Goal: Feedback & Contribution: Contribute content

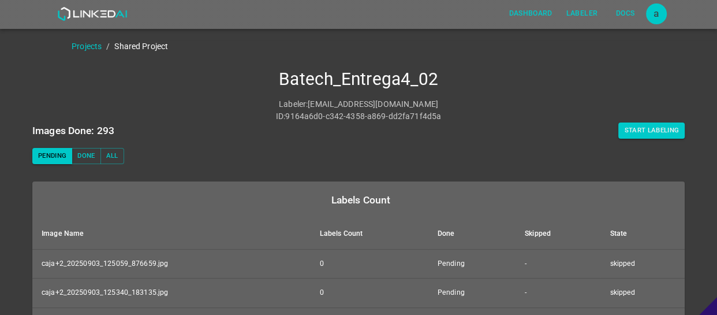
scroll to position [52, 0]
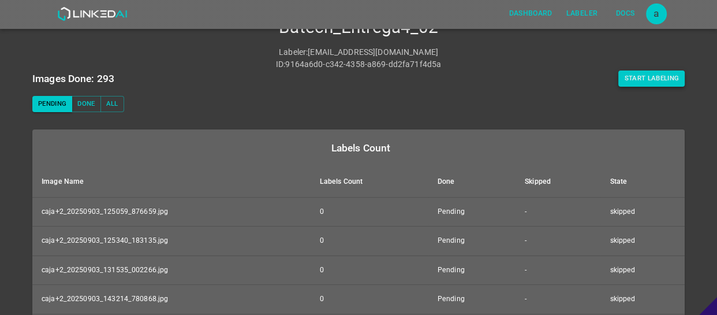
click at [645, 75] on button "Start Labeling" at bounding box center [651, 78] width 66 height 16
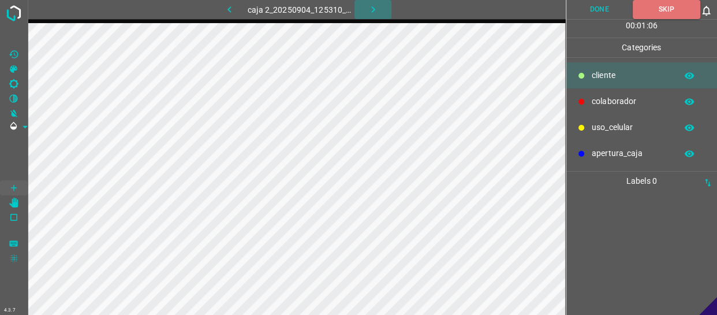
click at [373, 9] on icon "button" at bounding box center [372, 9] width 3 height 6
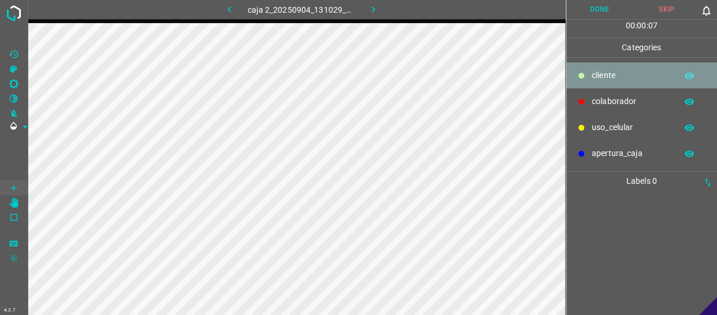
click at [612, 80] on p "cliente" at bounding box center [630, 75] width 79 height 12
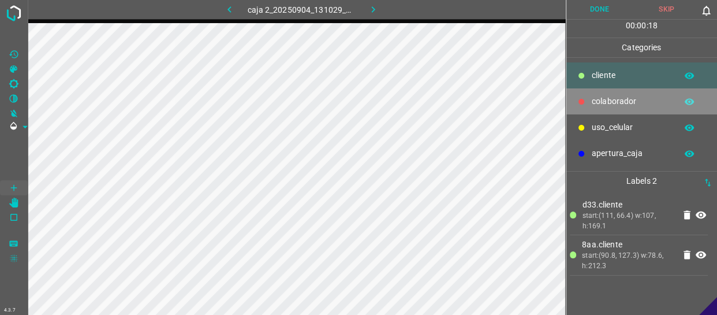
click at [639, 107] on p "colaborador" at bounding box center [630, 101] width 79 height 12
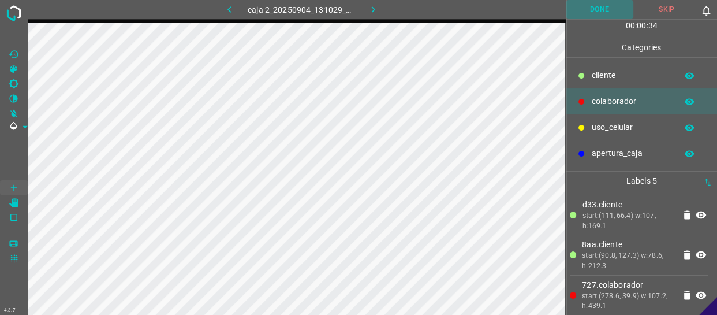
click at [594, 7] on button "Done" at bounding box center [599, 9] width 67 height 19
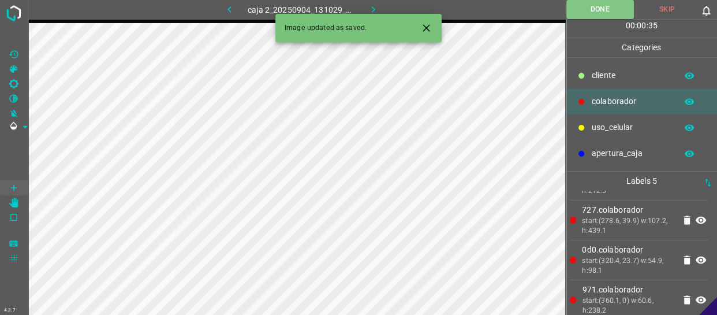
scroll to position [84, 0]
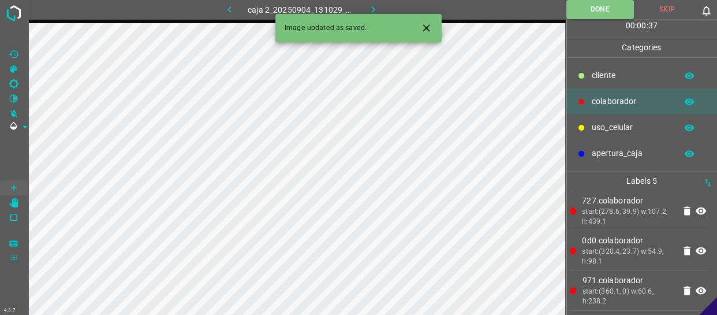
click at [369, 9] on icon "button" at bounding box center [373, 9] width 12 height 12
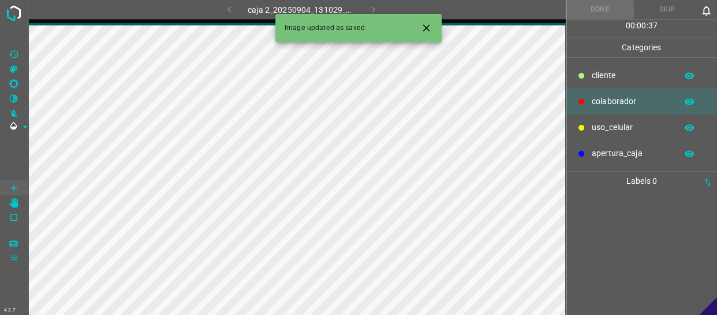
scroll to position [0, 0]
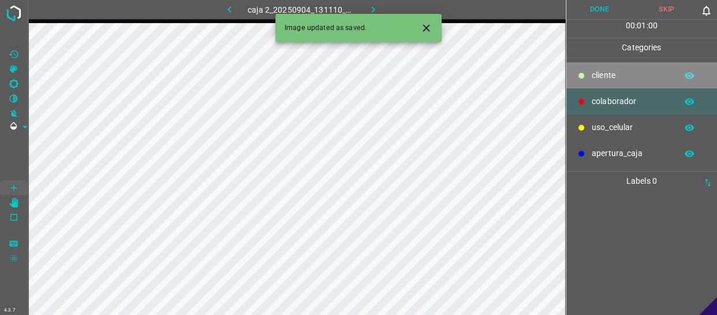
click at [623, 85] on div "cliente" at bounding box center [641, 75] width 151 height 26
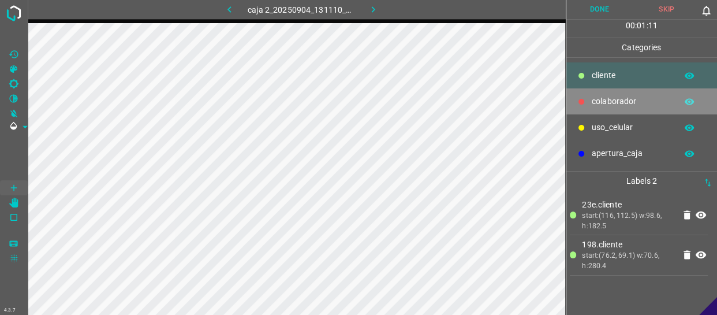
click at [606, 95] on p "colaborador" at bounding box center [630, 101] width 79 height 12
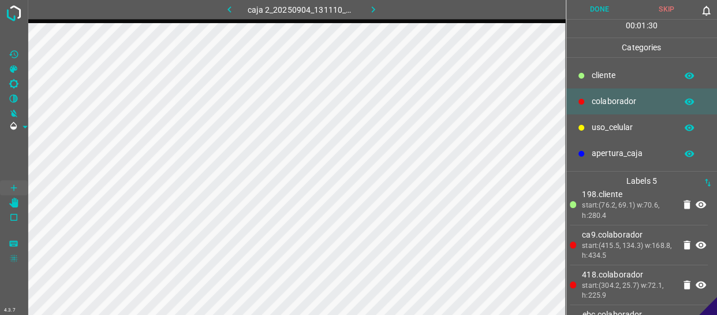
scroll to position [32, 0]
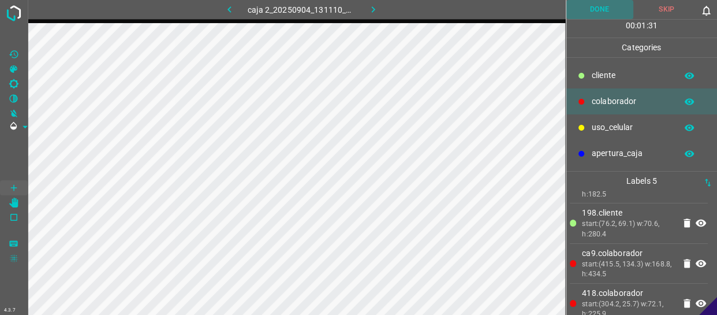
click at [609, 6] on button "Done" at bounding box center [599, 9] width 67 height 19
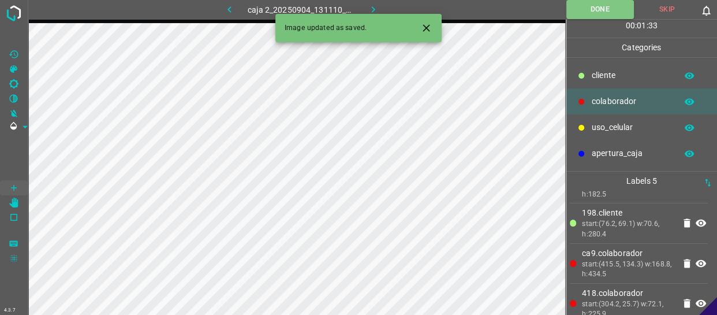
click at [373, 3] on icon "button" at bounding box center [373, 9] width 12 height 12
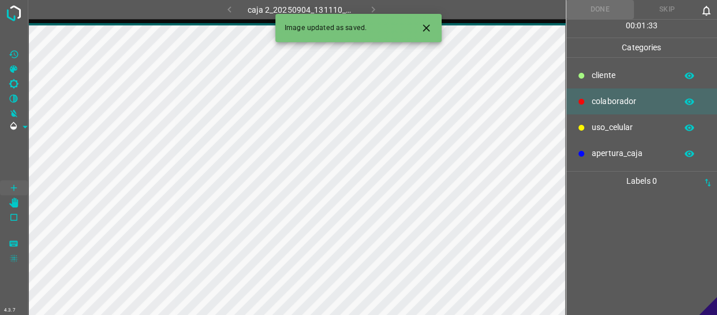
scroll to position [0, 0]
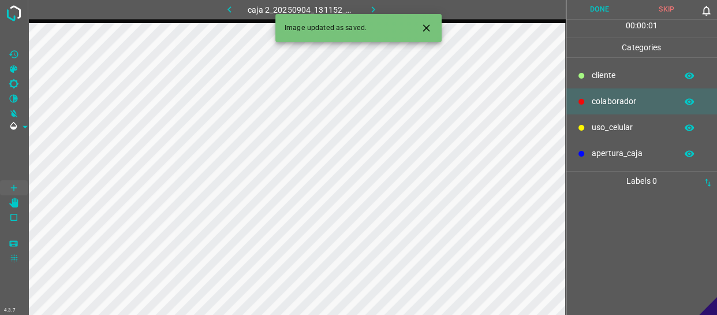
click at [616, 80] on p "cliente" at bounding box center [630, 75] width 79 height 12
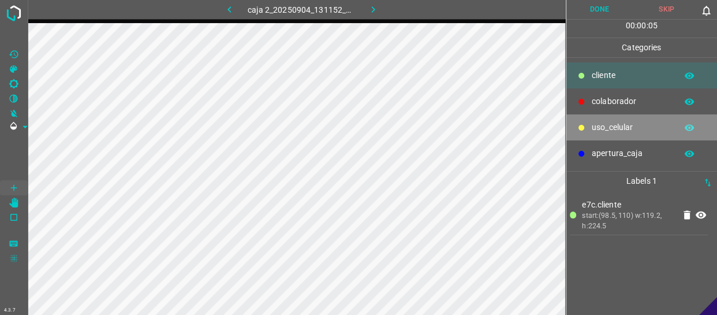
drag, startPoint x: 628, startPoint y: 129, endPoint x: 604, endPoint y: 130, distance: 24.3
click at [626, 129] on p "uso_celular" at bounding box center [630, 127] width 79 height 12
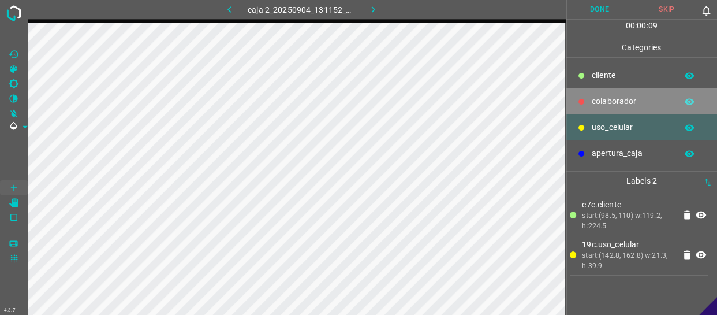
click at [633, 100] on p "colaborador" at bounding box center [630, 101] width 79 height 12
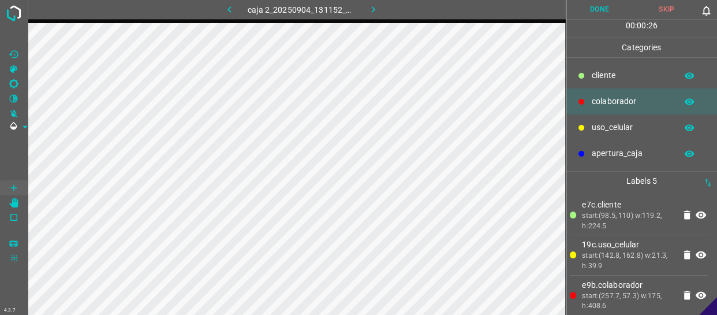
click at [611, 3] on button "Done" at bounding box center [599, 9] width 67 height 19
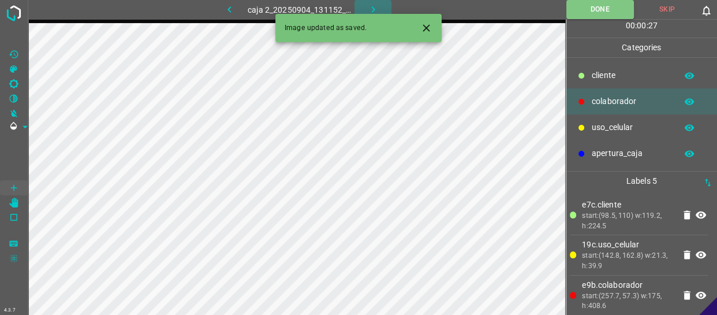
click at [373, 6] on icon "button" at bounding box center [373, 9] width 12 height 12
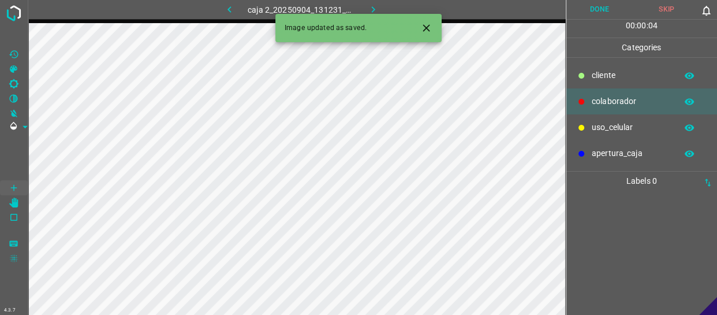
drag, startPoint x: 615, startPoint y: 109, endPoint x: 578, endPoint y: 110, distance: 36.4
click at [613, 109] on div "colaborador" at bounding box center [641, 101] width 151 height 26
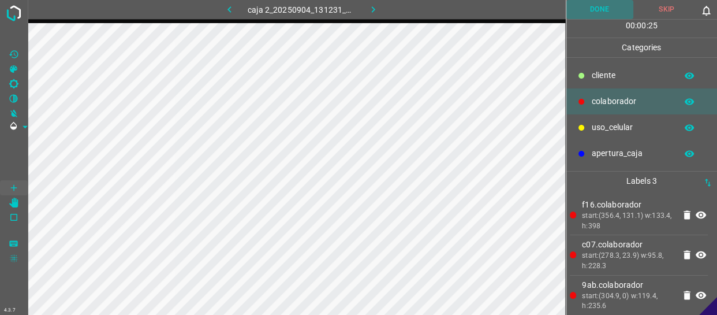
click at [592, 0] on button "Done" at bounding box center [599, 9] width 67 height 19
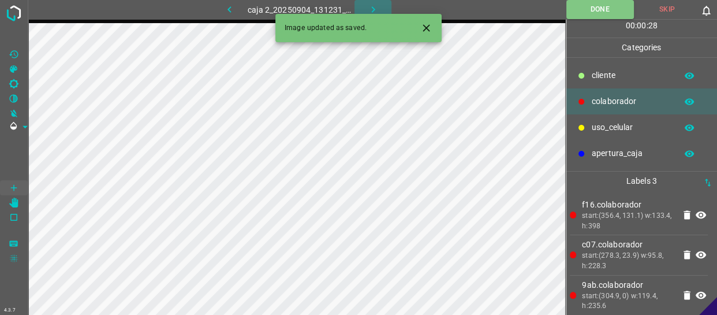
click at [374, 3] on icon "button" at bounding box center [373, 9] width 12 height 12
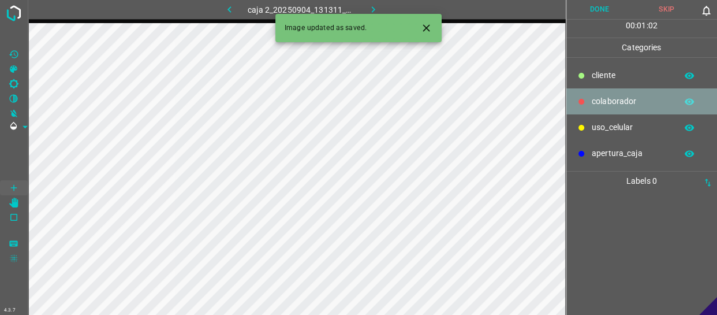
drag, startPoint x: 640, startPoint y: 101, endPoint x: 582, endPoint y: 110, distance: 58.4
click at [637, 101] on p "colaborador" at bounding box center [630, 101] width 79 height 12
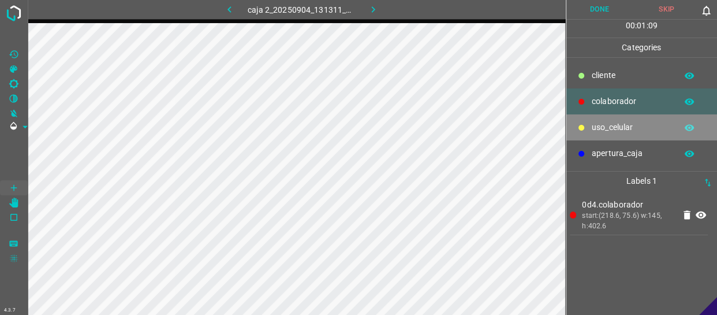
drag, startPoint x: 626, startPoint y: 128, endPoint x: 568, endPoint y: 146, distance: 60.6
click at [621, 132] on p "uso_celular" at bounding box center [630, 127] width 79 height 12
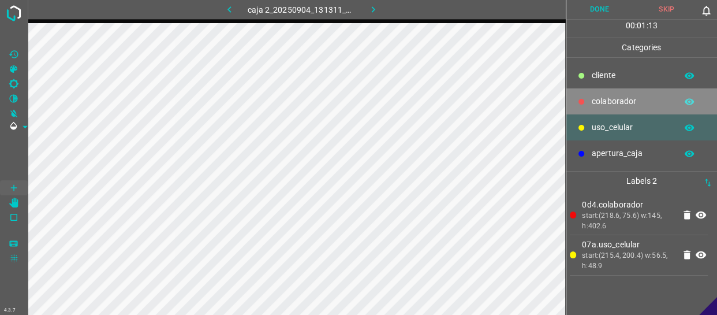
click at [599, 98] on p "colaborador" at bounding box center [630, 101] width 79 height 12
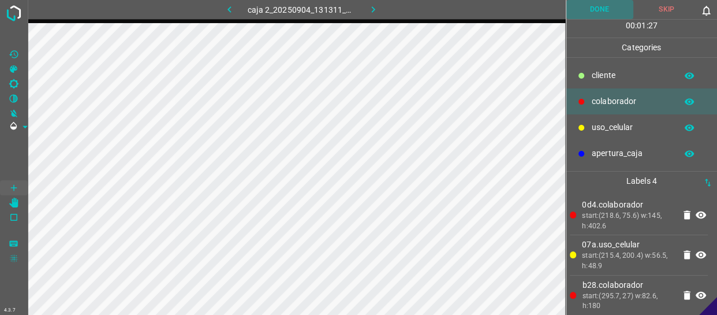
click at [600, 6] on button "Done" at bounding box center [599, 9] width 67 height 19
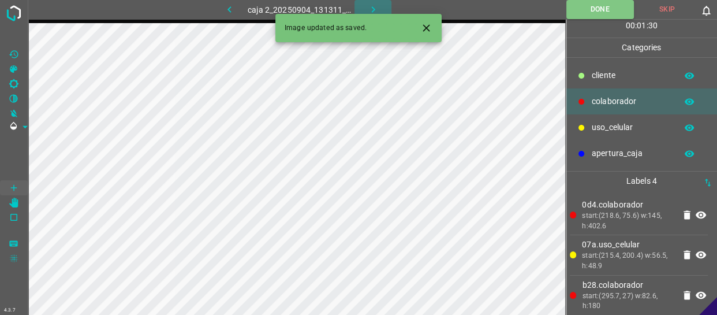
click at [372, 5] on icon "button" at bounding box center [373, 9] width 12 height 12
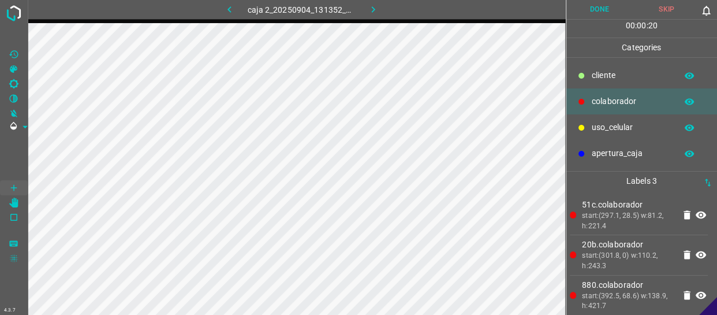
click at [591, 3] on button "Done" at bounding box center [599, 9] width 67 height 19
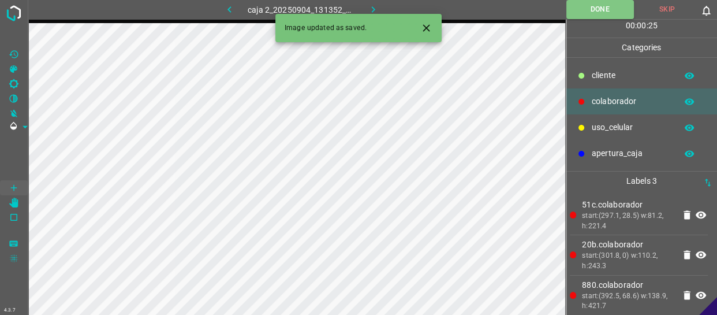
click at [380, 5] on button "button" at bounding box center [372, 9] width 37 height 19
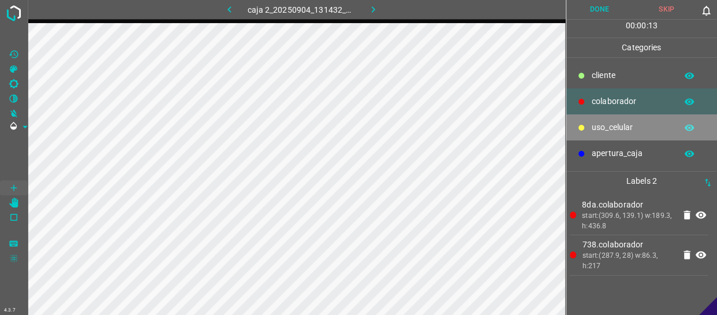
drag, startPoint x: 627, startPoint y: 126, endPoint x: 599, endPoint y: 123, distance: 27.9
click at [620, 125] on p "uso_celular" at bounding box center [630, 127] width 79 height 12
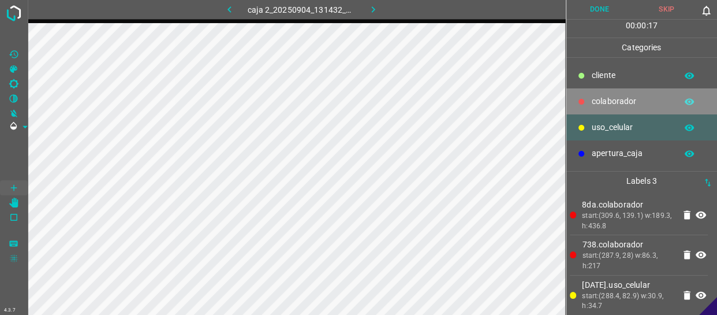
drag, startPoint x: 615, startPoint y: 102, endPoint x: 576, endPoint y: 92, distance: 40.3
click at [612, 101] on p "colaborador" at bounding box center [630, 101] width 79 height 12
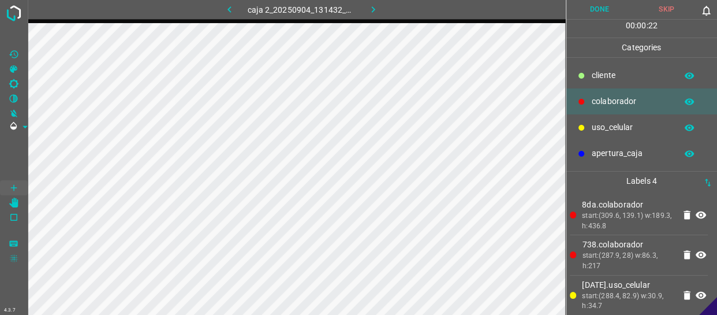
click at [611, 74] on p "cliente" at bounding box center [630, 75] width 79 height 12
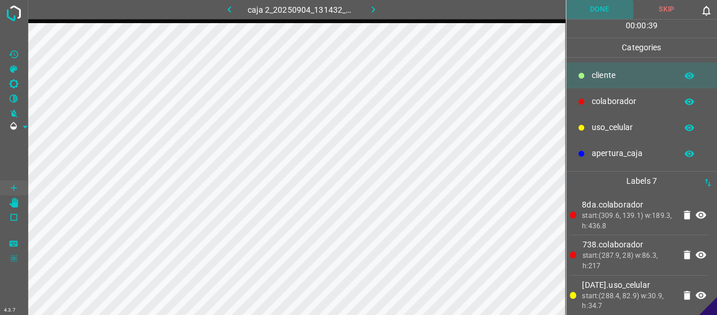
click at [589, 11] on button "Done" at bounding box center [599, 9] width 67 height 19
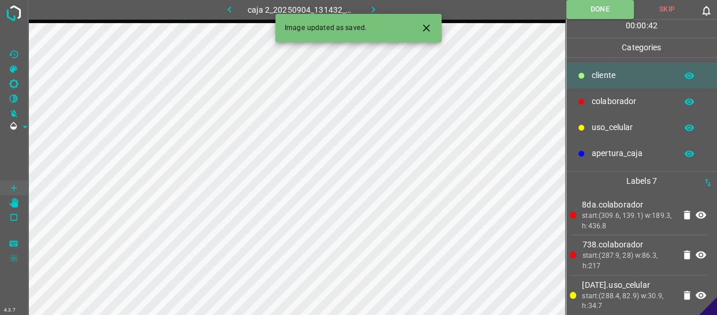
click at [369, 9] on icon "button" at bounding box center [373, 9] width 12 height 12
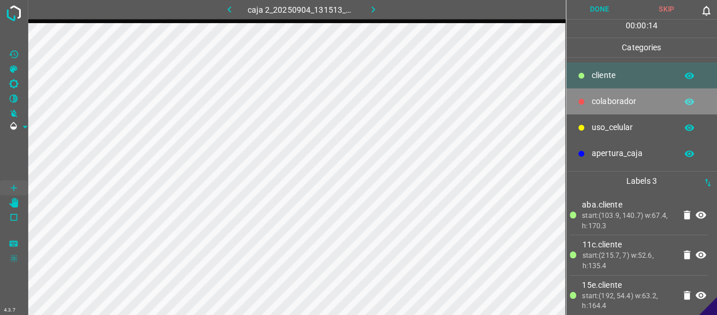
drag, startPoint x: 615, startPoint y: 100, endPoint x: 582, endPoint y: 107, distance: 33.6
click at [614, 100] on p "colaborador" at bounding box center [630, 101] width 79 height 12
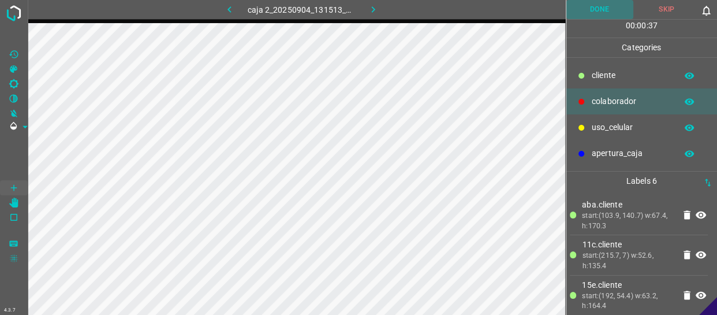
click at [609, 5] on button "Done" at bounding box center [599, 9] width 67 height 19
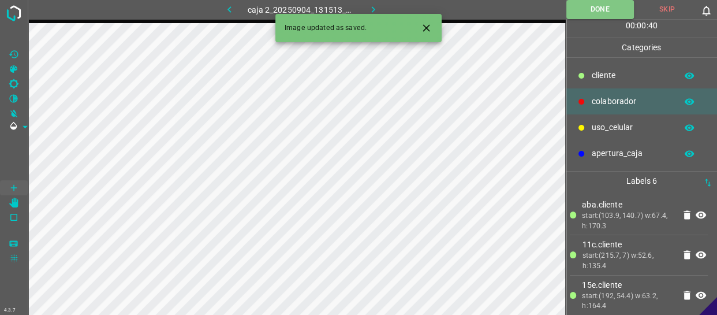
click at [686, 76] on icon "button" at bounding box center [688, 75] width 9 height 6
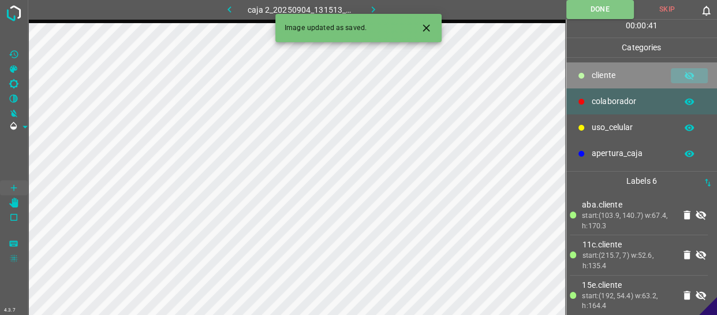
click at [686, 76] on icon "button" at bounding box center [688, 76] width 9 height 8
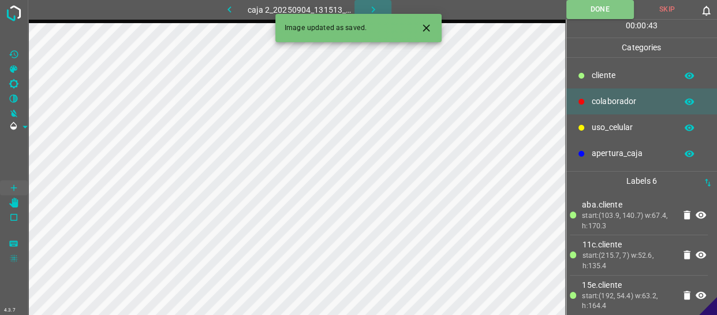
click at [367, 6] on icon "button" at bounding box center [373, 9] width 12 height 12
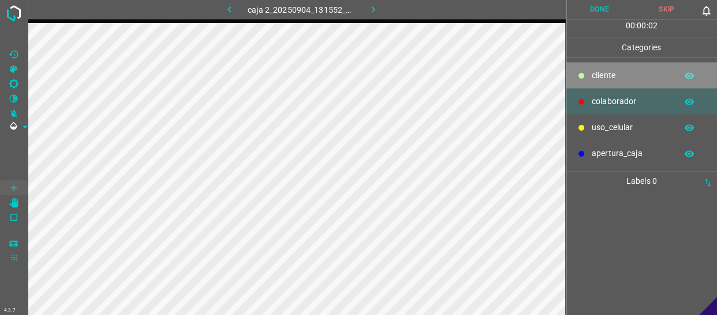
click at [611, 79] on p "cliente" at bounding box center [630, 75] width 79 height 12
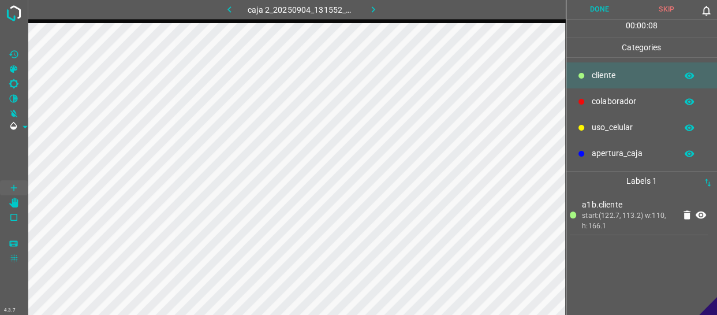
drag, startPoint x: 632, startPoint y: 123, endPoint x: 605, endPoint y: 124, distance: 27.1
click at [626, 123] on p "uso_celular" at bounding box center [630, 127] width 79 height 12
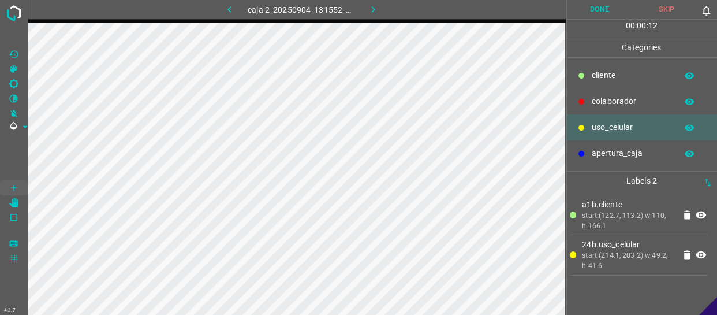
drag, startPoint x: 618, startPoint y: 95, endPoint x: 583, endPoint y: 95, distance: 35.2
click at [617, 95] on p "colaborador" at bounding box center [630, 101] width 79 height 12
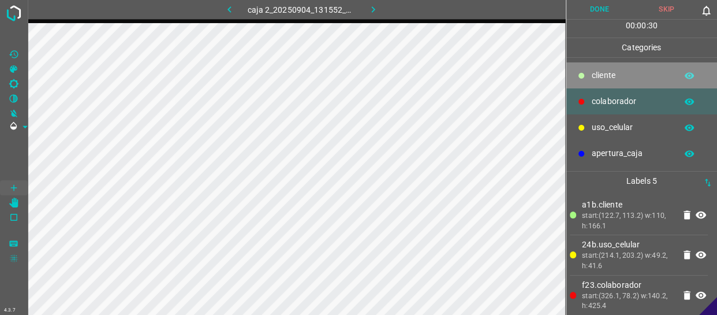
click at [629, 74] on p "cliente" at bounding box center [630, 75] width 79 height 12
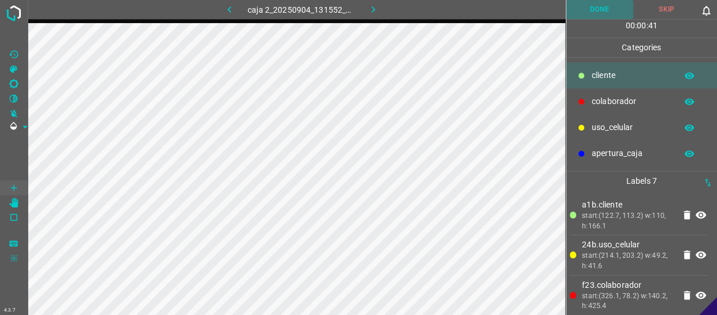
click at [610, 17] on button "Done" at bounding box center [599, 9] width 67 height 19
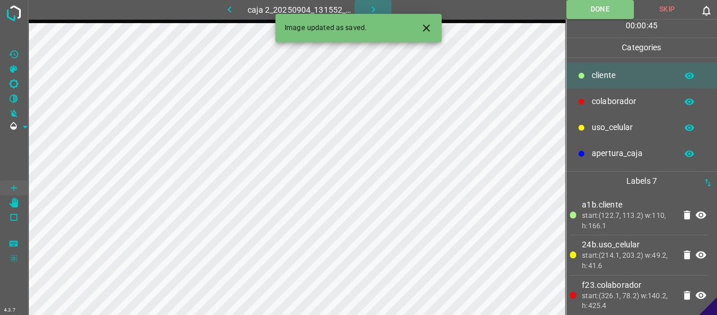
click at [370, 5] on icon "button" at bounding box center [373, 9] width 12 height 12
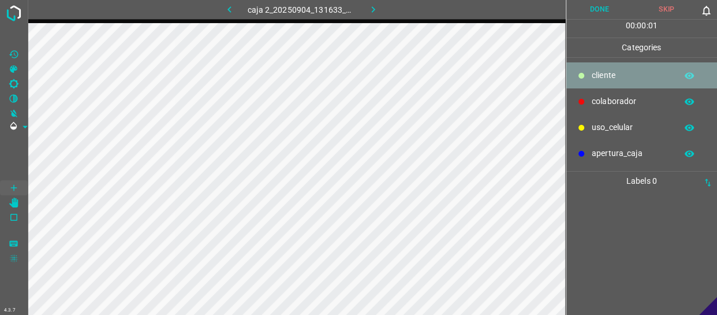
click at [619, 71] on p "cliente" at bounding box center [630, 75] width 79 height 12
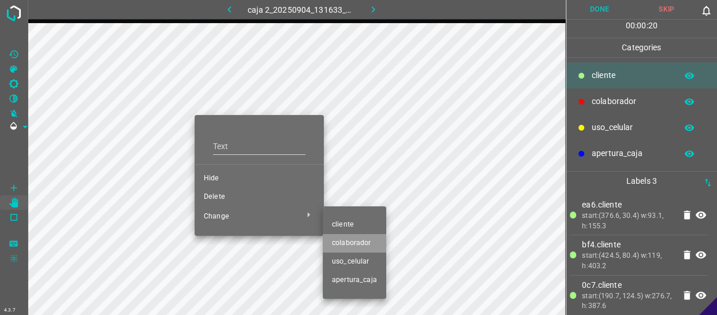
click at [358, 242] on span "colaborador" at bounding box center [354, 243] width 45 height 10
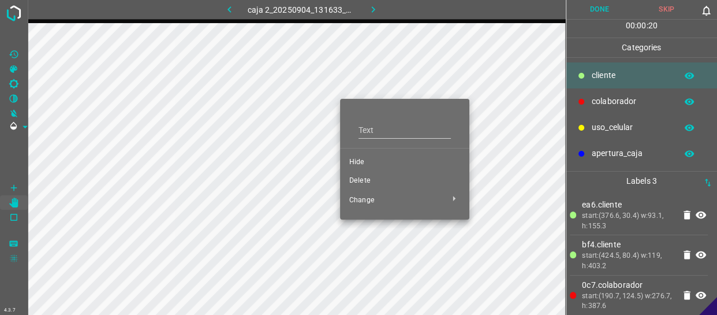
drag, startPoint x: 339, startPoint y: 107, endPoint x: 346, endPoint y: 135, distance: 28.6
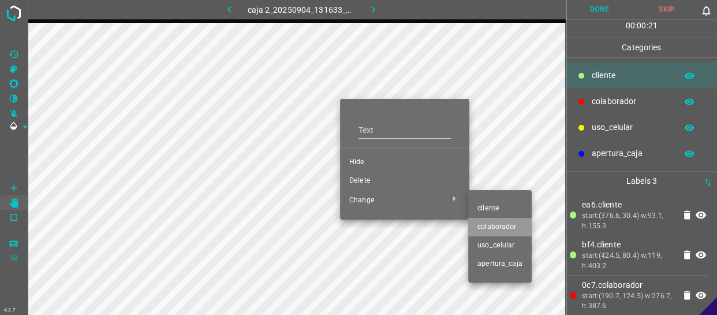
click at [499, 226] on span "colaborador" at bounding box center [499, 227] width 45 height 10
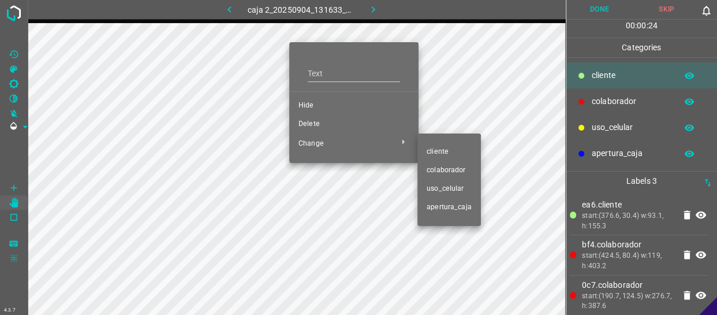
click at [448, 169] on span "colaborador" at bounding box center [448, 170] width 45 height 10
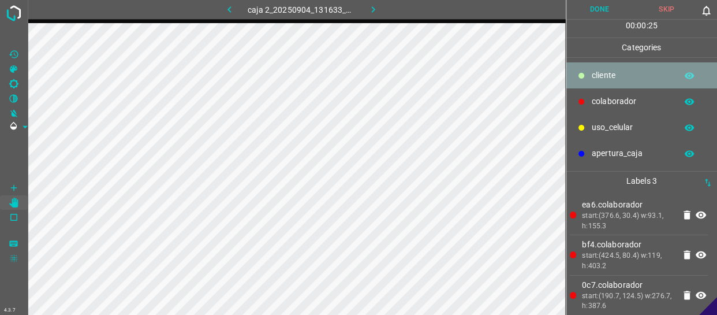
click at [615, 78] on p "cliente" at bounding box center [630, 75] width 79 height 12
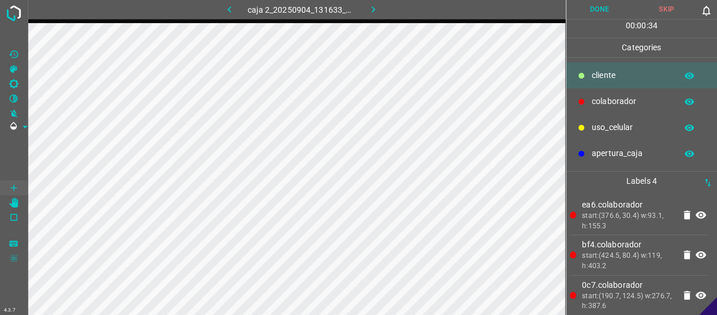
click at [635, 128] on p "uso_celular" at bounding box center [630, 127] width 79 height 12
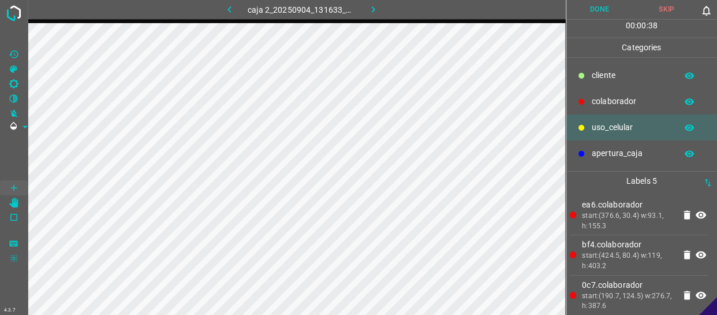
click at [613, 2] on button "Done" at bounding box center [599, 9] width 67 height 19
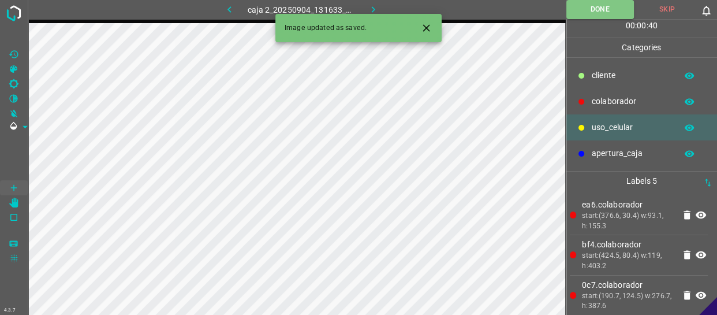
click at [369, 6] on icon "button" at bounding box center [373, 9] width 12 height 12
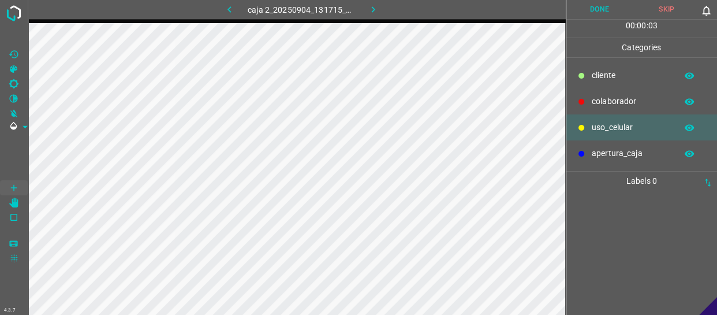
click at [611, 73] on p "cliente" at bounding box center [630, 75] width 79 height 12
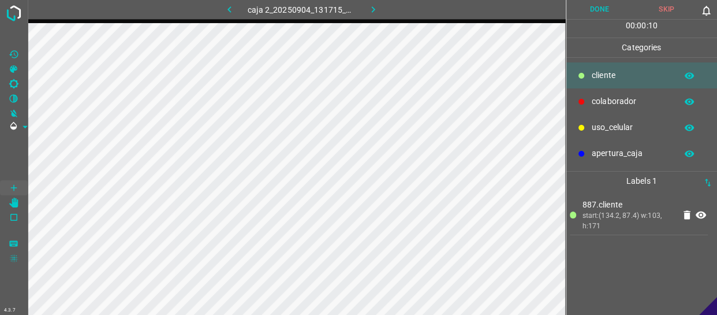
click at [658, 118] on div "uso_celular" at bounding box center [641, 127] width 151 height 26
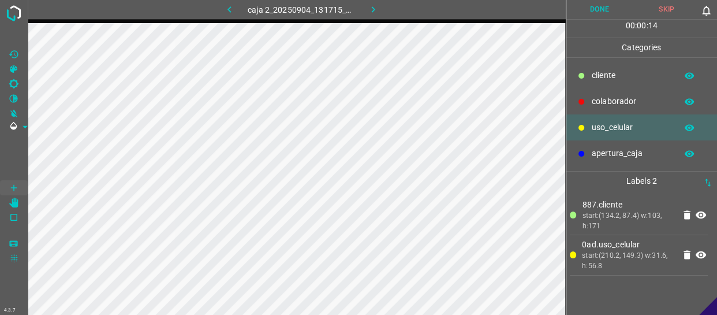
click at [596, 73] on p "cliente" at bounding box center [630, 75] width 79 height 12
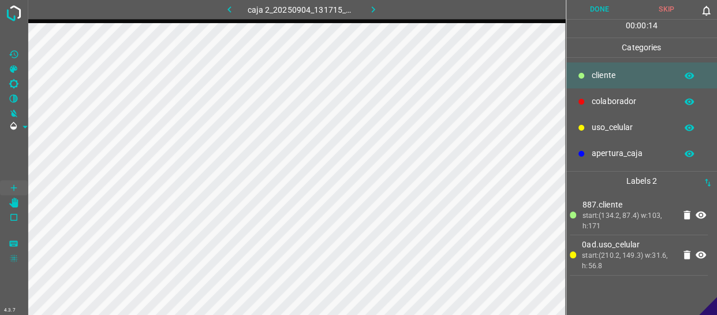
drag, startPoint x: 602, startPoint y: 100, endPoint x: 587, endPoint y: 100, distance: 15.6
click at [602, 100] on p "colaborador" at bounding box center [630, 101] width 79 height 12
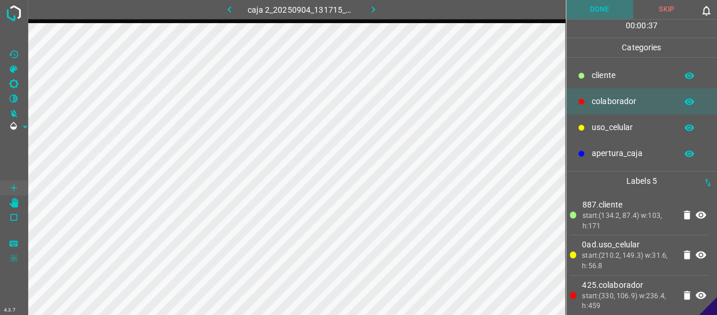
click at [611, 6] on button "Done" at bounding box center [599, 9] width 67 height 19
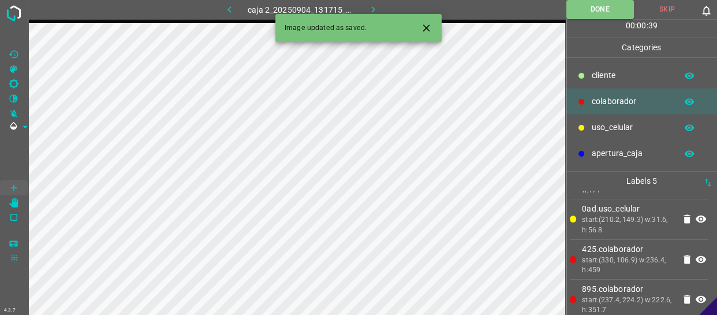
scroll to position [84, 0]
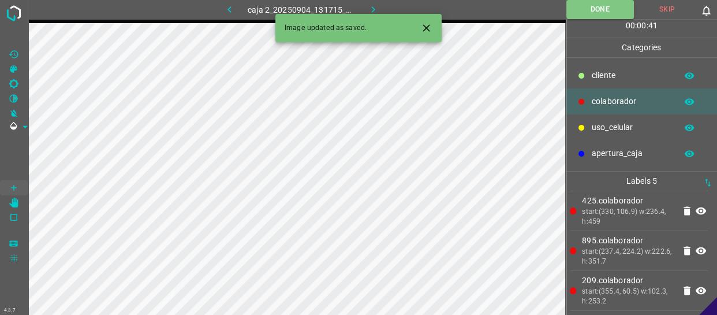
click at [376, 3] on icon "button" at bounding box center [373, 9] width 12 height 12
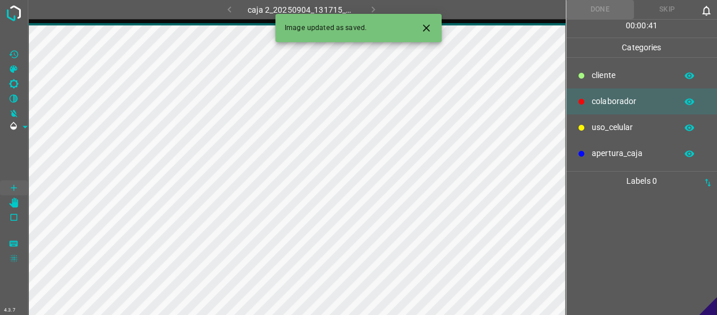
scroll to position [0, 0]
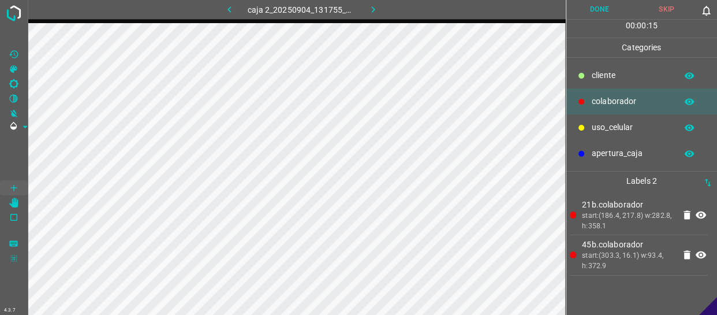
click at [629, 121] on div "uso_celular" at bounding box center [641, 127] width 151 height 26
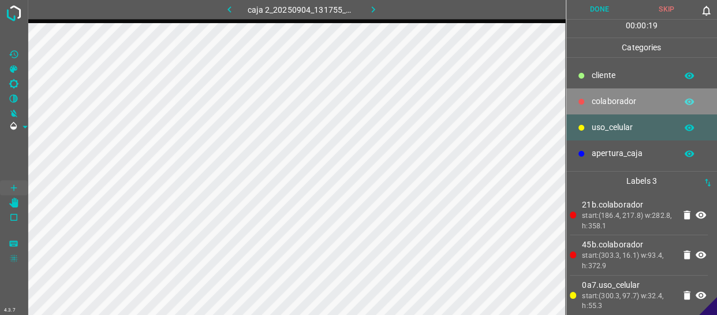
click at [606, 98] on p "colaborador" at bounding box center [630, 101] width 79 height 12
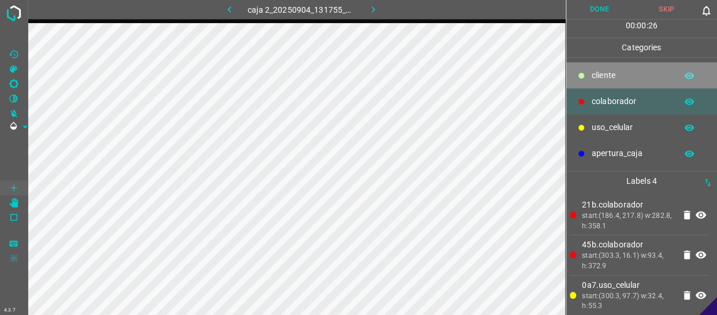
click at [646, 76] on p "cliente" at bounding box center [630, 75] width 79 height 12
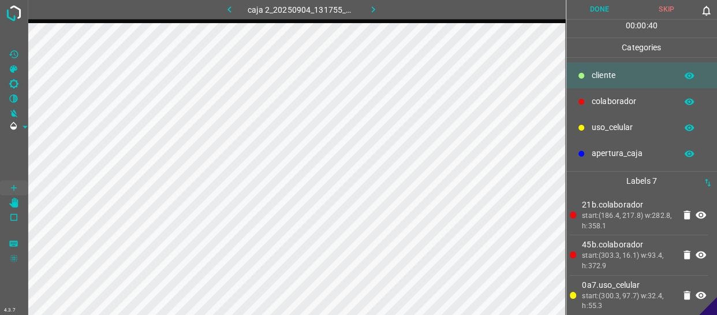
click at [607, 6] on button "Done" at bounding box center [599, 9] width 67 height 19
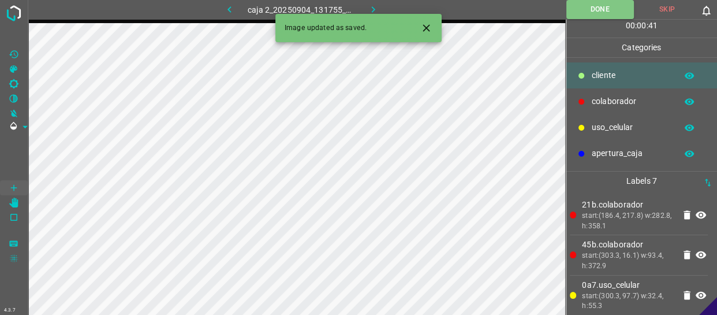
scroll to position [104, 0]
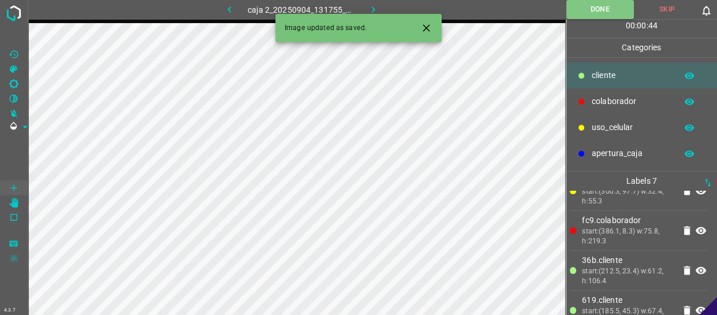
click at [372, 4] on icon "button" at bounding box center [373, 9] width 12 height 12
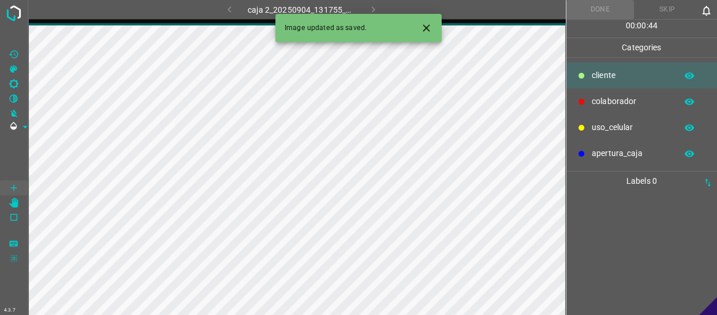
scroll to position [0, 0]
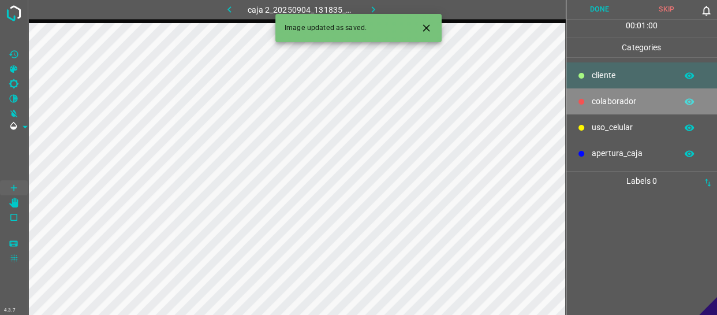
drag, startPoint x: 625, startPoint y: 103, endPoint x: 565, endPoint y: 100, distance: 60.1
click at [624, 103] on p "colaborador" at bounding box center [630, 101] width 79 height 12
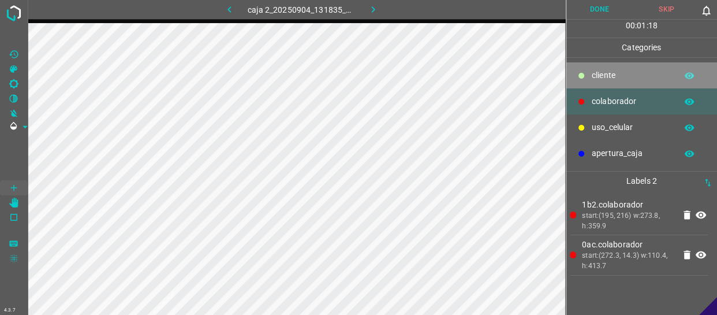
click at [603, 71] on p "cliente" at bounding box center [630, 75] width 79 height 12
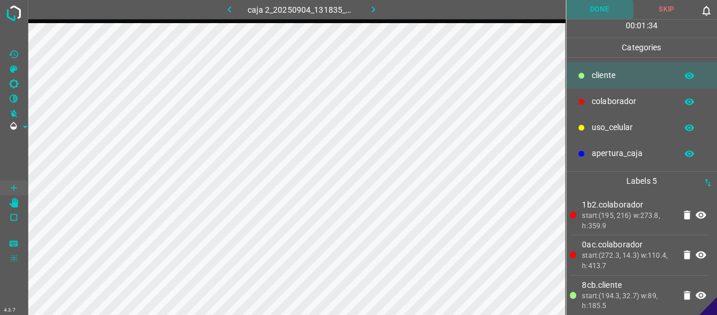
click at [598, 12] on button "Done" at bounding box center [599, 9] width 67 height 19
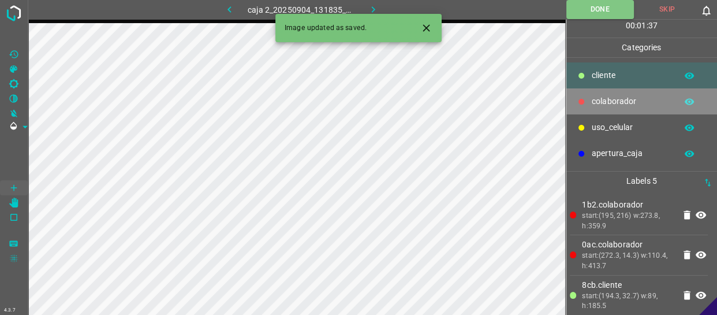
click at [627, 100] on p "colaborador" at bounding box center [630, 101] width 79 height 12
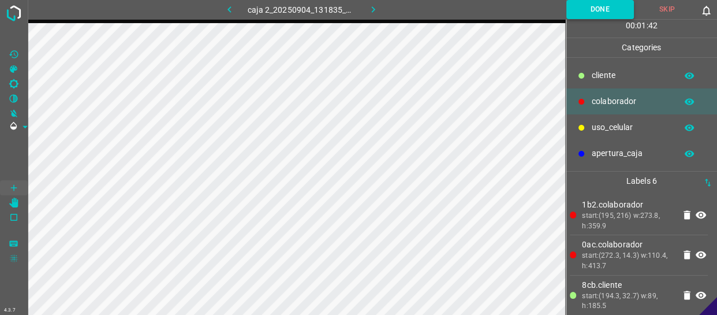
click at [596, 8] on button "Done" at bounding box center [600, 9] width 68 height 19
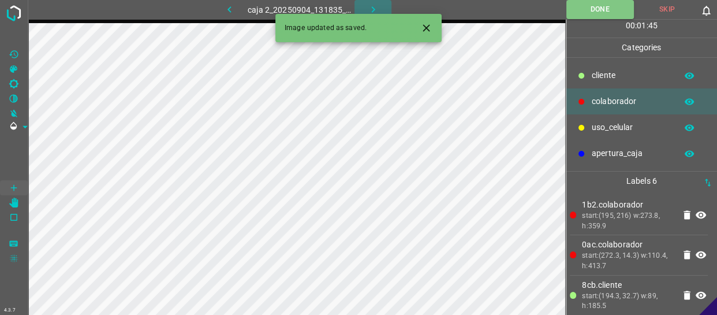
click at [365, 9] on button "button" at bounding box center [372, 9] width 37 height 19
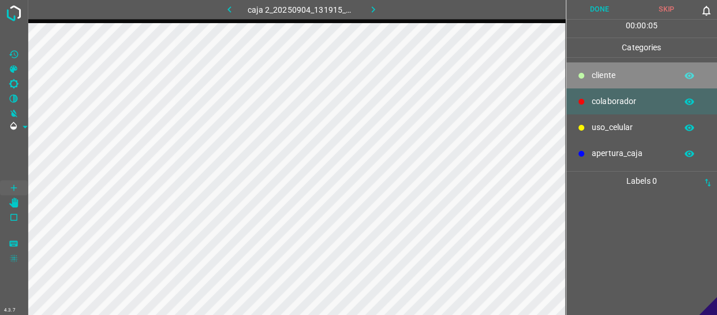
click at [603, 72] on p "cliente" at bounding box center [630, 75] width 79 height 12
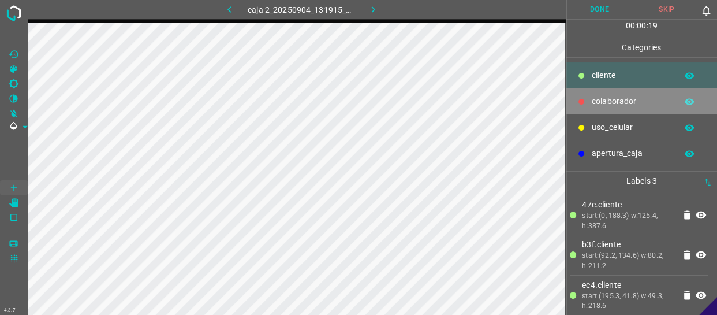
click at [616, 92] on div "colaborador" at bounding box center [641, 101] width 151 height 26
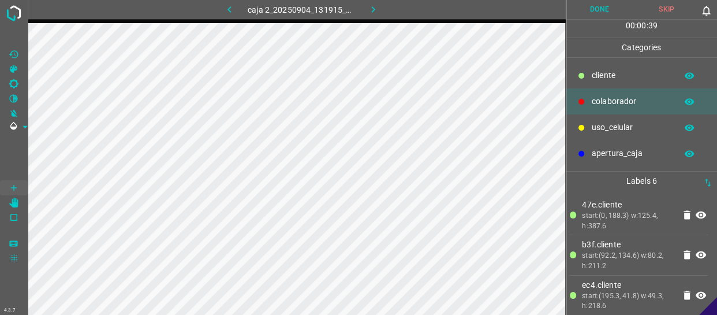
click at [687, 102] on icon "button" at bounding box center [688, 101] width 9 height 6
click at [697, 102] on button "button" at bounding box center [689, 101] width 37 height 15
click at [621, 126] on p "uso_celular" at bounding box center [630, 127] width 79 height 12
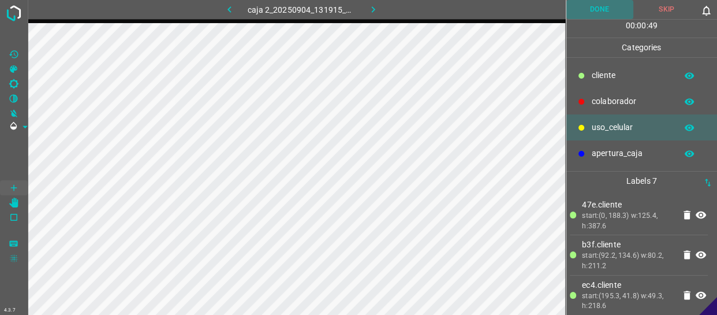
click at [600, 6] on button "Done" at bounding box center [599, 9] width 67 height 19
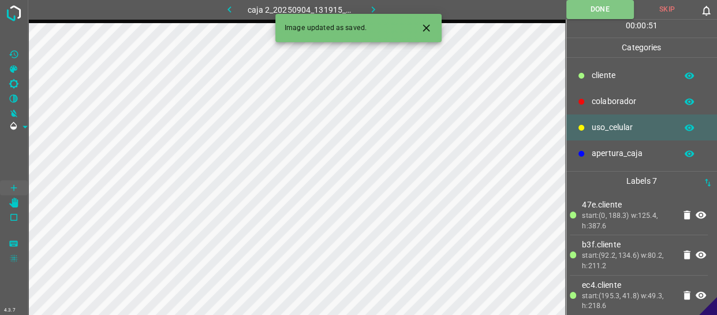
click at [370, 6] on icon "button" at bounding box center [373, 9] width 12 height 12
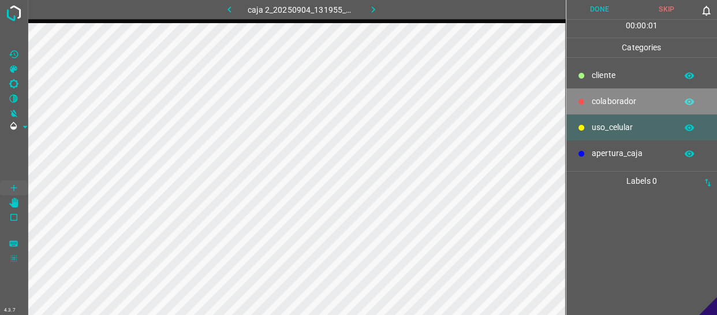
click at [621, 106] on p "colaborador" at bounding box center [630, 101] width 79 height 12
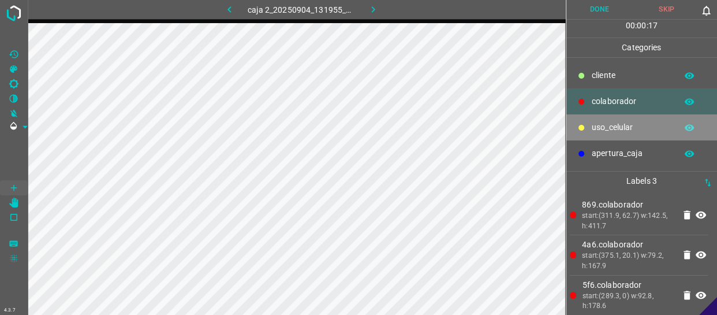
drag, startPoint x: 631, startPoint y: 133, endPoint x: 601, endPoint y: 138, distance: 31.0
click at [631, 133] on p "uso_celular" at bounding box center [630, 127] width 79 height 12
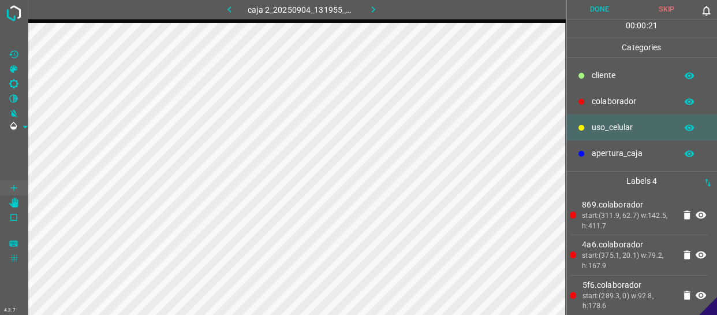
click at [613, 78] on p "cliente" at bounding box center [630, 75] width 79 height 12
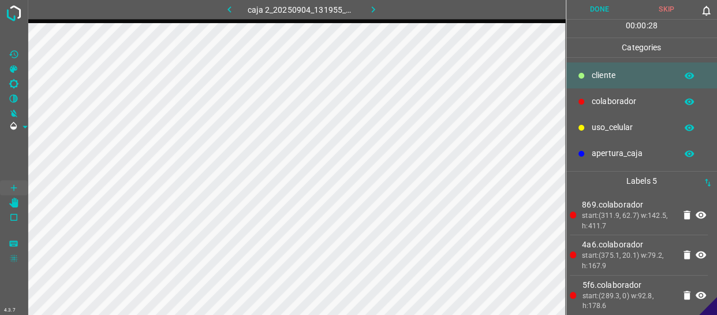
click at [578, 10] on button "Done" at bounding box center [599, 9] width 67 height 19
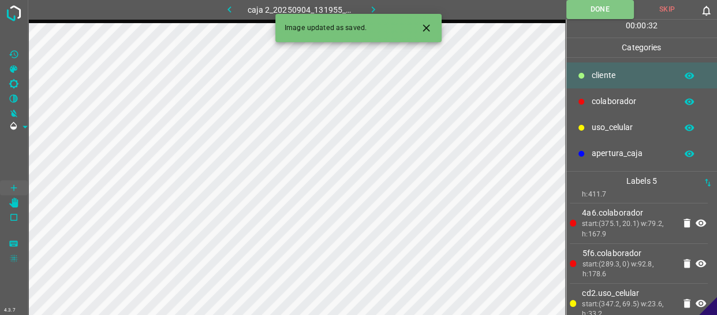
scroll to position [84, 0]
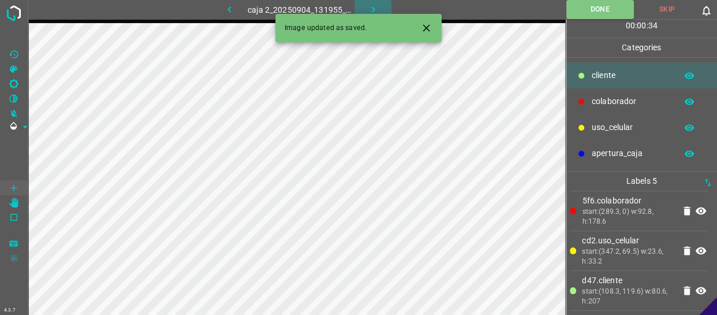
click at [374, 2] on button "button" at bounding box center [372, 9] width 37 height 19
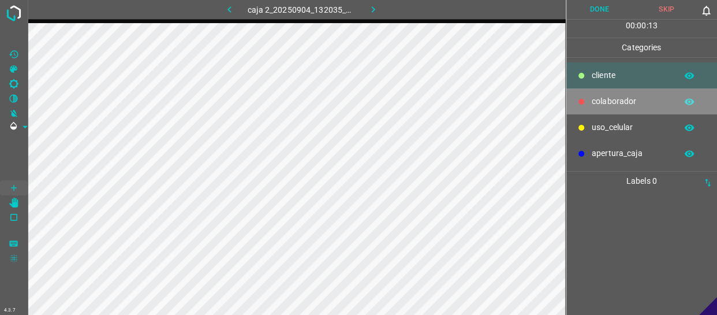
click at [611, 96] on p "colaborador" at bounding box center [630, 101] width 79 height 12
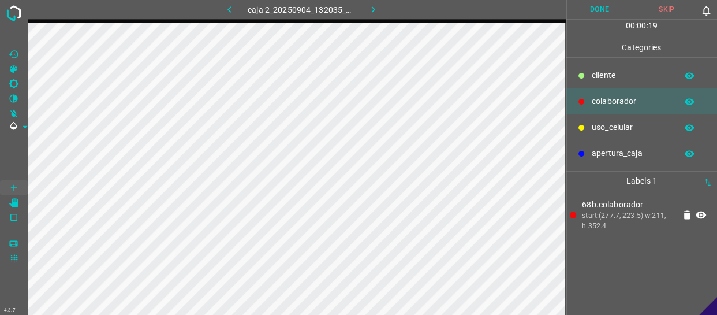
click at [614, 146] on div "apertura_caja" at bounding box center [641, 153] width 151 height 26
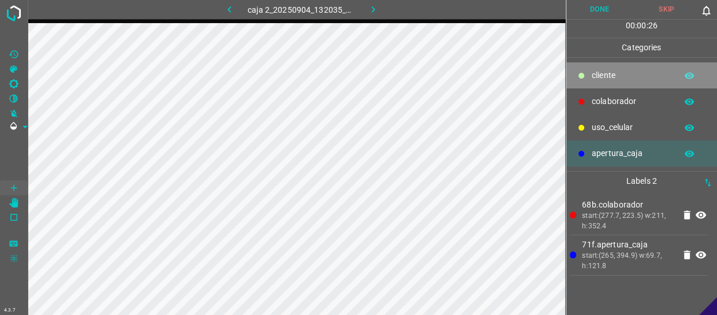
drag, startPoint x: 615, startPoint y: 75, endPoint x: 580, endPoint y: 78, distance: 35.3
click at [617, 75] on p "cliente" at bounding box center [630, 75] width 79 height 12
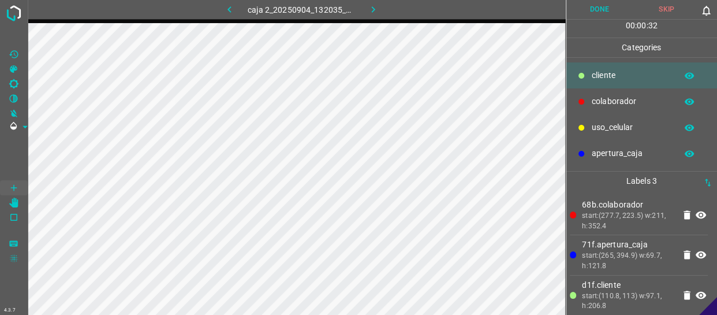
click at [612, 98] on p "colaborador" at bounding box center [630, 101] width 79 height 12
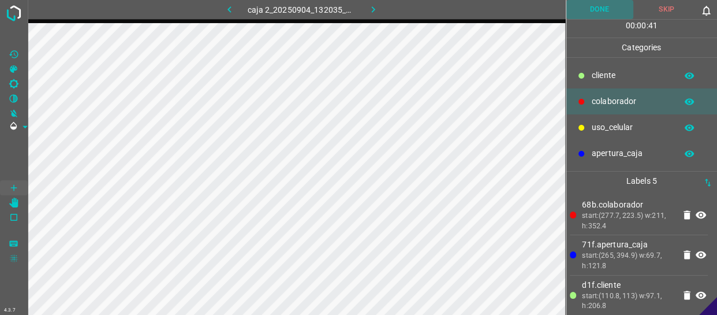
click at [618, 6] on button "Done" at bounding box center [599, 9] width 67 height 19
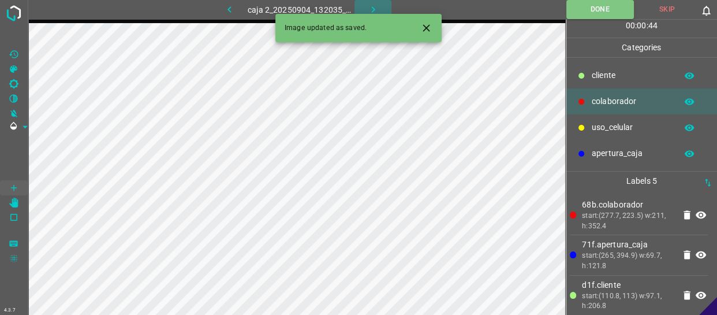
click at [372, 3] on icon "button" at bounding box center [373, 9] width 12 height 12
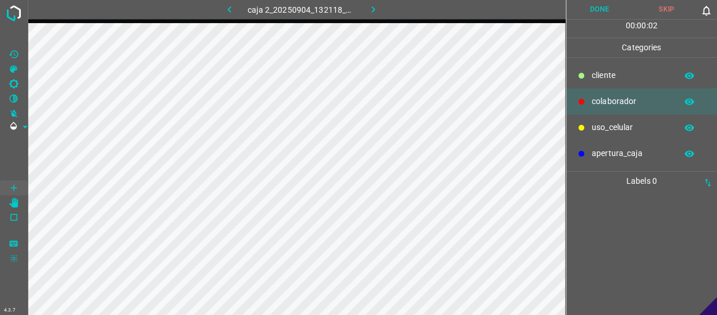
click at [608, 99] on p "colaborador" at bounding box center [630, 101] width 79 height 12
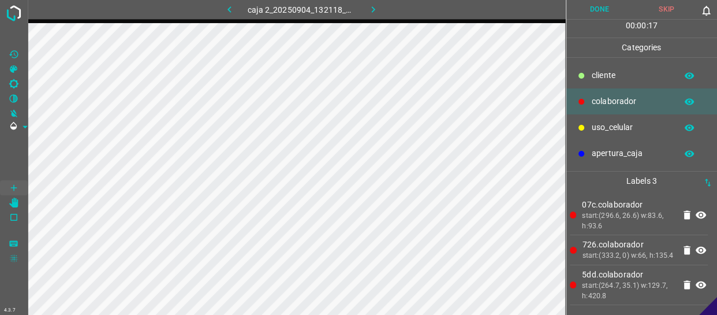
click at [600, 77] on p "cliente" at bounding box center [630, 75] width 79 height 12
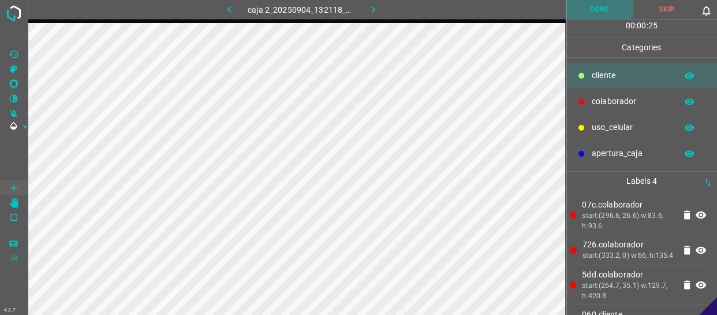
click at [618, 13] on button "Done" at bounding box center [599, 9] width 67 height 19
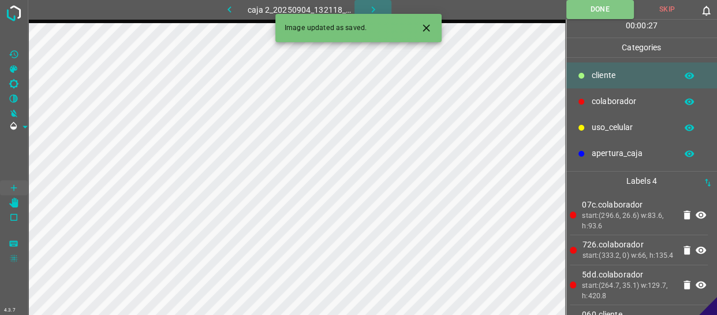
click at [375, 6] on icon "button" at bounding box center [373, 9] width 12 height 12
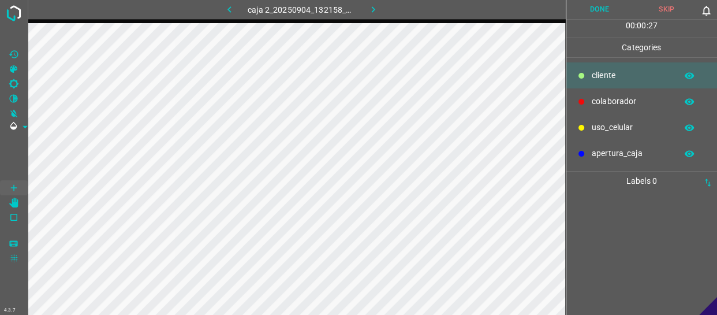
drag, startPoint x: 620, startPoint y: 103, endPoint x: 567, endPoint y: 98, distance: 53.3
click at [620, 103] on p "colaborador" at bounding box center [630, 101] width 79 height 12
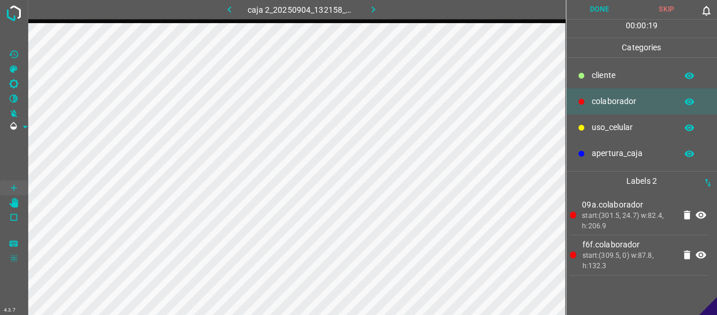
click at [611, 73] on p "cliente" at bounding box center [630, 75] width 79 height 12
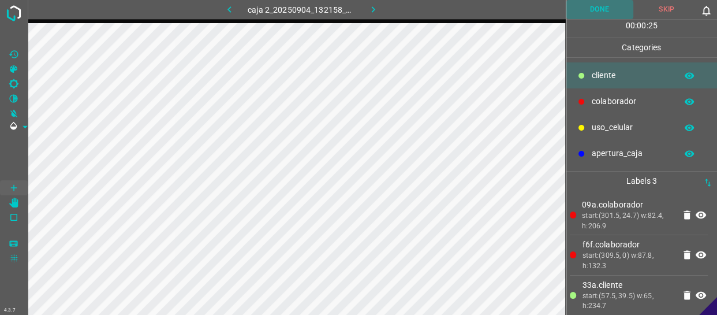
click at [598, 9] on button "Done" at bounding box center [599, 9] width 67 height 19
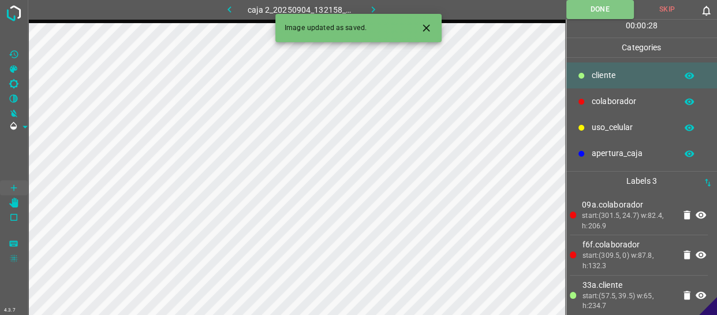
click at [361, 5] on button "button" at bounding box center [372, 9] width 37 height 19
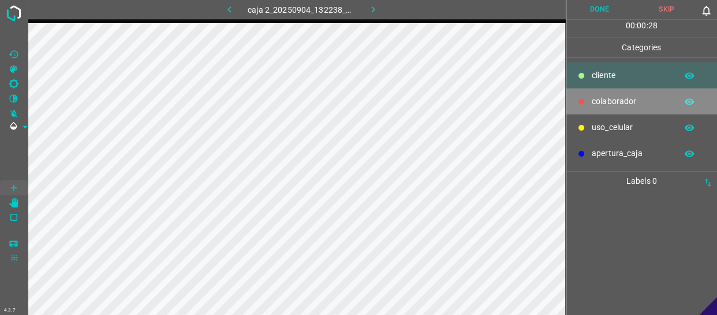
click at [617, 100] on p "colaborador" at bounding box center [630, 101] width 79 height 12
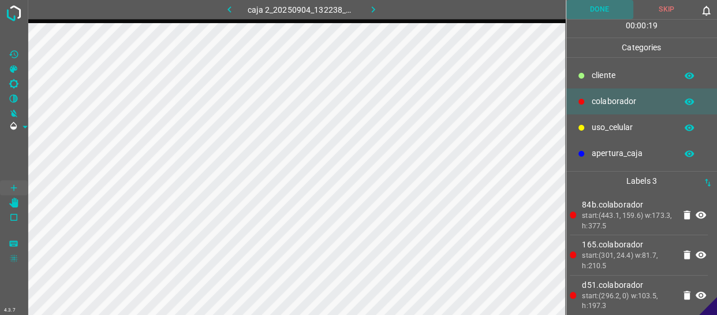
click at [599, 12] on button "Done" at bounding box center [599, 9] width 67 height 19
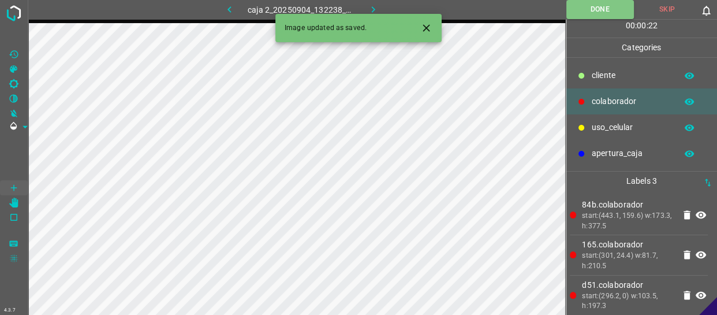
click at [375, 9] on icon "button" at bounding box center [373, 9] width 12 height 12
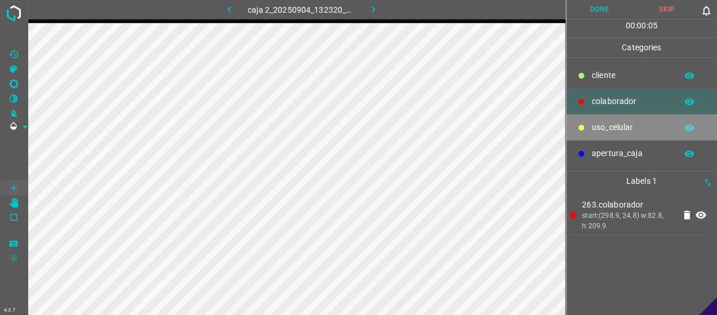
drag, startPoint x: 608, startPoint y: 130, endPoint x: 580, endPoint y: 129, distance: 27.8
click at [606, 130] on p "uso_celular" at bounding box center [630, 127] width 79 height 12
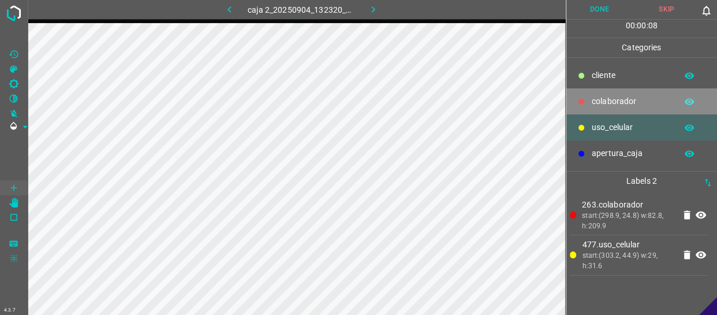
drag, startPoint x: 613, startPoint y: 96, endPoint x: 593, endPoint y: 95, distance: 20.2
click at [613, 96] on p "colaborador" at bounding box center [630, 101] width 79 height 12
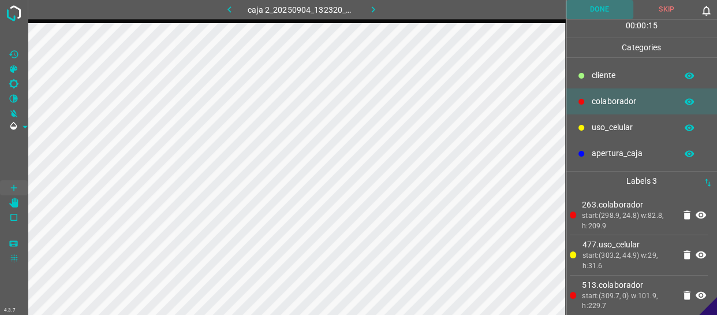
click at [591, 9] on button "Done" at bounding box center [599, 9] width 67 height 19
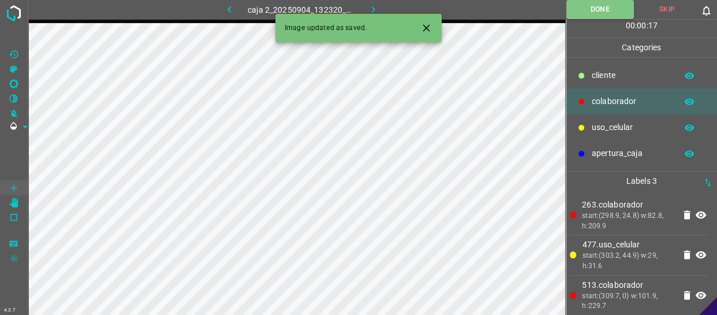
click at [224, 11] on icon "button" at bounding box center [229, 9] width 12 height 12
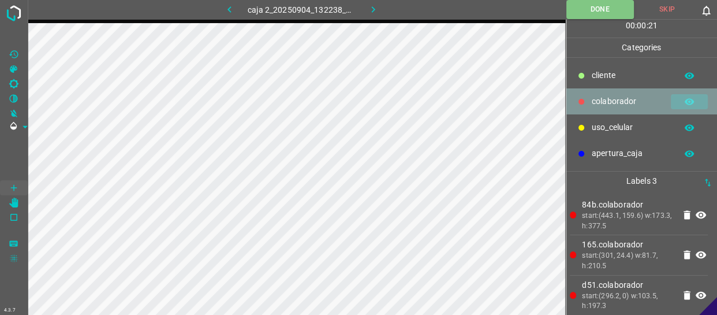
click at [690, 98] on icon "button" at bounding box center [688, 101] width 9 height 6
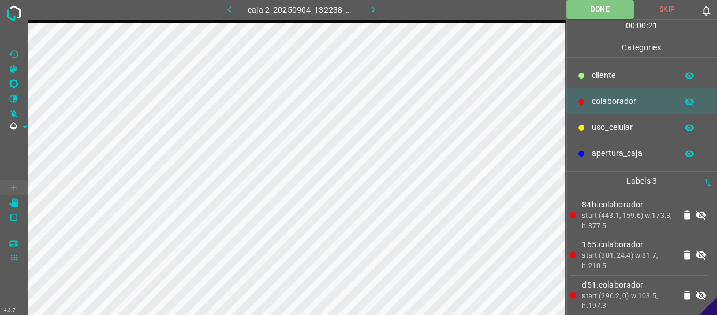
click at [690, 98] on icon "button" at bounding box center [688, 102] width 9 height 8
click at [373, 2] on button "button" at bounding box center [372, 9] width 37 height 19
click at [369, 12] on icon "button" at bounding box center [373, 9] width 12 height 12
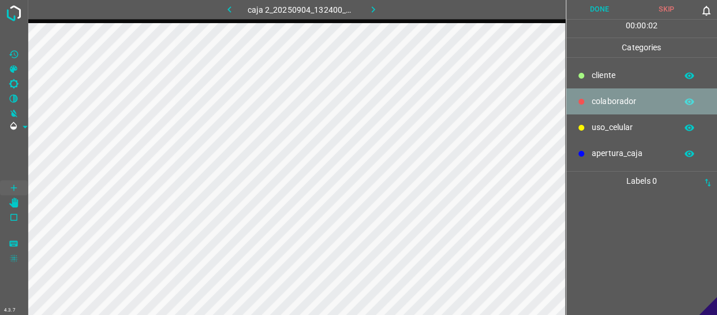
click at [613, 93] on div "colaborador" at bounding box center [641, 101] width 151 height 26
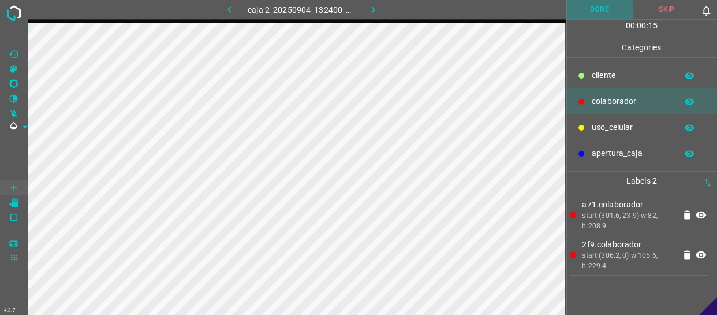
click at [600, 0] on button "Done" at bounding box center [599, 9] width 67 height 19
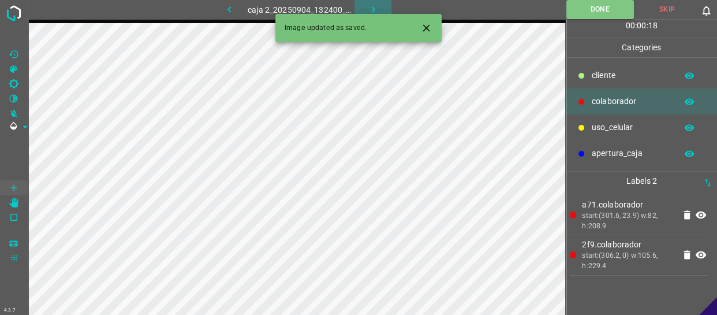
click at [380, 10] on button "button" at bounding box center [372, 9] width 37 height 19
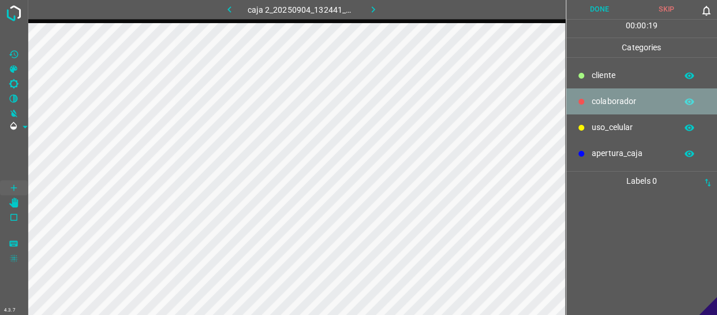
click at [623, 102] on p "colaborador" at bounding box center [630, 101] width 79 height 12
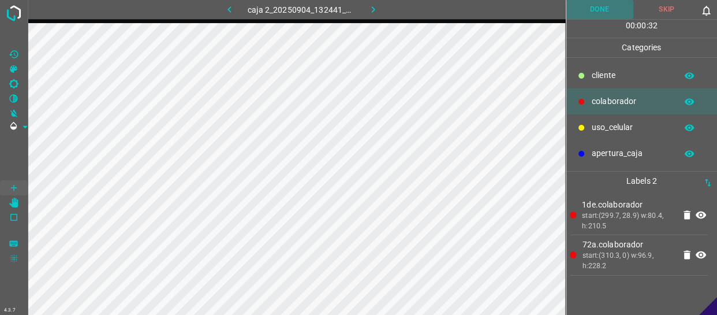
click at [602, 12] on button "Done" at bounding box center [599, 9] width 67 height 19
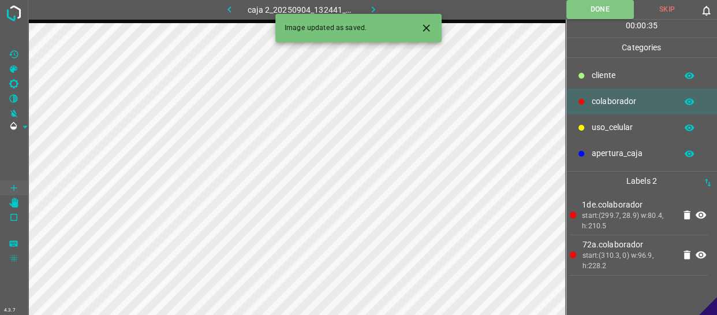
click at [371, 10] on icon "button" at bounding box center [373, 9] width 12 height 12
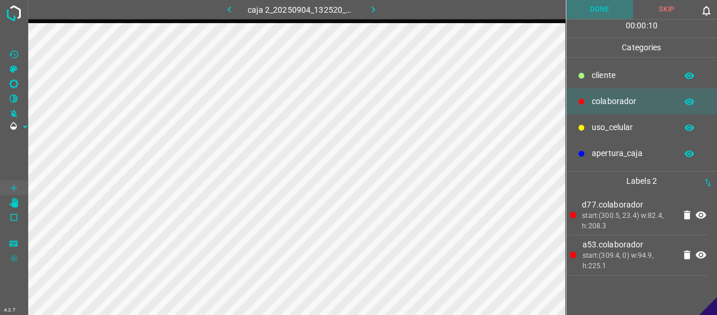
click at [617, 8] on button "Done" at bounding box center [599, 9] width 67 height 19
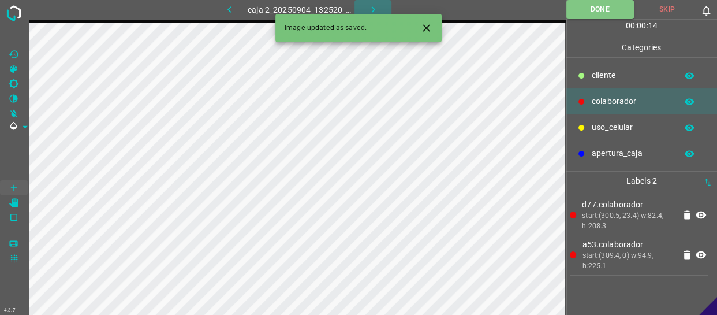
click at [372, 4] on icon "button" at bounding box center [373, 9] width 12 height 12
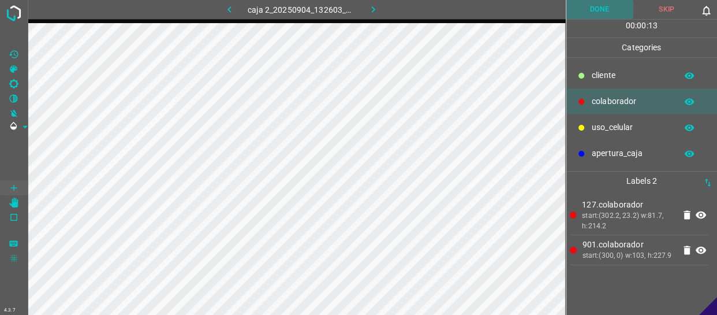
click at [606, 2] on button "Done" at bounding box center [599, 9] width 67 height 19
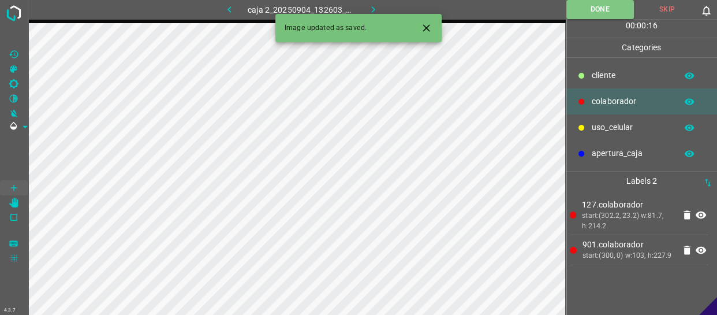
click at [373, 6] on icon "button" at bounding box center [373, 9] width 12 height 12
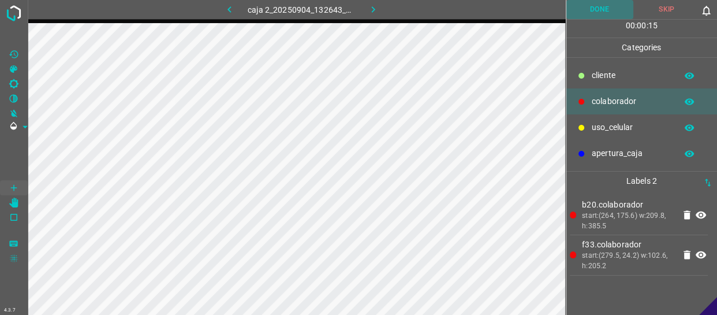
click at [599, 18] on button "Done" at bounding box center [599, 9] width 67 height 19
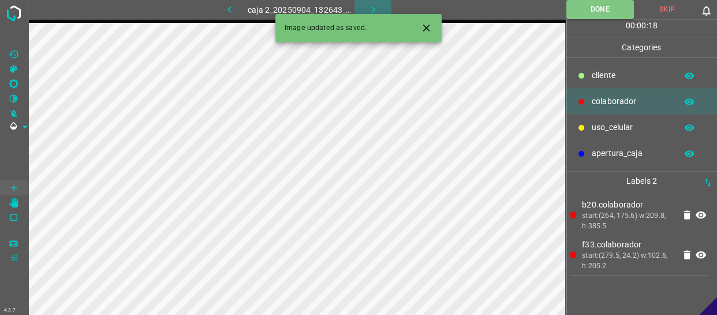
click at [367, 8] on icon "button" at bounding box center [373, 9] width 12 height 12
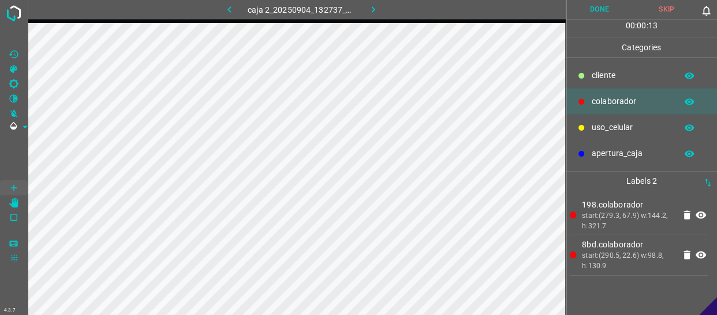
click at [625, 8] on button "Done" at bounding box center [599, 9] width 67 height 19
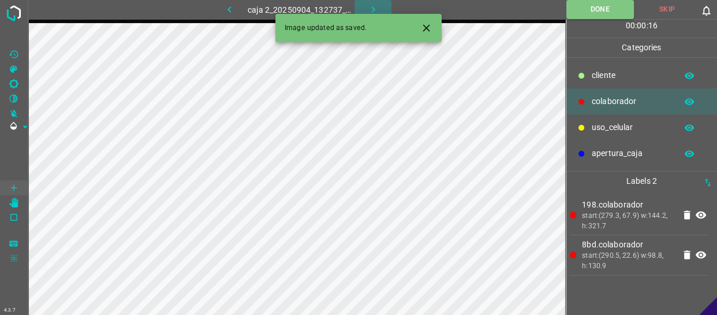
click at [381, 11] on button "button" at bounding box center [372, 9] width 37 height 19
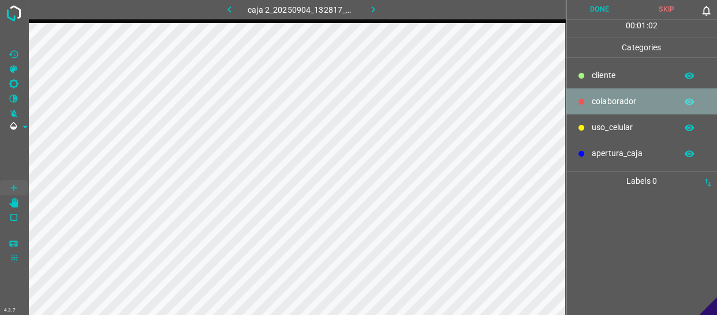
drag, startPoint x: 618, startPoint y: 102, endPoint x: 586, endPoint y: 113, distance: 33.6
click at [613, 103] on p "colaborador" at bounding box center [630, 101] width 79 height 12
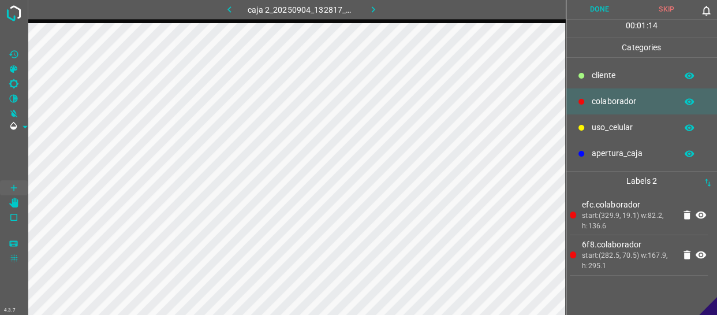
click at [601, 3] on button "Done" at bounding box center [599, 9] width 67 height 19
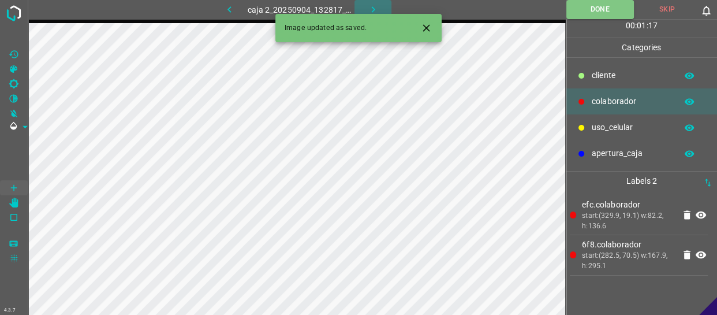
click at [367, 5] on icon "button" at bounding box center [373, 9] width 12 height 12
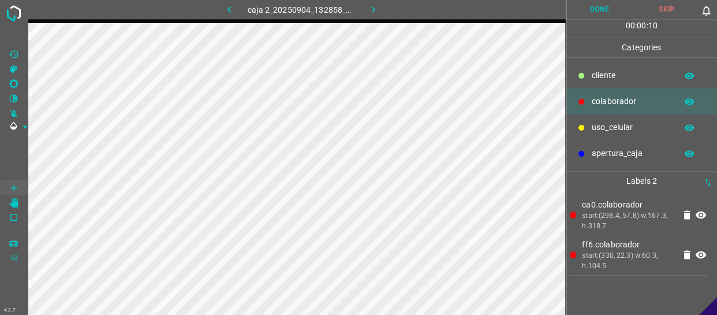
drag, startPoint x: 631, startPoint y: 125, endPoint x: 624, endPoint y: 125, distance: 6.9
click at [631, 125] on p "uso_celular" at bounding box center [630, 127] width 79 height 12
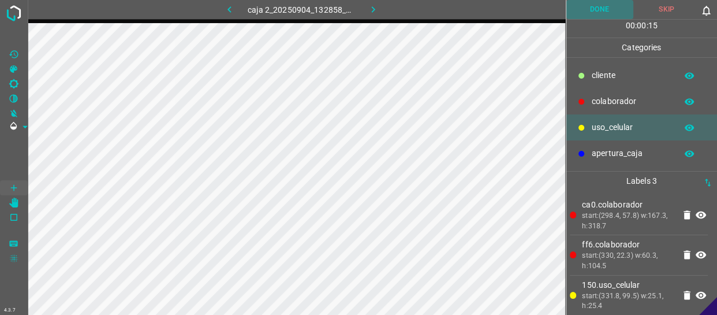
click at [594, 6] on button "Done" at bounding box center [599, 9] width 67 height 19
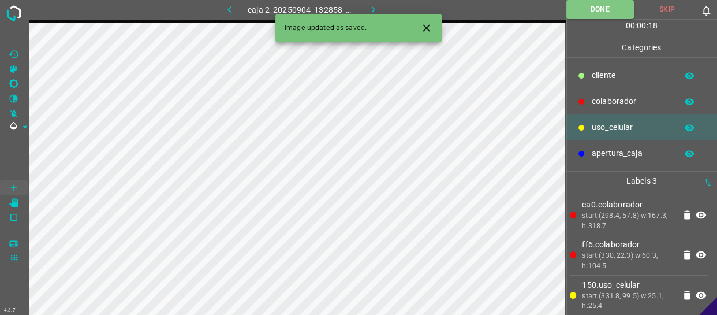
click at [375, 0] on button "button" at bounding box center [372, 9] width 37 height 19
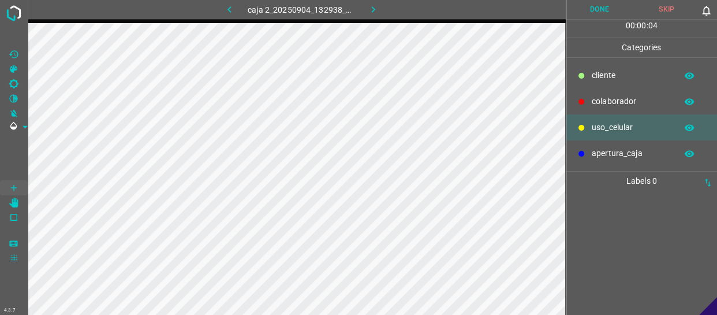
click at [625, 97] on p "colaborador" at bounding box center [630, 101] width 79 height 12
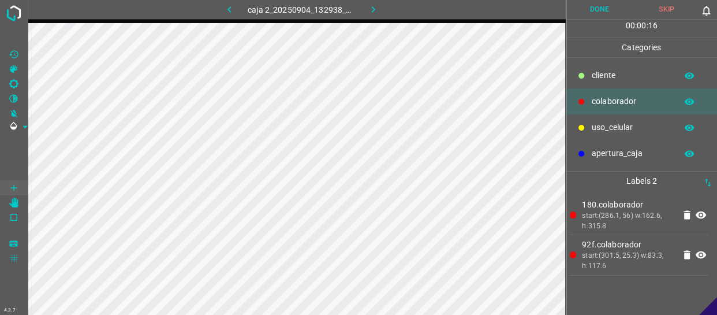
click at [605, 7] on button "Done" at bounding box center [599, 9] width 67 height 19
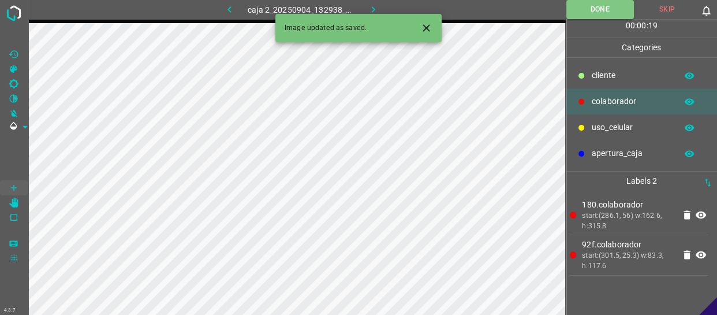
click at [371, 7] on icon "button" at bounding box center [372, 9] width 3 height 6
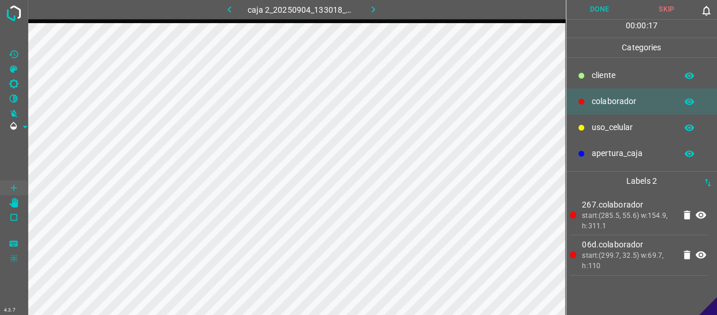
drag, startPoint x: 641, startPoint y: 121, endPoint x: 566, endPoint y: 152, distance: 81.8
click at [641, 121] on p "uso_celular" at bounding box center [630, 127] width 79 height 12
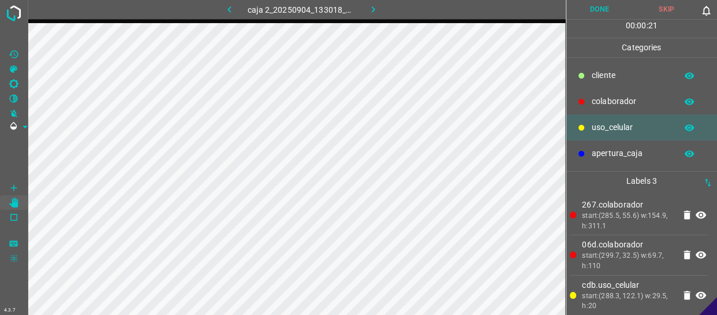
click at [599, 12] on button "Done" at bounding box center [599, 9] width 67 height 19
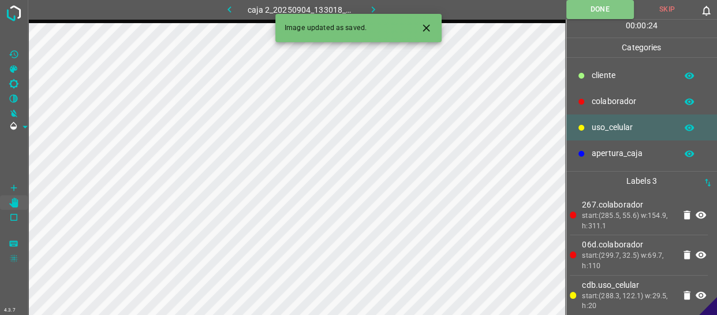
click at [378, 6] on icon "button" at bounding box center [373, 9] width 12 height 12
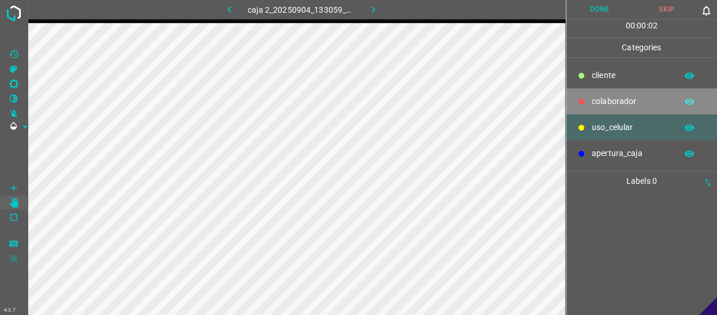
click at [641, 105] on p "colaborador" at bounding box center [630, 101] width 79 height 12
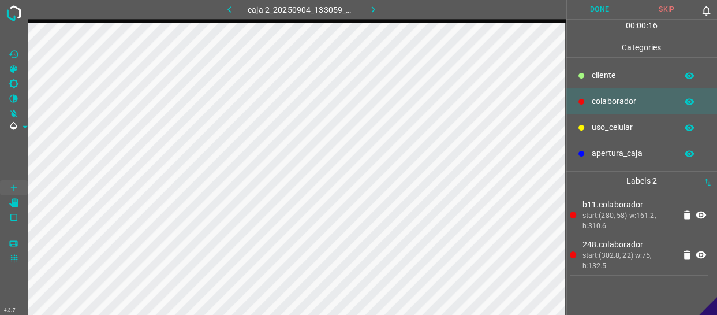
click at [610, 12] on button "Done" at bounding box center [599, 9] width 67 height 19
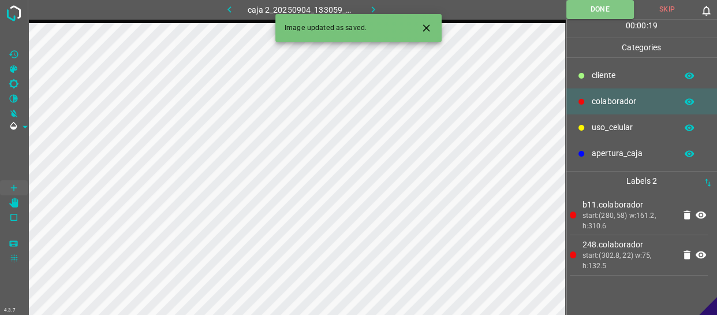
click at [382, 10] on button "button" at bounding box center [372, 9] width 37 height 19
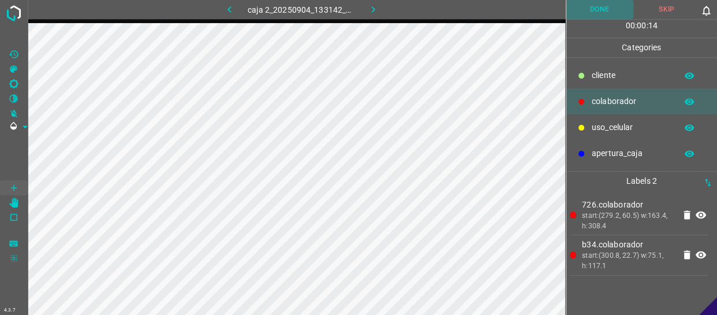
click at [611, 6] on button "Done" at bounding box center [599, 9] width 67 height 19
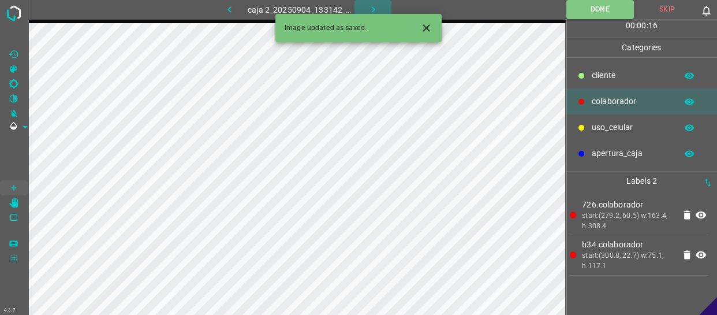
click at [362, 12] on button "button" at bounding box center [372, 9] width 37 height 19
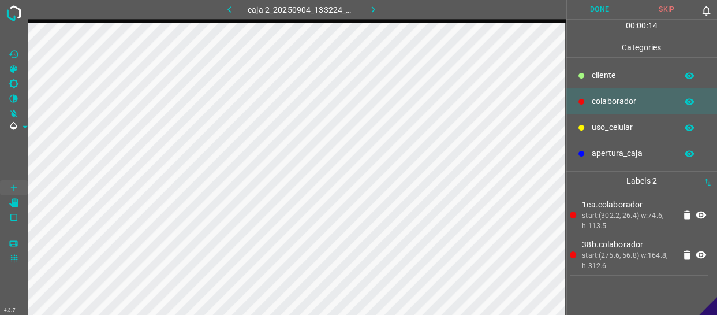
click at [613, 11] on button "Done" at bounding box center [599, 9] width 67 height 19
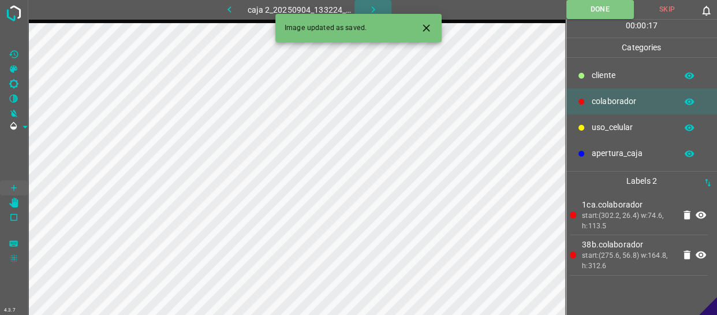
click at [372, 6] on icon "button" at bounding box center [373, 9] width 12 height 12
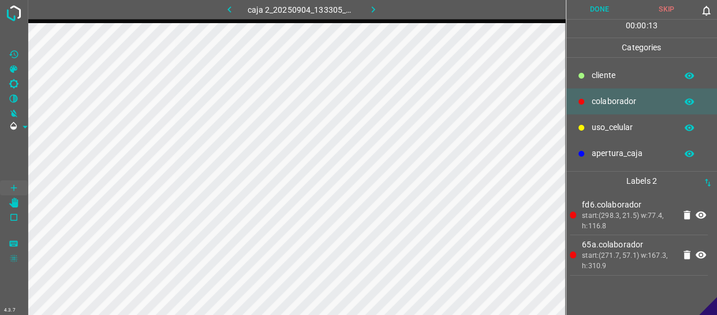
click at [611, 16] on button "Done" at bounding box center [599, 9] width 67 height 19
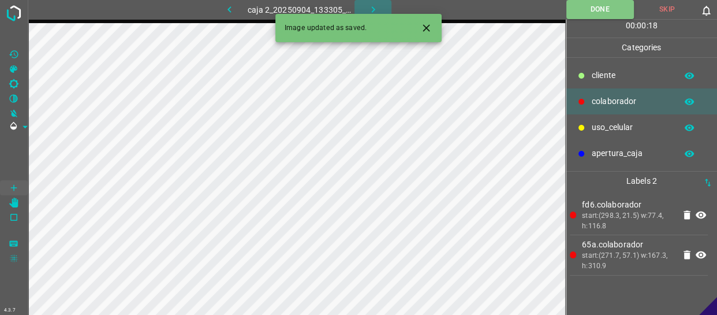
click at [360, 9] on button "button" at bounding box center [372, 9] width 37 height 19
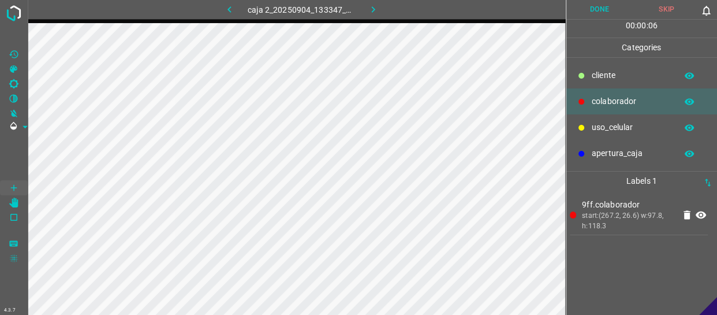
click at [598, 132] on p "uso_celular" at bounding box center [630, 127] width 79 height 12
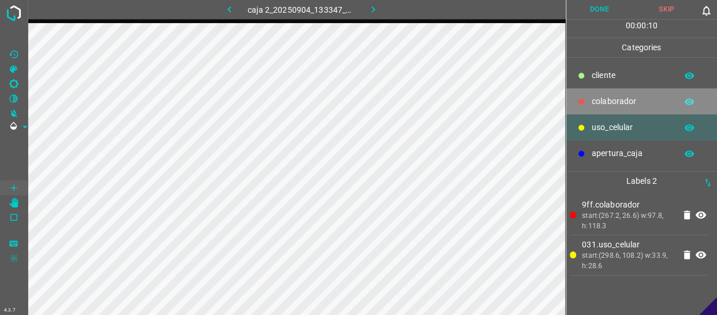
click at [641, 96] on p "colaborador" at bounding box center [630, 101] width 79 height 12
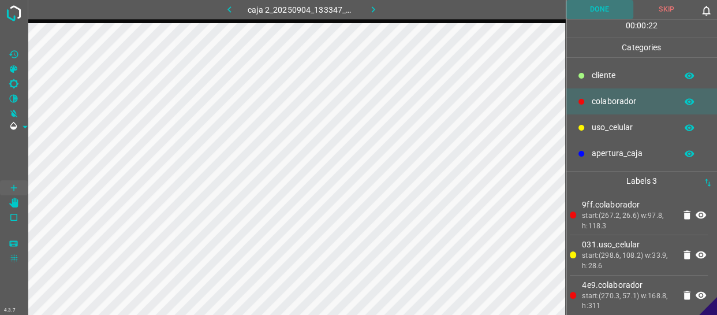
click at [611, 15] on button "Done" at bounding box center [599, 9] width 67 height 19
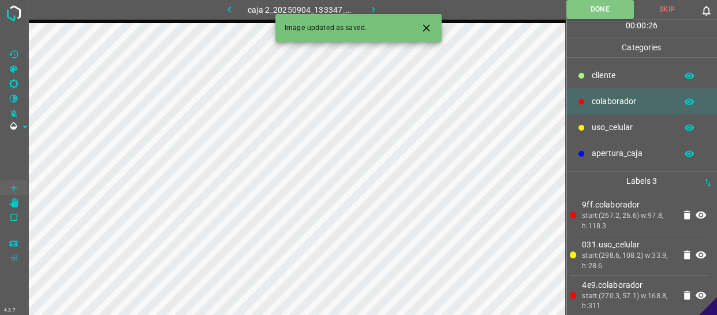
click at [369, 8] on icon "button" at bounding box center [373, 9] width 12 height 12
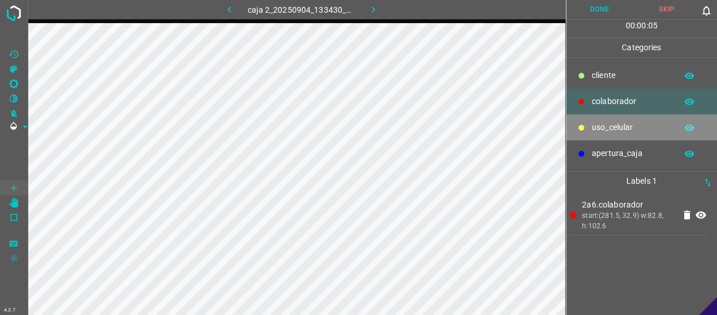
click at [609, 125] on p "uso_celular" at bounding box center [630, 127] width 79 height 12
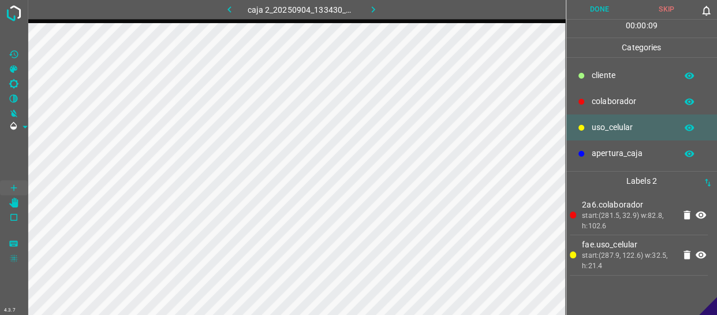
click at [587, 100] on div "colaborador" at bounding box center [641, 101] width 151 height 26
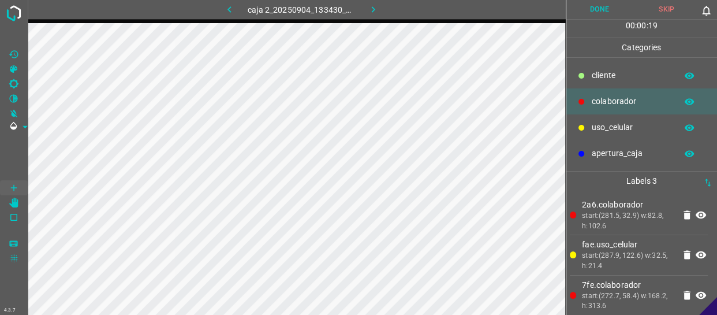
click at [609, 6] on button "Done" at bounding box center [599, 9] width 67 height 19
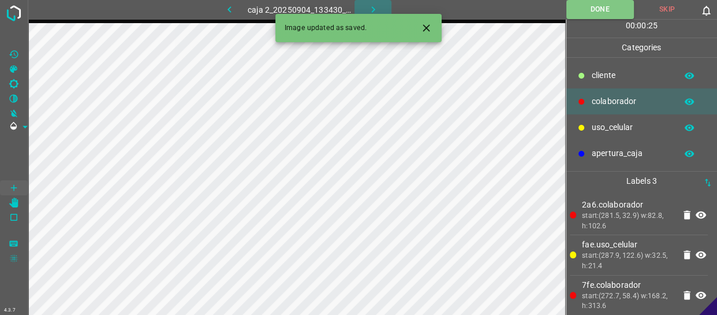
click at [369, 8] on icon "button" at bounding box center [373, 9] width 12 height 12
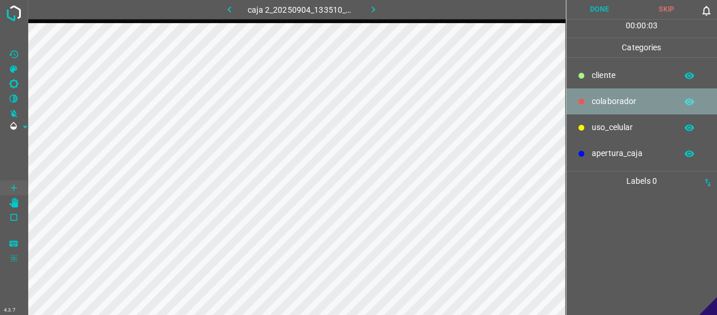
click at [612, 104] on p "colaborador" at bounding box center [630, 101] width 79 height 12
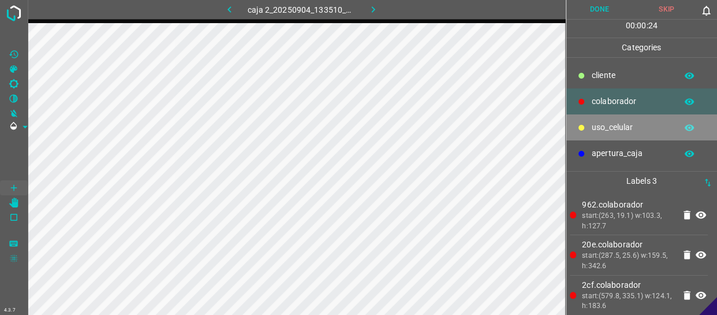
click at [631, 118] on div "uso_celular" at bounding box center [641, 127] width 151 height 26
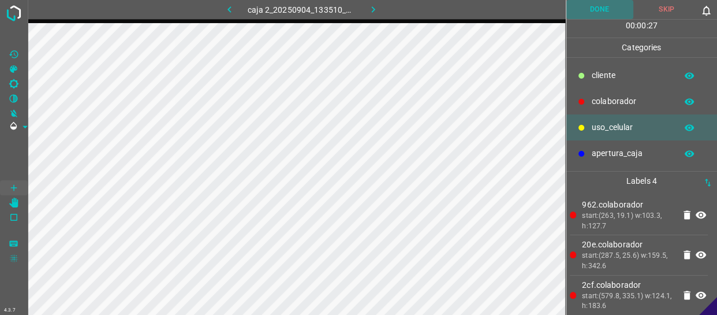
click at [598, 16] on button "Done" at bounding box center [599, 9] width 67 height 19
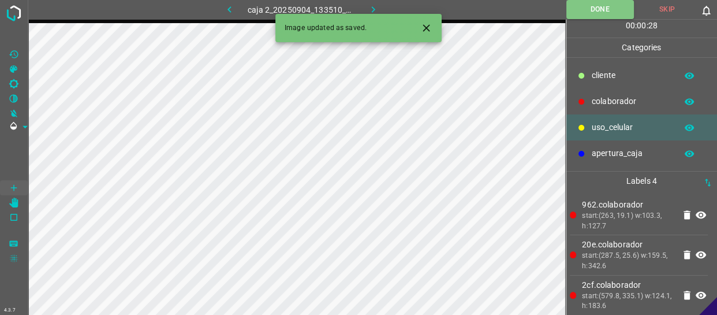
click at [229, 3] on icon "button" at bounding box center [229, 9] width 12 height 12
click at [369, 8] on icon "button" at bounding box center [373, 9] width 12 height 12
click at [372, 9] on icon "button" at bounding box center [373, 9] width 12 height 12
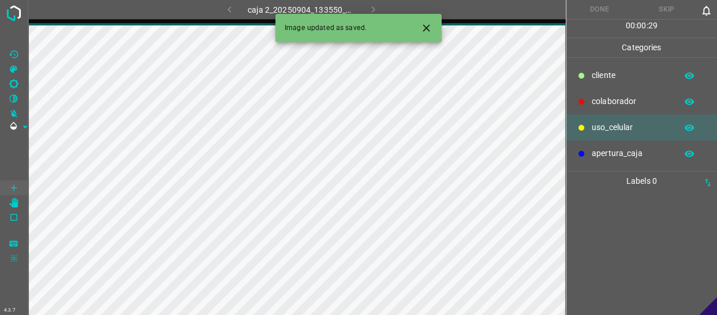
click at [616, 101] on p "colaborador" at bounding box center [630, 101] width 79 height 12
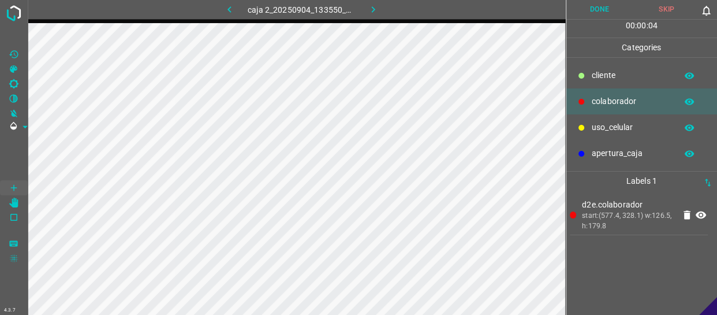
click at [628, 121] on div "uso_celular" at bounding box center [641, 127] width 151 height 26
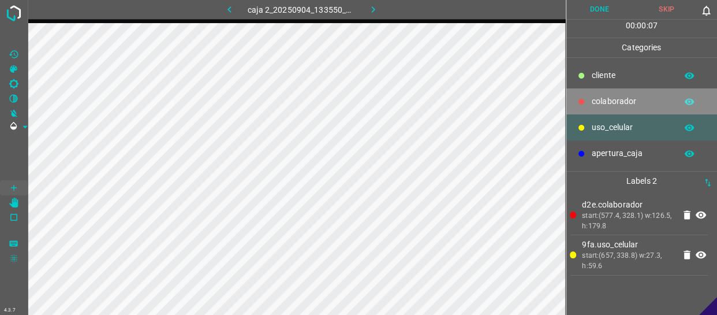
click at [600, 104] on p "colaborador" at bounding box center [630, 101] width 79 height 12
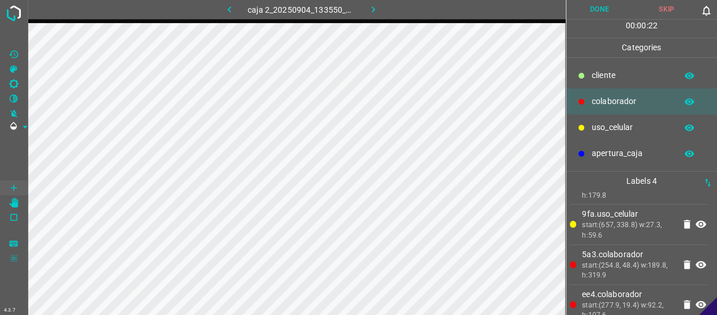
scroll to position [44, 0]
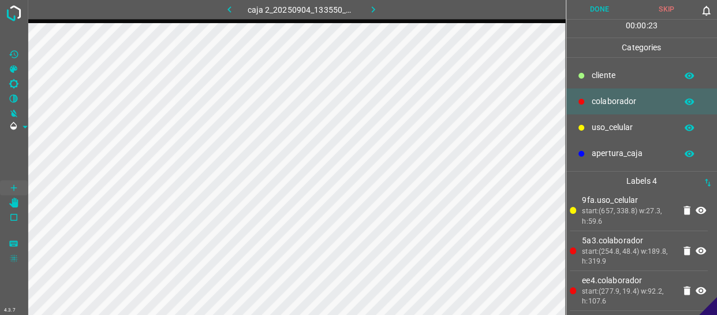
click at [594, 3] on button "Done" at bounding box center [599, 9] width 67 height 19
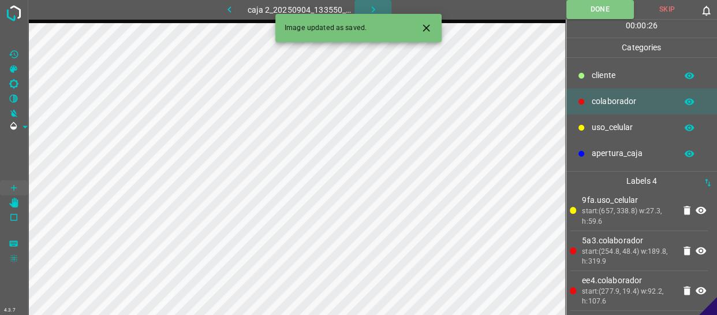
click at [371, 3] on icon "button" at bounding box center [373, 9] width 12 height 12
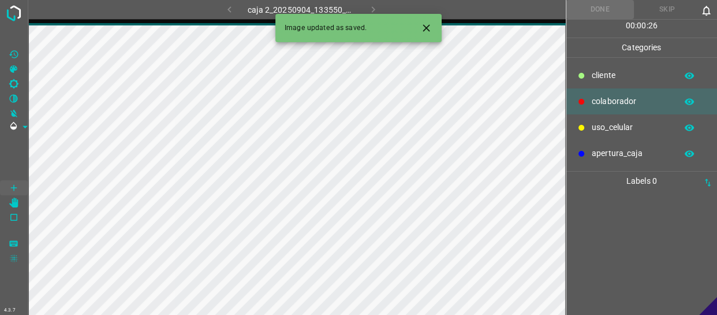
scroll to position [0, 0]
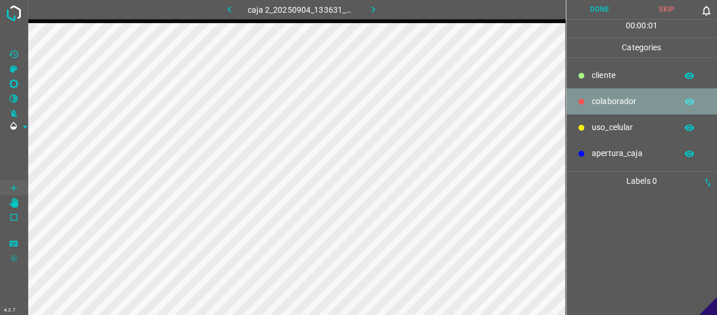
drag, startPoint x: 620, startPoint y: 98, endPoint x: 572, endPoint y: 100, distance: 47.4
click at [618, 98] on p "colaborador" at bounding box center [630, 101] width 79 height 12
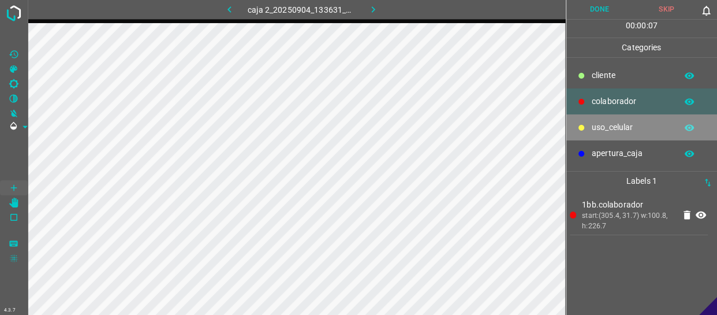
drag, startPoint x: 594, startPoint y: 121, endPoint x: 582, endPoint y: 123, distance: 12.9
click at [582, 123] on div "uso_celular" at bounding box center [641, 127] width 151 height 26
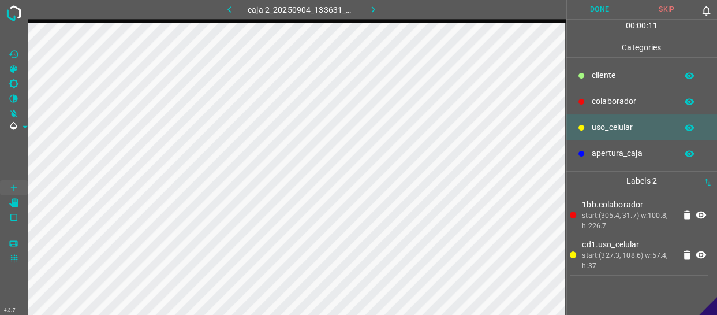
click at [612, 71] on p "cliente" at bounding box center [630, 75] width 79 height 12
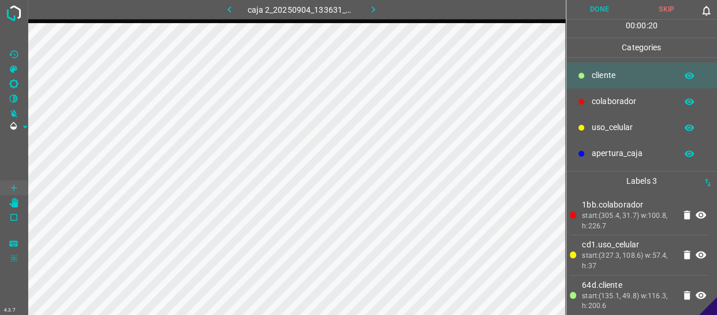
click at [594, 14] on button "Done" at bounding box center [599, 9] width 67 height 19
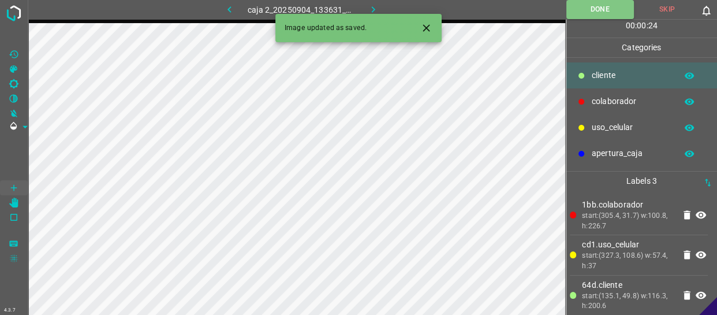
click at [377, 6] on icon "button" at bounding box center [373, 9] width 12 height 12
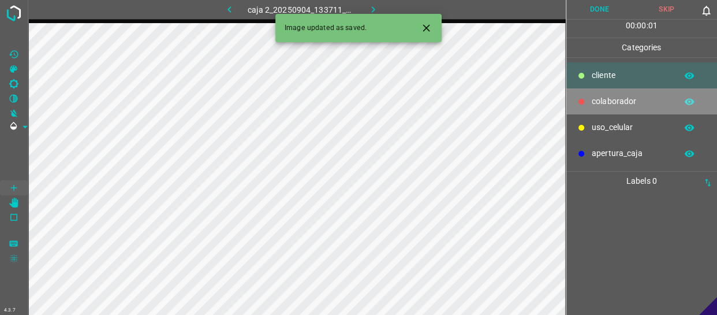
click at [626, 102] on p "colaborador" at bounding box center [630, 101] width 79 height 12
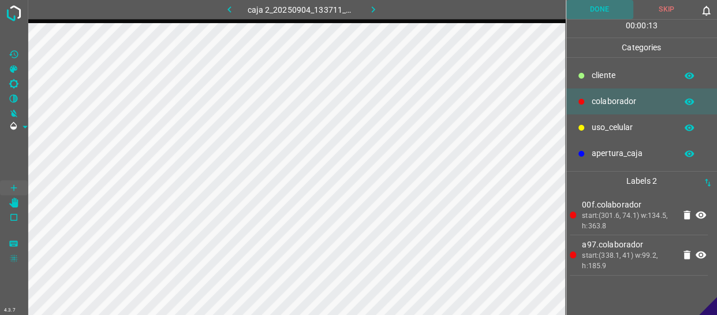
click at [608, 17] on button "Done" at bounding box center [599, 9] width 67 height 19
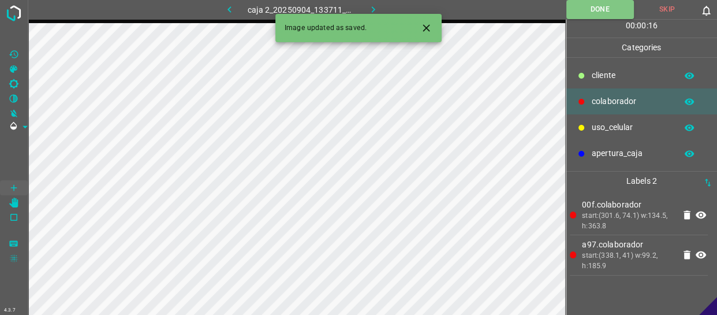
click at [624, 66] on div "cliente" at bounding box center [641, 75] width 151 height 26
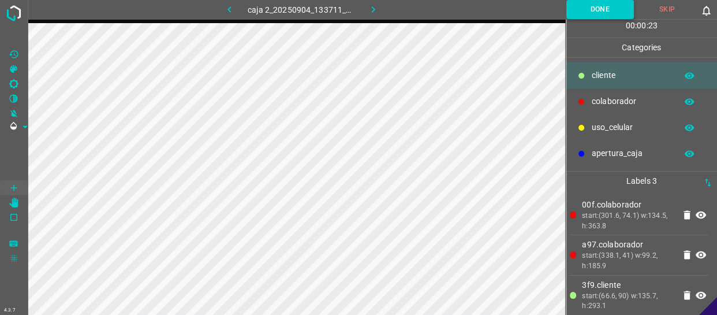
click at [626, 10] on button "Done" at bounding box center [600, 9] width 68 height 19
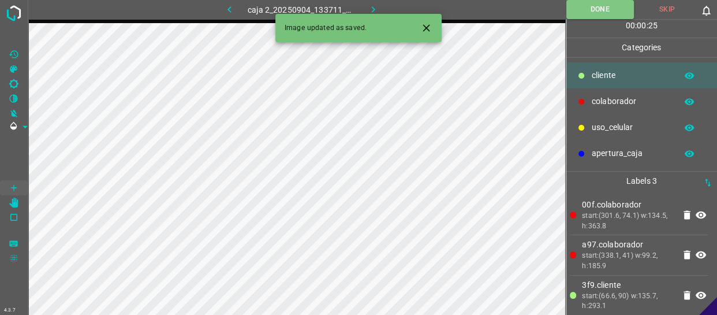
click at [364, 3] on button "button" at bounding box center [372, 9] width 37 height 19
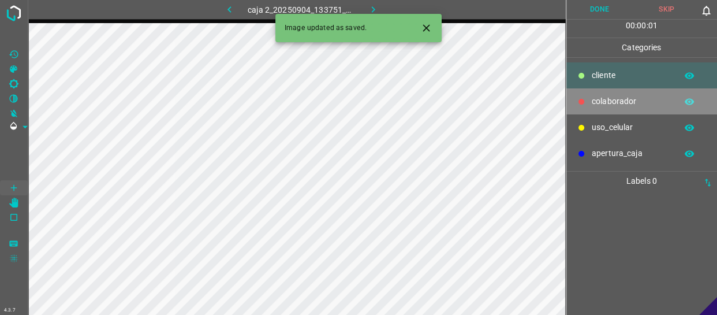
click at [635, 102] on p "colaborador" at bounding box center [630, 101] width 79 height 12
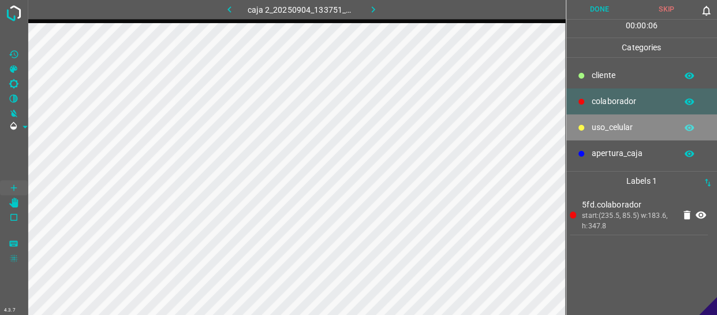
click at [602, 126] on p "uso_celular" at bounding box center [630, 127] width 79 height 12
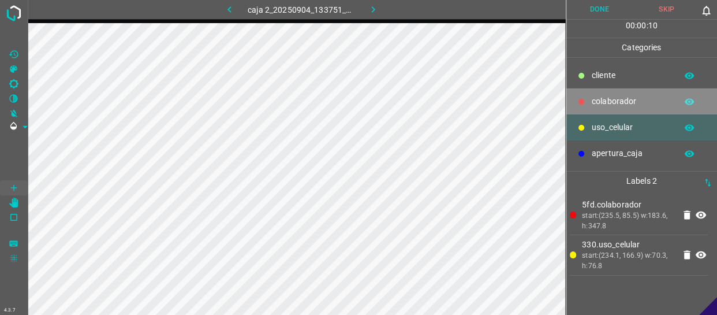
drag, startPoint x: 619, startPoint y: 97, endPoint x: 597, endPoint y: 101, distance: 22.9
click at [617, 97] on p "colaborador" at bounding box center [630, 101] width 79 height 12
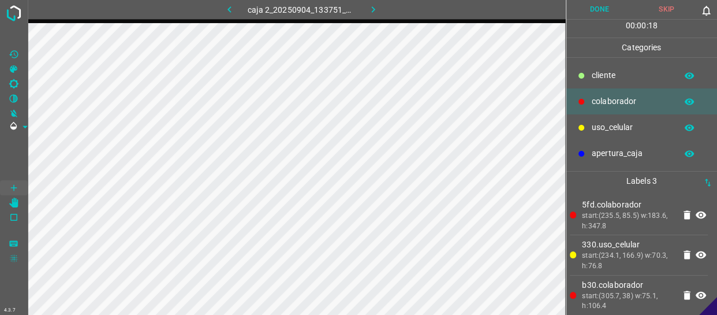
click at [597, 9] on button "Done" at bounding box center [599, 9] width 67 height 19
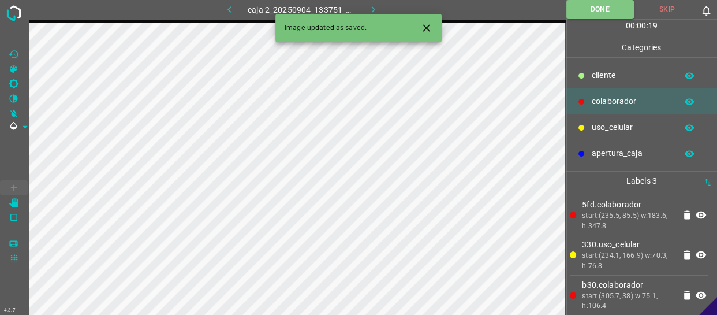
click at [375, 6] on icon "button" at bounding box center [373, 9] width 12 height 12
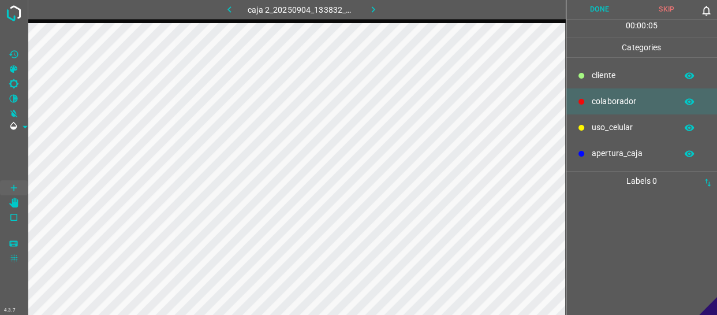
click at [588, 103] on div "colaborador" at bounding box center [641, 101] width 151 height 26
click at [650, 134] on div "uso_celular" at bounding box center [641, 127] width 151 height 26
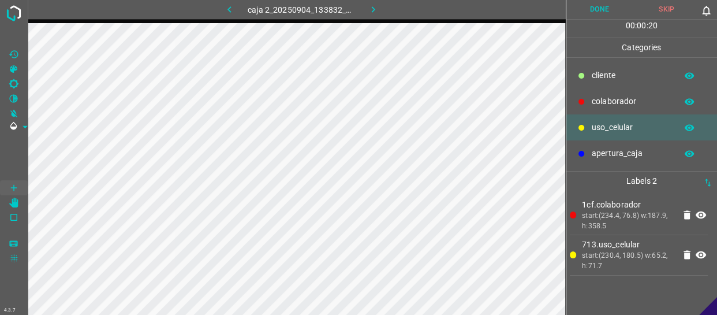
click at [619, 80] on p "cliente" at bounding box center [630, 75] width 79 height 12
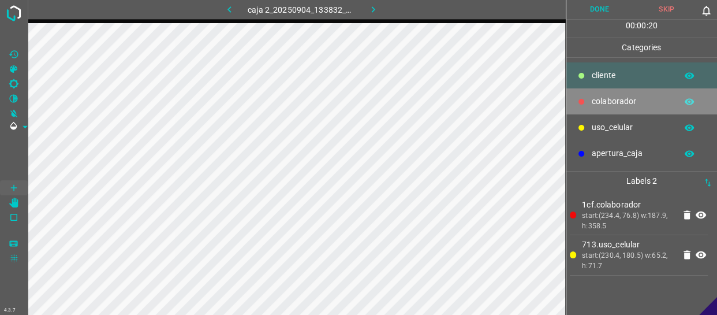
click at [609, 108] on div "colaborador" at bounding box center [641, 101] width 151 height 26
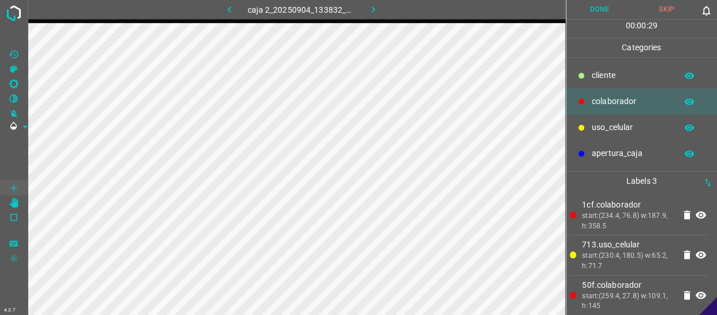
click at [603, 12] on button "Done" at bounding box center [599, 9] width 67 height 19
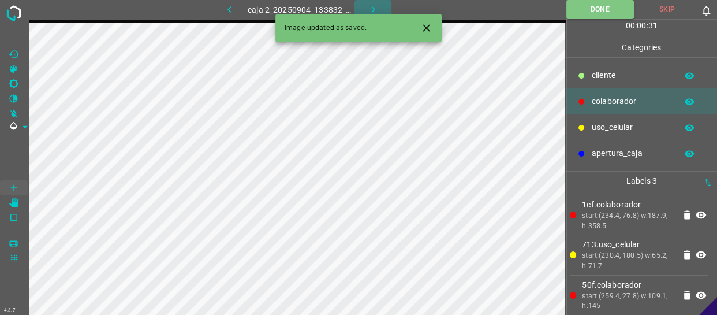
click at [364, 6] on button "button" at bounding box center [372, 9] width 37 height 19
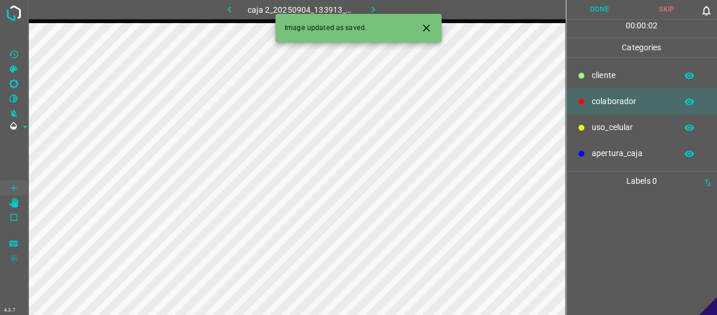
drag, startPoint x: 602, startPoint y: 96, endPoint x: 567, endPoint y: 100, distance: 36.1
click at [600, 96] on p "colaborador" at bounding box center [630, 101] width 79 height 12
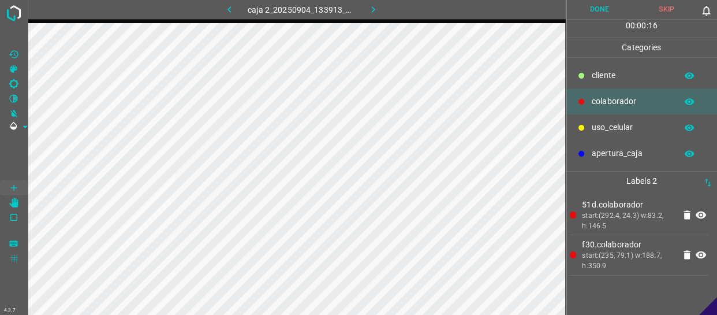
click at [597, 130] on p "uso_celular" at bounding box center [630, 127] width 79 height 12
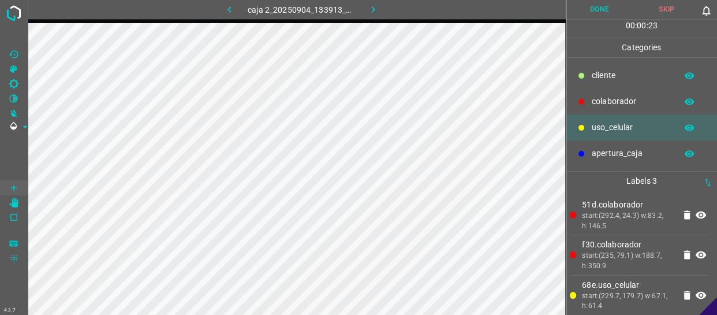
click at [597, 6] on button "Done" at bounding box center [599, 9] width 67 height 19
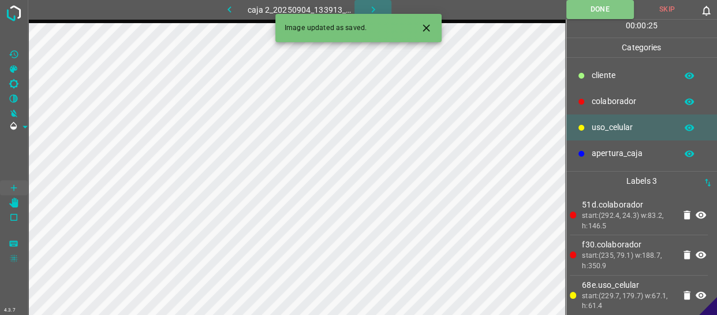
click at [372, 7] on icon "button" at bounding box center [372, 9] width 3 height 6
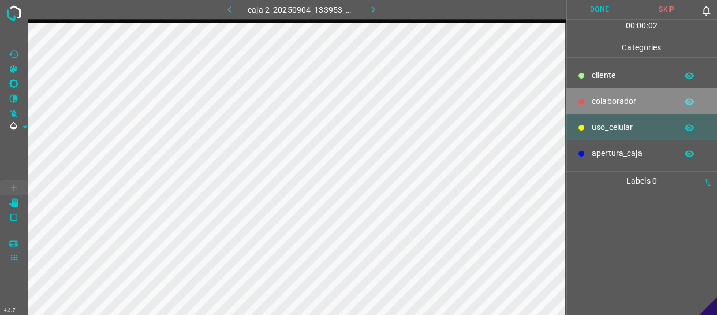
click at [615, 110] on div "colaborador" at bounding box center [641, 101] width 151 height 26
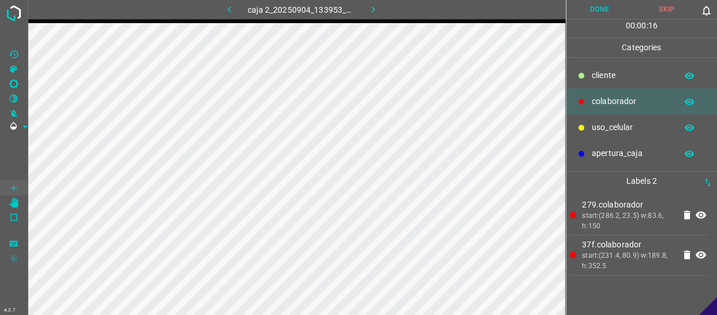
drag, startPoint x: 614, startPoint y: 120, endPoint x: 606, endPoint y: 118, distance: 8.3
click at [614, 119] on div "uso_celular" at bounding box center [641, 127] width 151 height 26
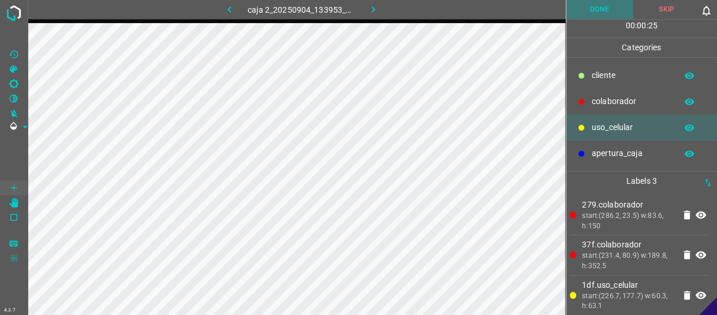
click at [612, 12] on button "Done" at bounding box center [599, 9] width 67 height 19
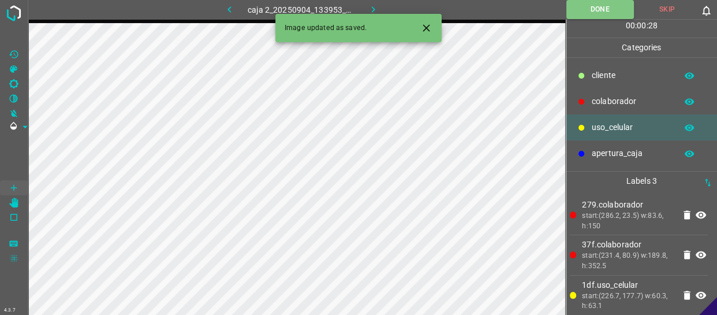
click at [369, 5] on icon "button" at bounding box center [373, 9] width 12 height 12
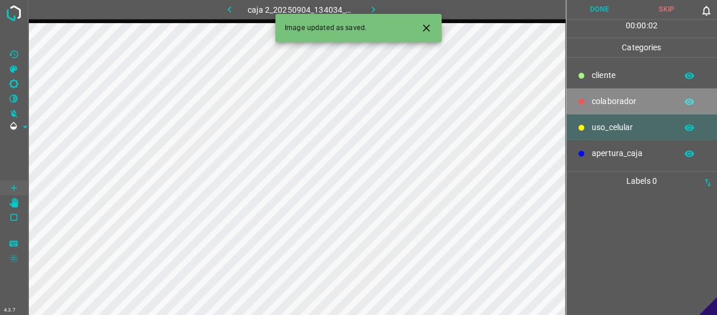
click at [630, 90] on div "colaborador" at bounding box center [641, 101] width 151 height 26
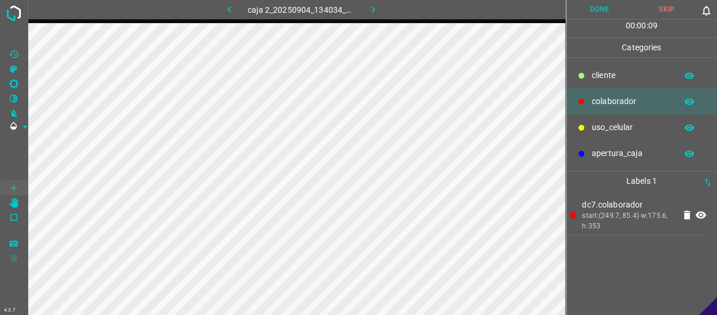
click at [587, 126] on div "uso_celular" at bounding box center [641, 127] width 151 height 26
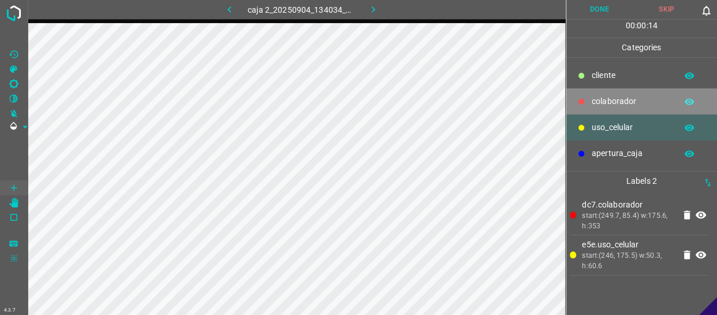
click at [594, 96] on p "colaborador" at bounding box center [630, 101] width 79 height 12
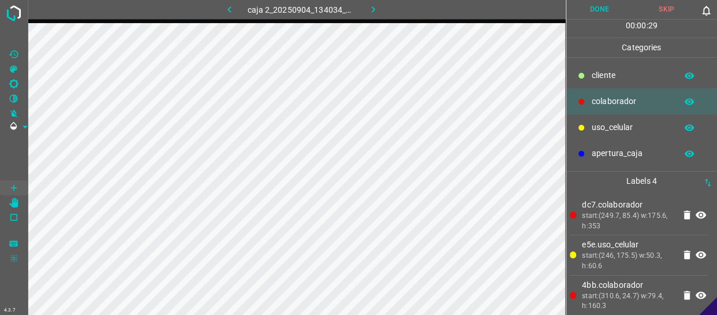
scroll to position [44, 0]
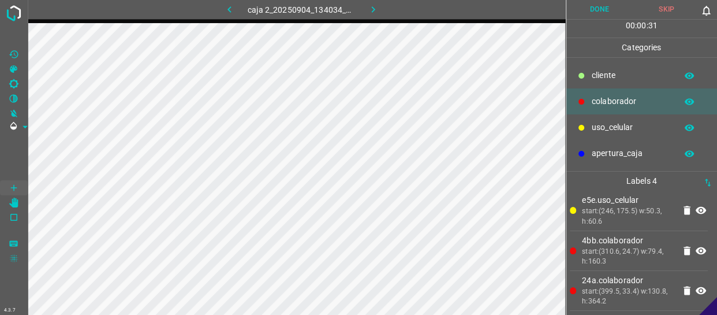
click at [607, 3] on button "Done" at bounding box center [599, 9] width 67 height 19
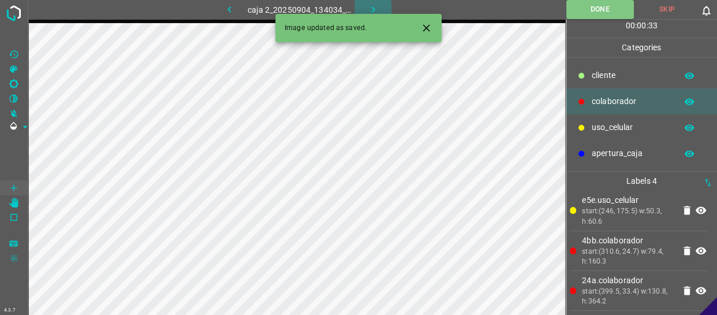
click at [374, 2] on button "button" at bounding box center [372, 9] width 37 height 19
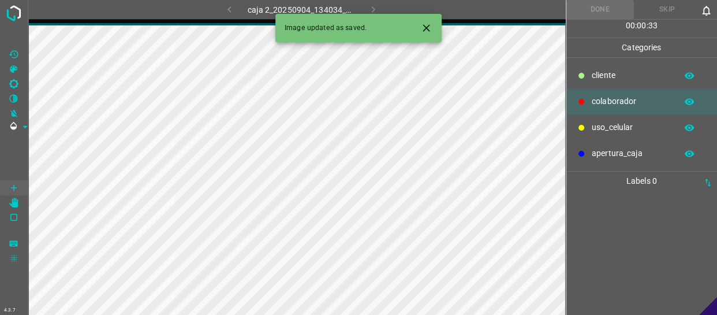
scroll to position [0, 0]
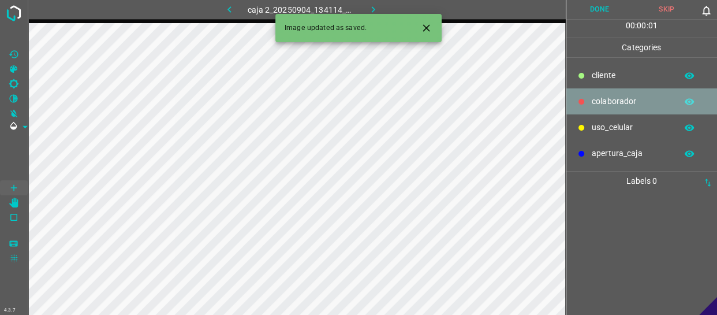
click at [639, 100] on p "colaborador" at bounding box center [630, 101] width 79 height 12
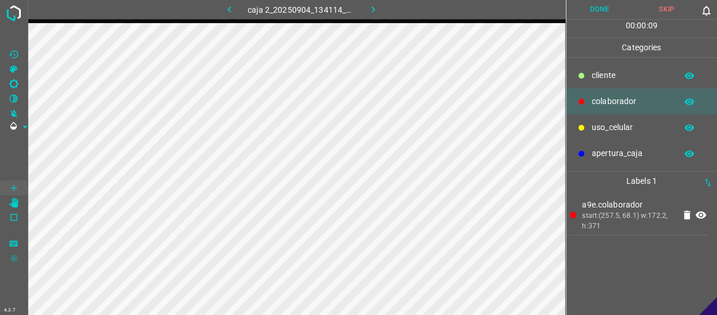
click at [591, 124] on p "uso_celular" at bounding box center [630, 127] width 79 height 12
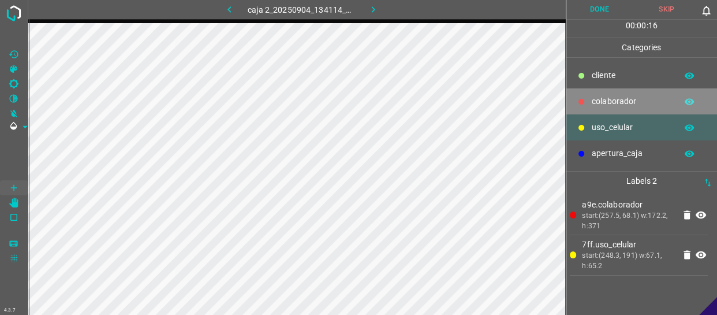
click at [612, 94] on div "colaborador" at bounding box center [641, 101] width 151 height 26
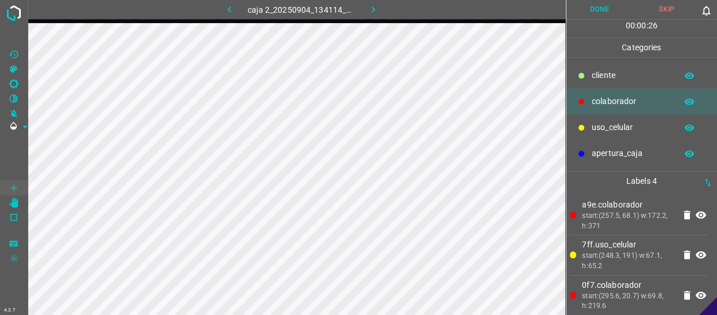
click at [237, 13] on button "button" at bounding box center [229, 9] width 37 height 19
click at [376, 13] on icon "button" at bounding box center [373, 9] width 12 height 12
click at [593, 14] on button "Done" at bounding box center [599, 9] width 67 height 19
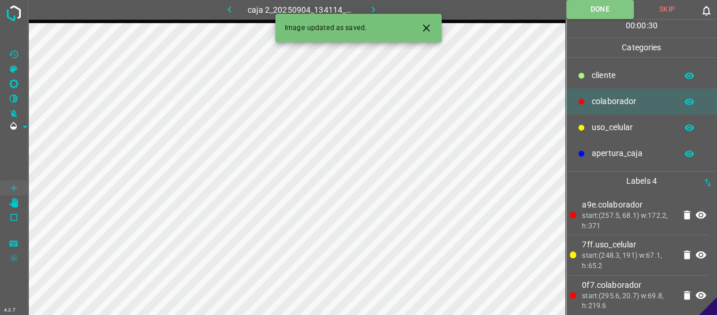
click at [368, 6] on icon "button" at bounding box center [373, 9] width 12 height 12
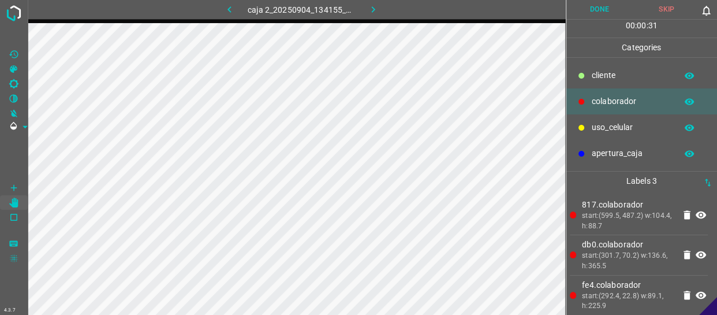
click at [605, 21] on div "00 : 00 : 31" at bounding box center [641, 29] width 151 height 18
click at [608, 9] on button "Done" at bounding box center [599, 9] width 67 height 19
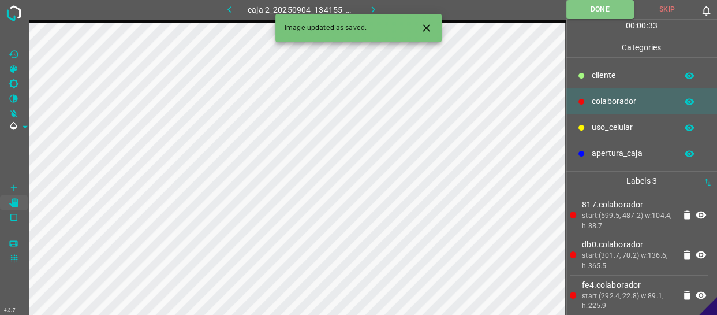
click at [381, 9] on button "button" at bounding box center [372, 9] width 37 height 19
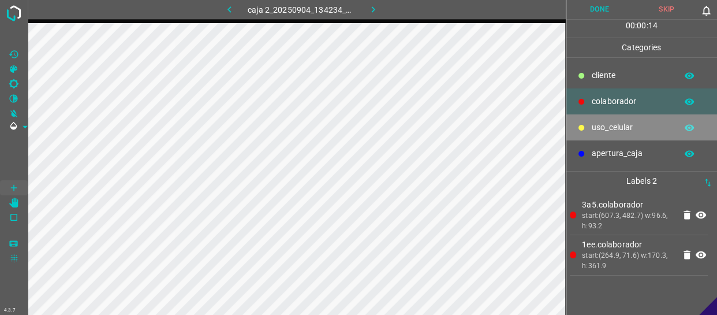
drag, startPoint x: 626, startPoint y: 130, endPoint x: 579, endPoint y: 137, distance: 47.3
click at [624, 130] on p "uso_celular" at bounding box center [630, 127] width 79 height 12
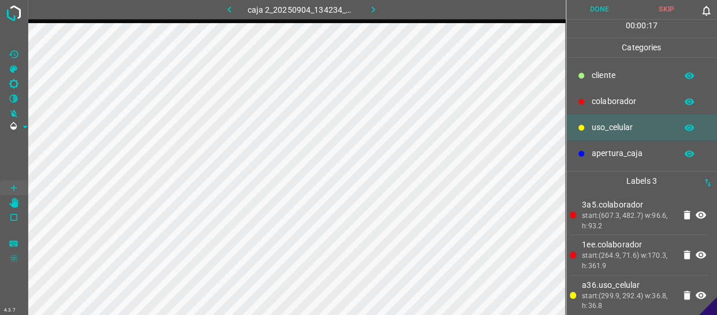
click at [229, 3] on icon "button" at bounding box center [229, 9] width 12 height 12
click at [229, 8] on icon "button" at bounding box center [228, 9] width 3 height 6
click at [361, 6] on button "button" at bounding box center [372, 9] width 37 height 19
click at [589, 9] on button "Done" at bounding box center [600, 9] width 68 height 19
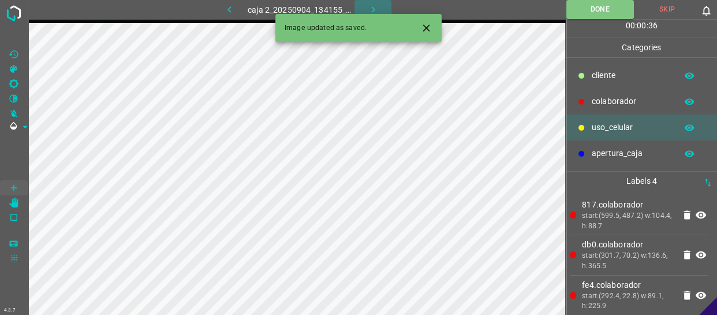
click at [368, 6] on icon "button" at bounding box center [373, 9] width 12 height 12
click at [630, 106] on p "colaborador" at bounding box center [630, 101] width 79 height 12
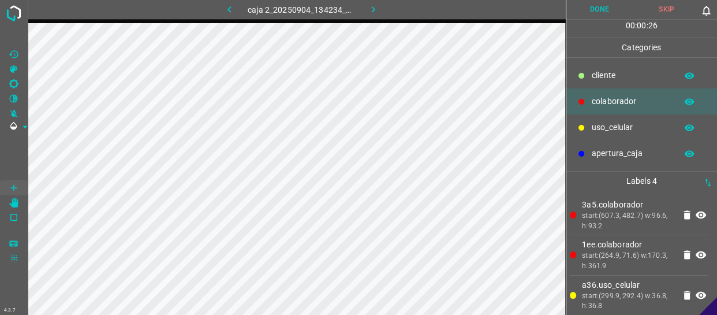
scroll to position [44, 0]
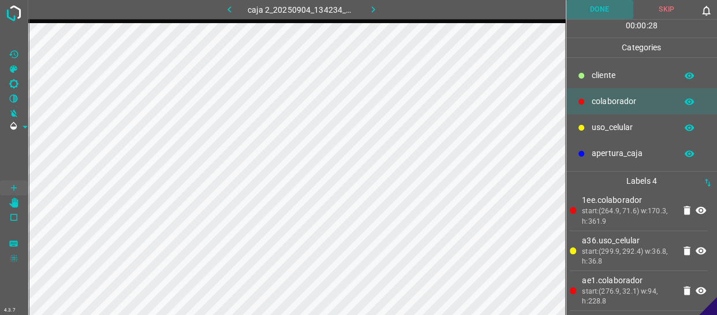
click at [611, 13] on button "Done" at bounding box center [599, 9] width 67 height 19
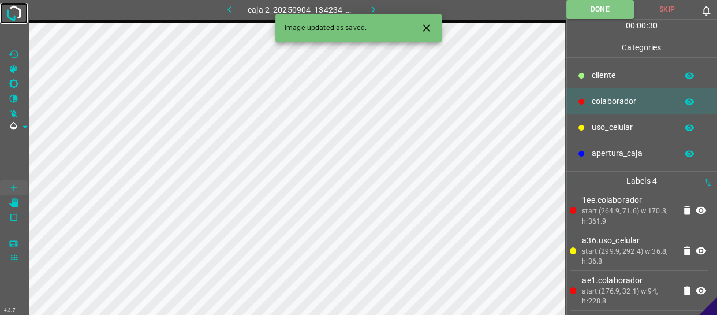
click at [12, 9] on img at bounding box center [13, 13] width 21 height 21
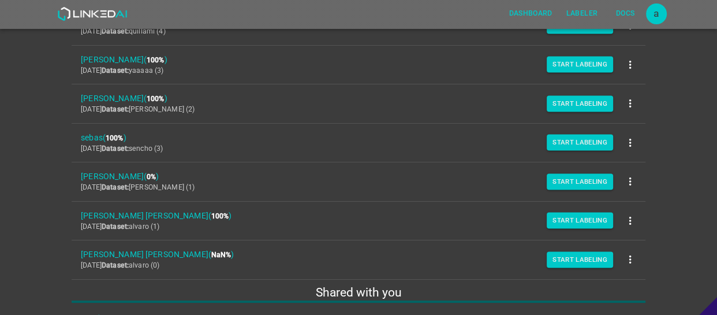
scroll to position [164, 0]
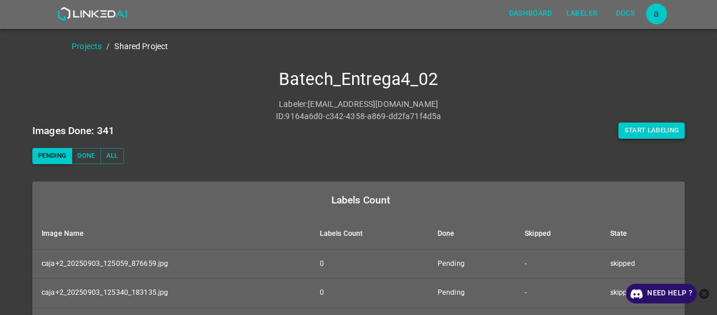
click at [637, 128] on button "Start Labeling" at bounding box center [651, 130] width 66 height 16
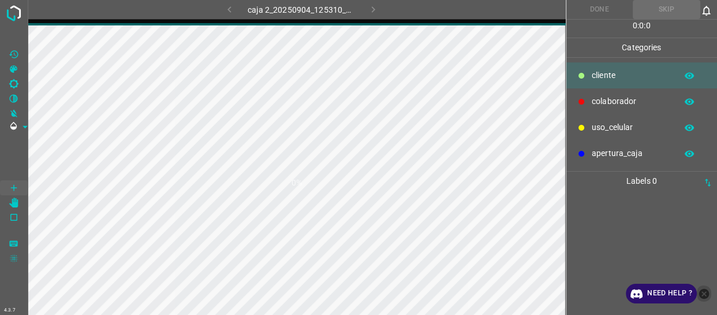
click at [706, 289] on icon "close-help" at bounding box center [704, 293] width 10 height 10
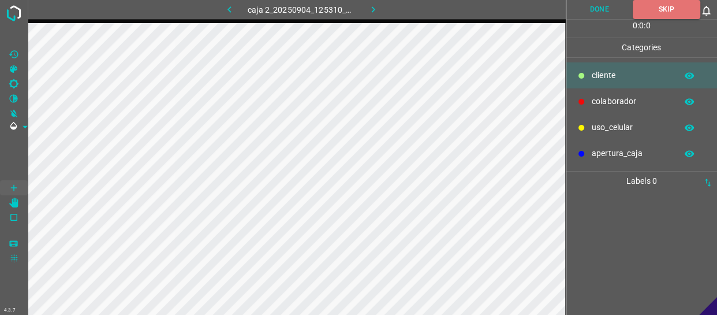
click at [370, 13] on icon "button" at bounding box center [373, 9] width 12 height 12
drag, startPoint x: 632, startPoint y: 95, endPoint x: 582, endPoint y: 113, distance: 53.8
click at [632, 95] on p "colaborador" at bounding box center [630, 101] width 79 height 12
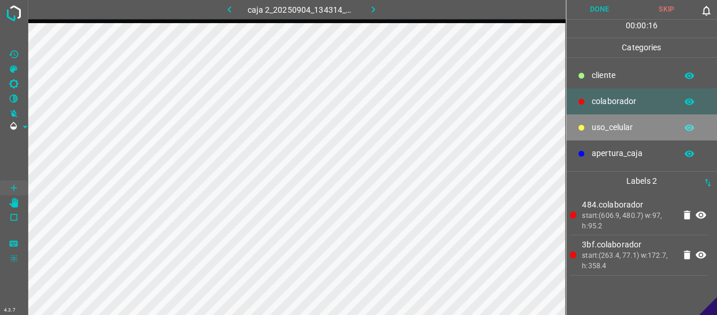
click at [606, 131] on p "uso_celular" at bounding box center [630, 127] width 79 height 12
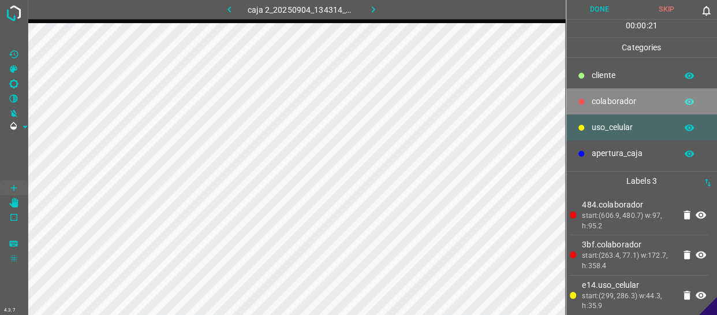
drag, startPoint x: 594, startPoint y: 102, endPoint x: 576, endPoint y: 107, distance: 19.3
click at [594, 102] on p "colaborador" at bounding box center [630, 101] width 79 height 12
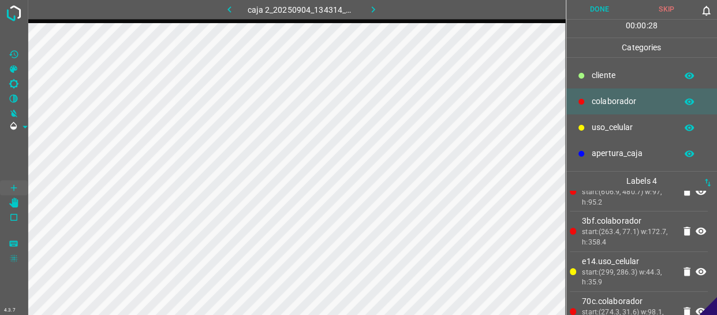
scroll to position [44, 0]
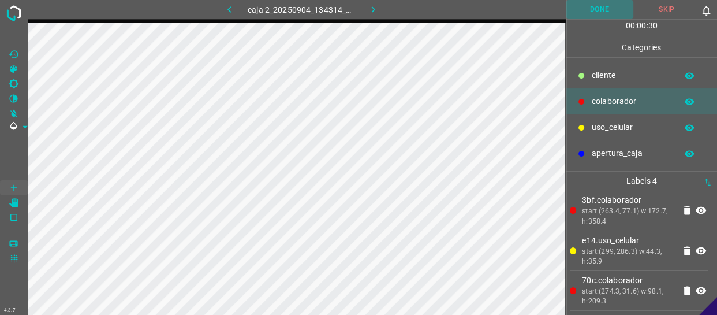
click at [606, 13] on button "Done" at bounding box center [599, 9] width 67 height 19
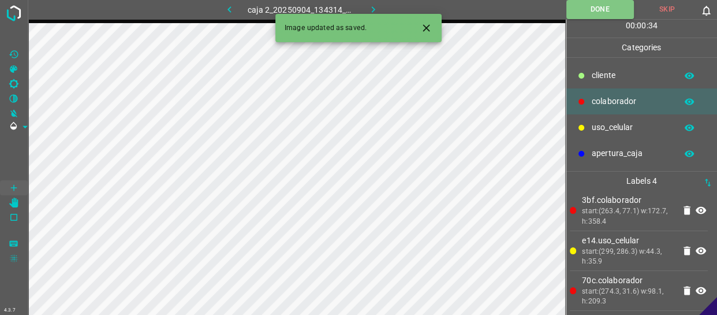
click at [687, 104] on icon "button" at bounding box center [688, 101] width 9 height 6
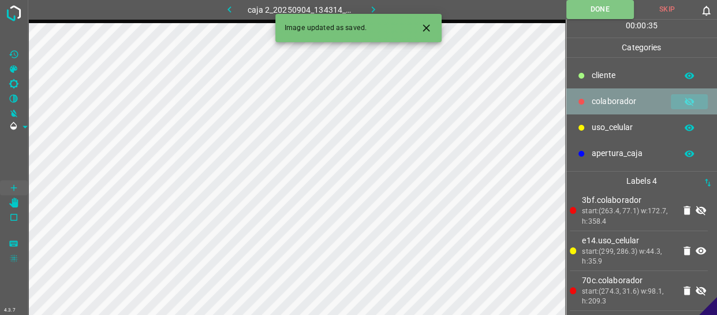
click at [687, 104] on icon "button" at bounding box center [688, 102] width 9 height 8
click at [687, 104] on icon "button" at bounding box center [688, 101] width 9 height 6
click at [687, 104] on icon "button" at bounding box center [688, 102] width 9 height 8
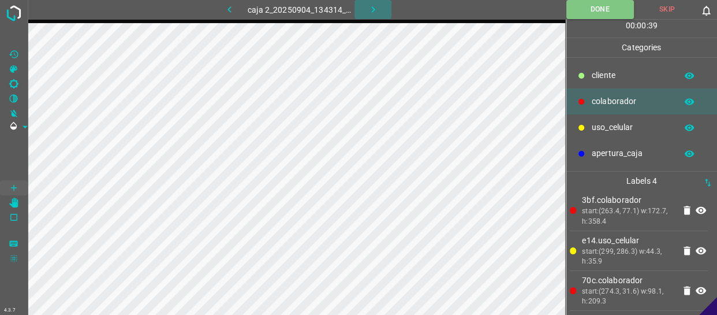
click at [378, 5] on icon "button" at bounding box center [373, 9] width 12 height 12
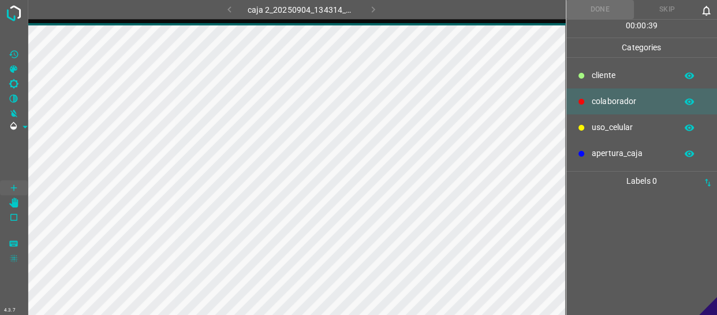
scroll to position [0, 0]
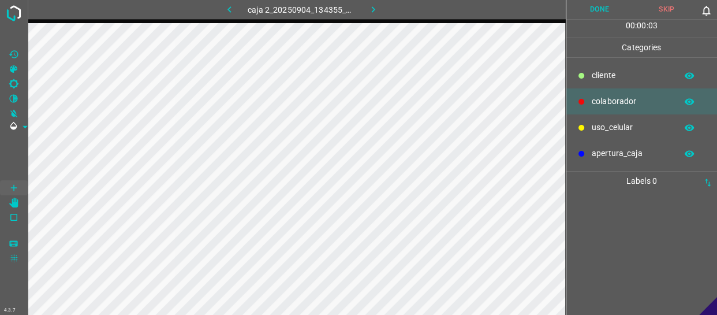
click at [628, 102] on p "colaborador" at bounding box center [630, 101] width 79 height 12
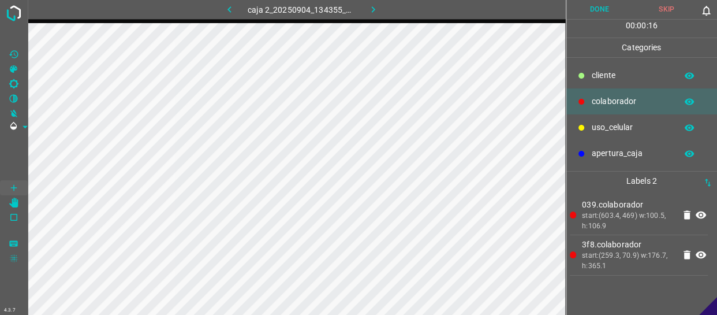
click at [634, 121] on p "uso_celular" at bounding box center [630, 127] width 79 height 12
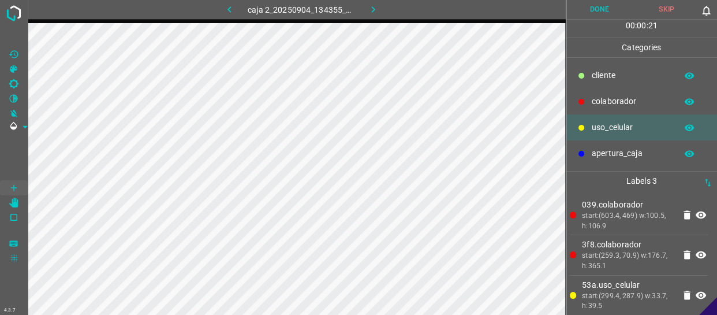
click at [616, 96] on p "colaborador" at bounding box center [630, 101] width 79 height 12
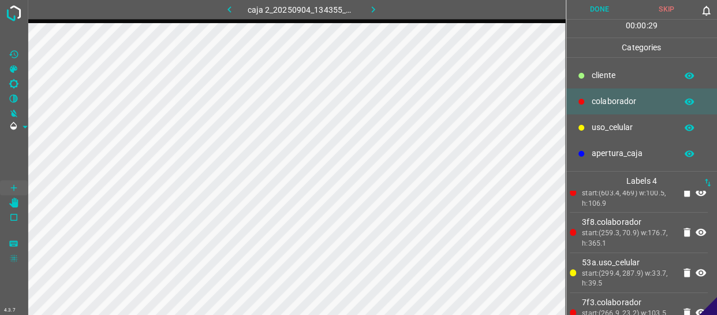
scroll to position [44, 0]
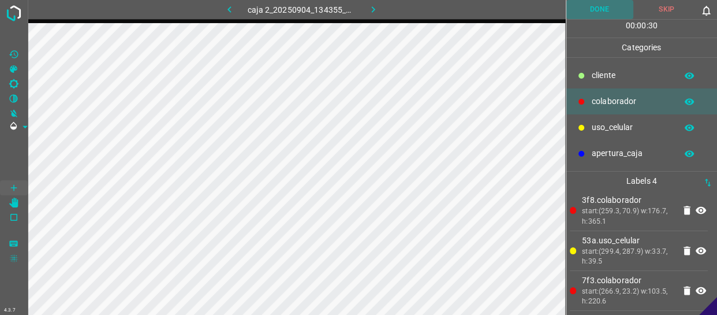
click at [611, 8] on button "Done" at bounding box center [599, 9] width 67 height 19
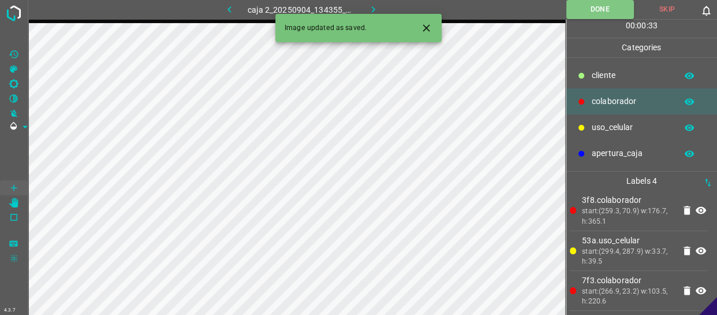
click at [363, 14] on div "Image updated as saved." at bounding box center [358, 28] width 166 height 28
click at [367, 7] on icon "button" at bounding box center [373, 9] width 12 height 12
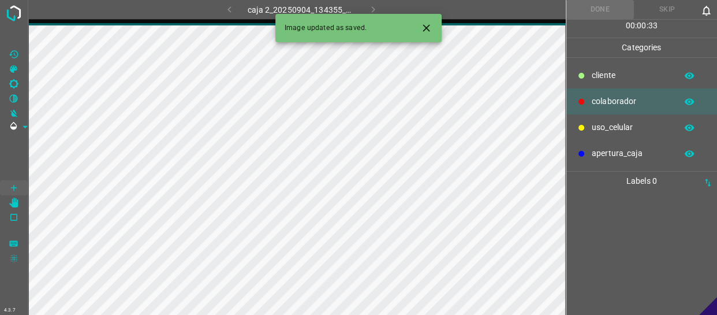
scroll to position [0, 0]
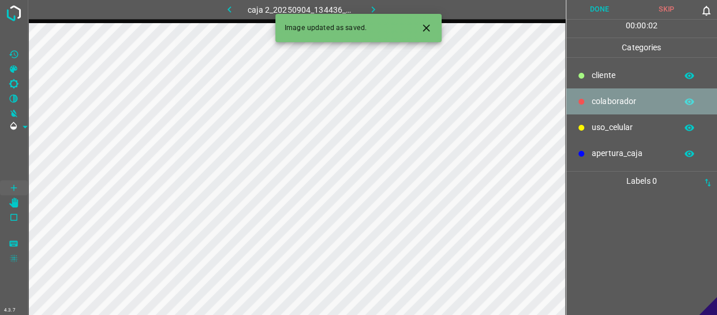
click at [641, 107] on div "colaborador" at bounding box center [641, 101] width 151 height 26
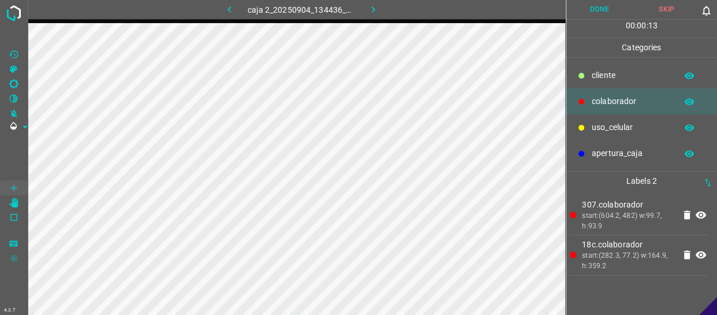
click at [600, 130] on p "uso_celular" at bounding box center [630, 127] width 79 height 12
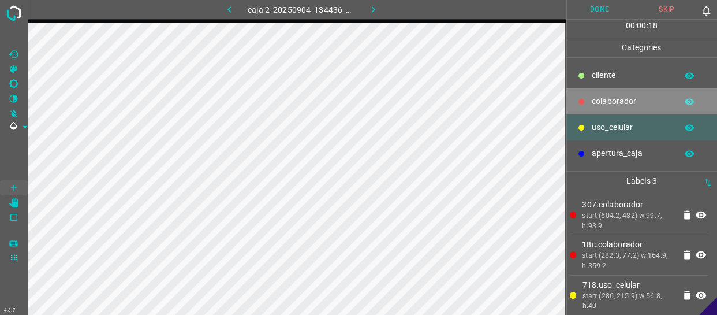
click at [589, 100] on div "colaborador" at bounding box center [641, 101] width 151 height 26
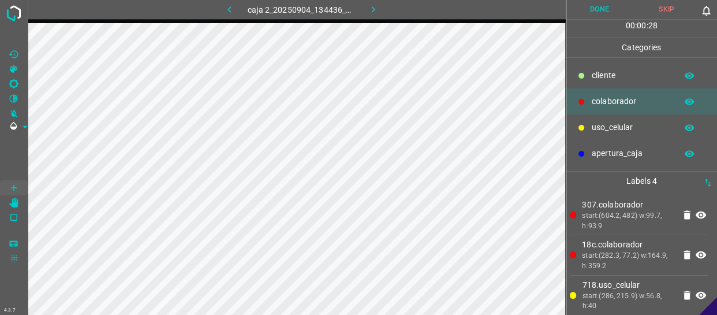
click at [599, 11] on button "Done" at bounding box center [599, 9] width 67 height 19
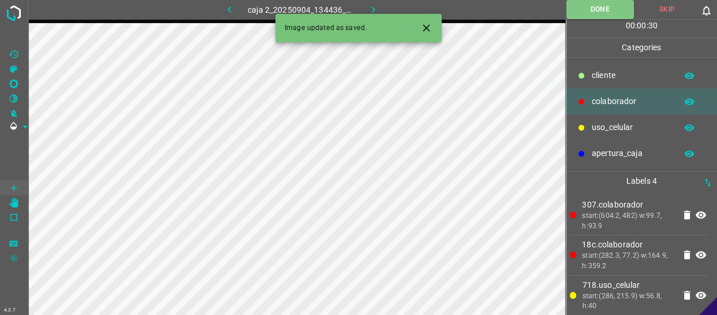
click at [370, 5] on icon "button" at bounding box center [373, 9] width 12 height 12
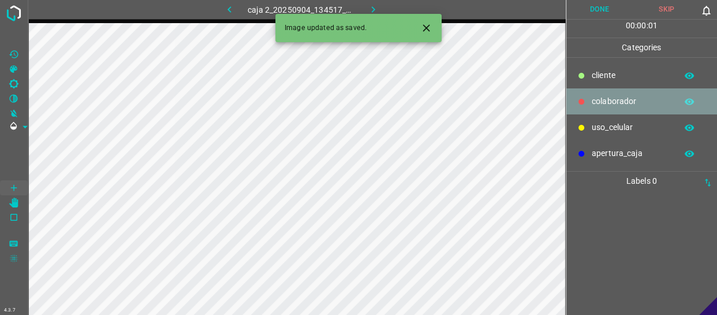
click at [641, 102] on p "colaborador" at bounding box center [630, 101] width 79 height 12
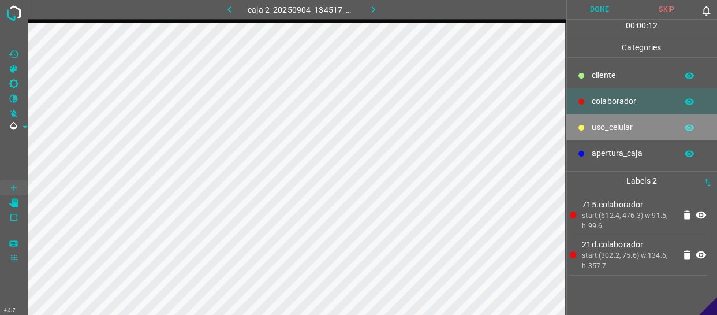
drag, startPoint x: 613, startPoint y: 129, endPoint x: 588, endPoint y: 130, distance: 24.8
click at [607, 130] on p "uso_celular" at bounding box center [630, 127] width 79 height 12
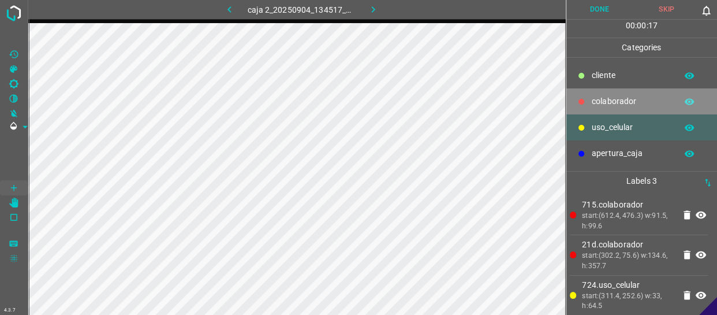
click at [608, 98] on p "colaborador" at bounding box center [630, 101] width 79 height 12
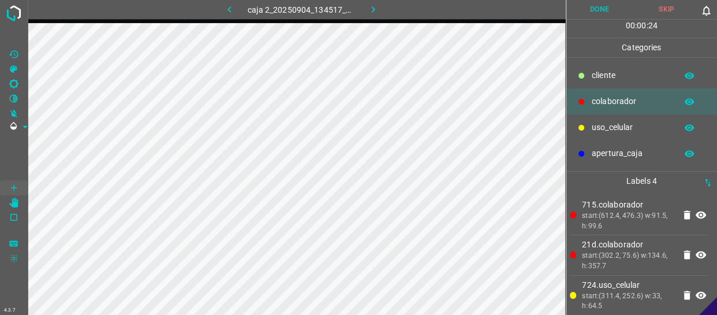
click at [622, 14] on button "Done" at bounding box center [599, 9] width 67 height 19
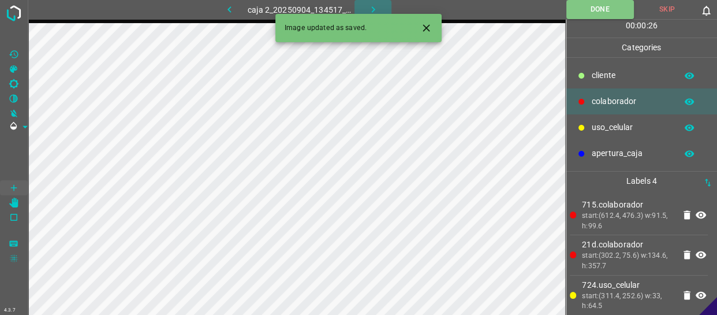
click at [370, 6] on icon "button" at bounding box center [373, 9] width 12 height 12
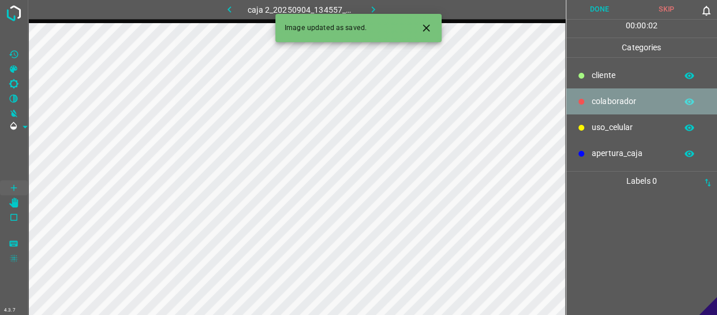
click at [629, 96] on p "colaborador" at bounding box center [630, 101] width 79 height 12
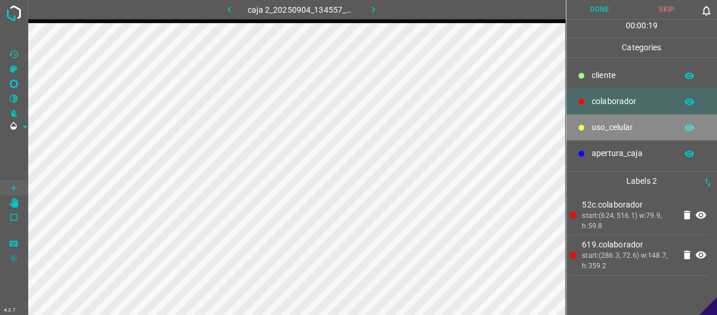
click at [619, 125] on p "uso_celular" at bounding box center [630, 127] width 79 height 12
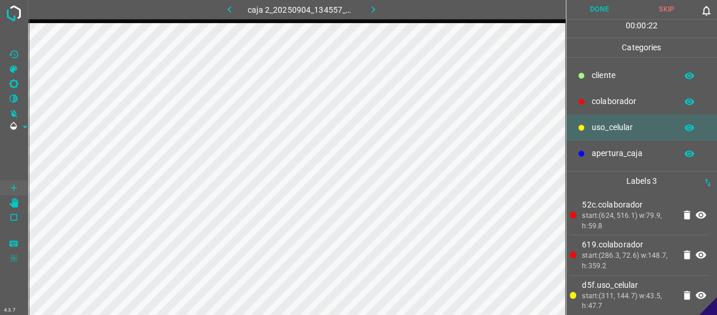
drag, startPoint x: 621, startPoint y: 102, endPoint x: 574, endPoint y: 99, distance: 47.4
click at [621, 102] on p "colaborador" at bounding box center [630, 101] width 79 height 12
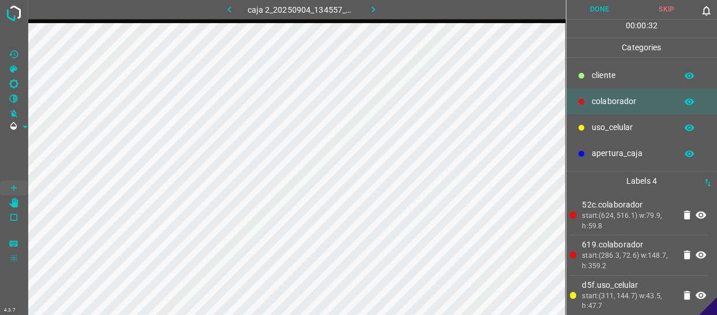
click at [593, 12] on button "Done" at bounding box center [599, 9] width 67 height 19
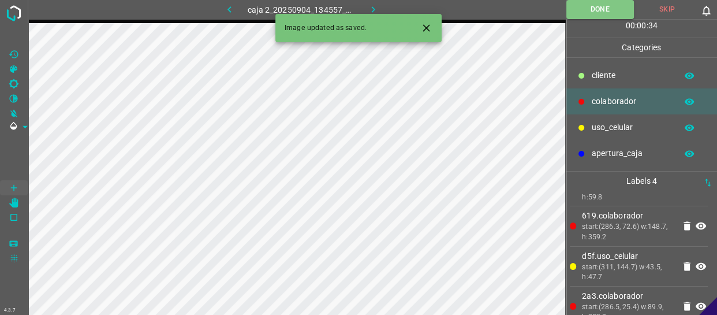
scroll to position [44, 0]
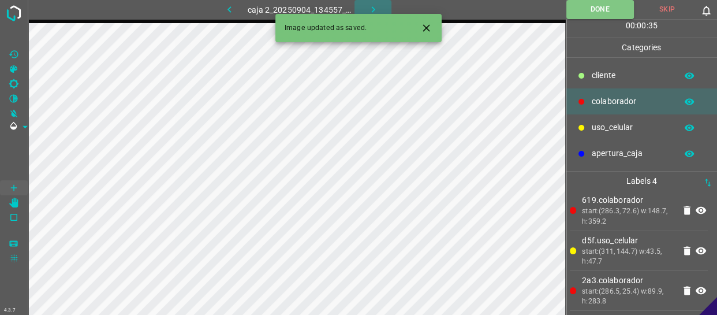
click at [367, 6] on icon "button" at bounding box center [373, 9] width 12 height 12
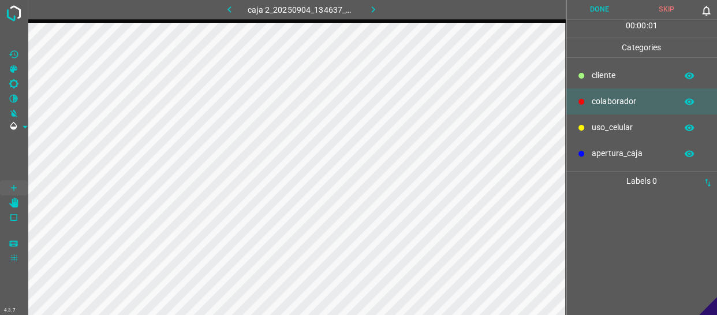
click at [652, 102] on p "colaborador" at bounding box center [630, 101] width 79 height 12
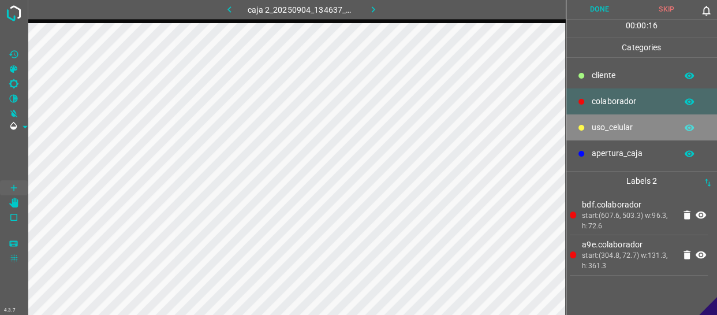
drag, startPoint x: 635, startPoint y: 123, endPoint x: 589, endPoint y: 122, distance: 46.8
click at [635, 124] on p "uso_celular" at bounding box center [630, 127] width 79 height 12
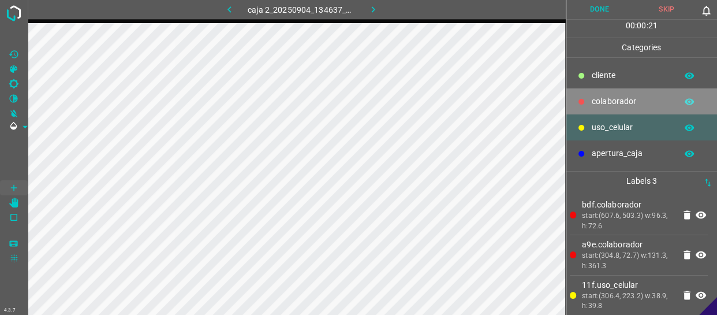
drag, startPoint x: 609, startPoint y: 103, endPoint x: 575, endPoint y: 96, distance: 34.2
click at [609, 103] on p "colaborador" at bounding box center [630, 101] width 79 height 12
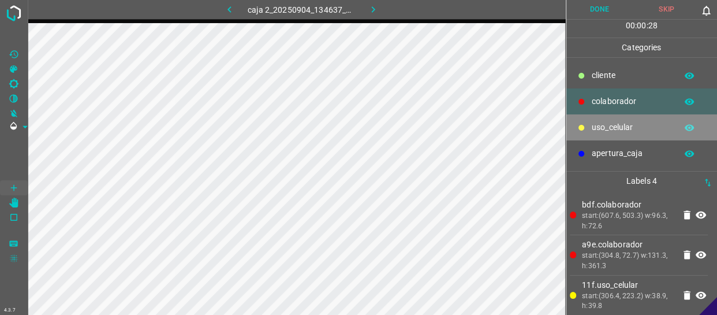
click at [633, 124] on p "uso_celular" at bounding box center [630, 127] width 79 height 12
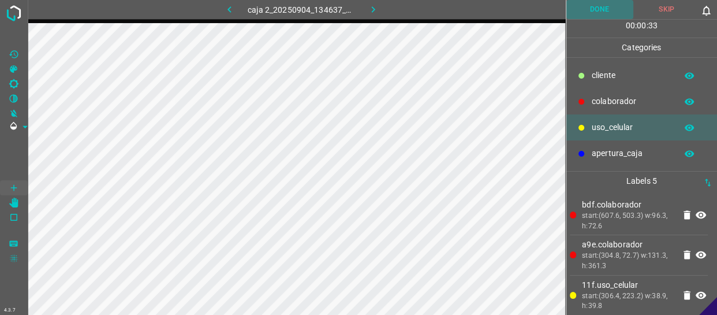
click at [609, 12] on button "Done" at bounding box center [599, 9] width 67 height 19
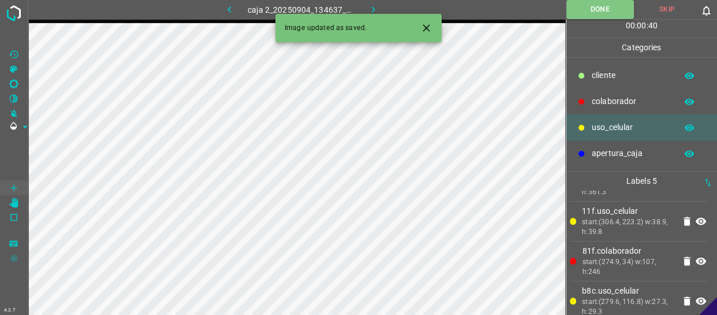
scroll to position [84, 0]
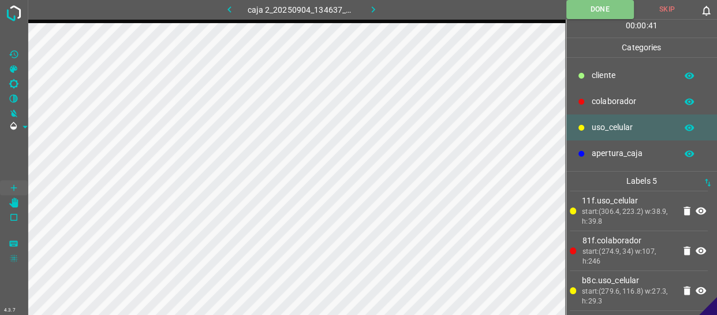
click at [381, 12] on button "button" at bounding box center [372, 9] width 37 height 19
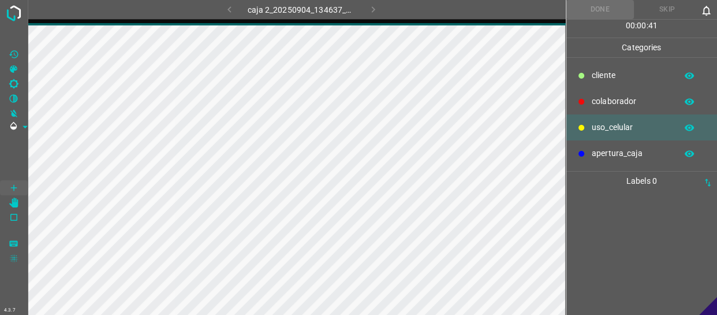
scroll to position [0, 0]
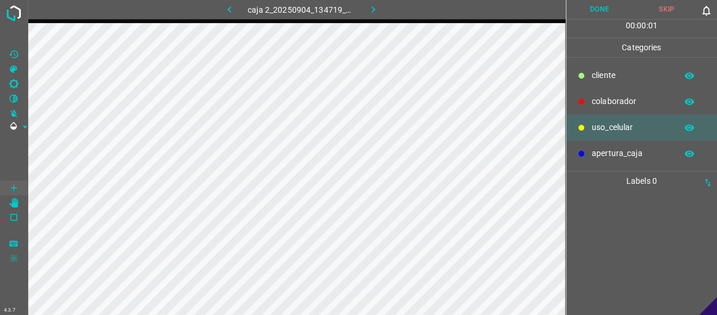
click at [615, 98] on p "colaborador" at bounding box center [630, 101] width 79 height 12
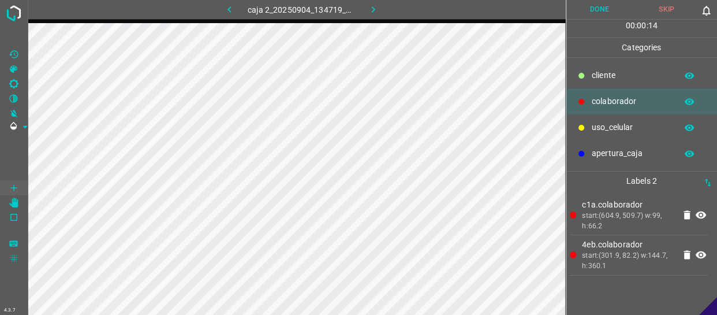
click at [602, 125] on p "uso_celular" at bounding box center [630, 127] width 79 height 12
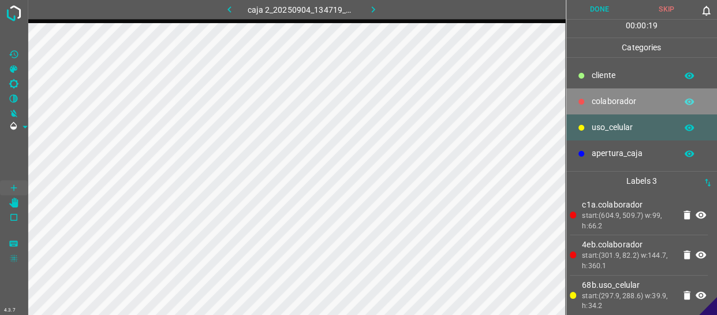
click at [627, 103] on p "colaborador" at bounding box center [630, 101] width 79 height 12
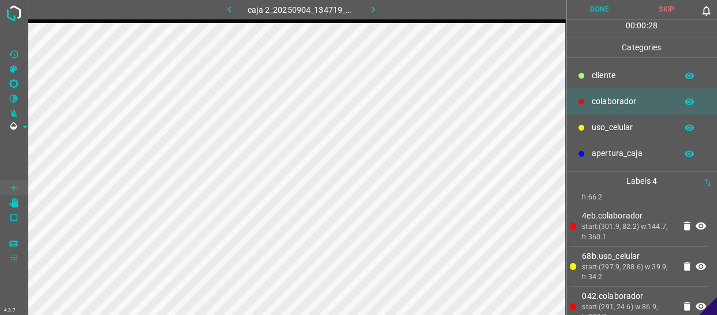
scroll to position [44, 0]
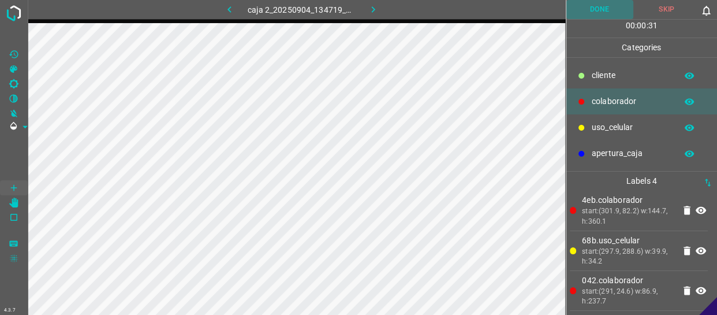
click at [594, 5] on button "Done" at bounding box center [599, 9] width 67 height 19
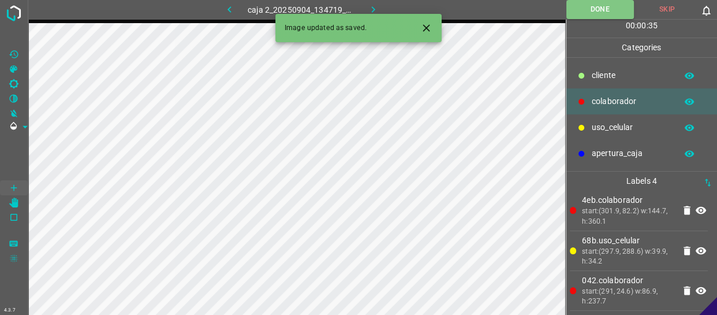
click at [375, 5] on icon "button" at bounding box center [373, 9] width 12 height 12
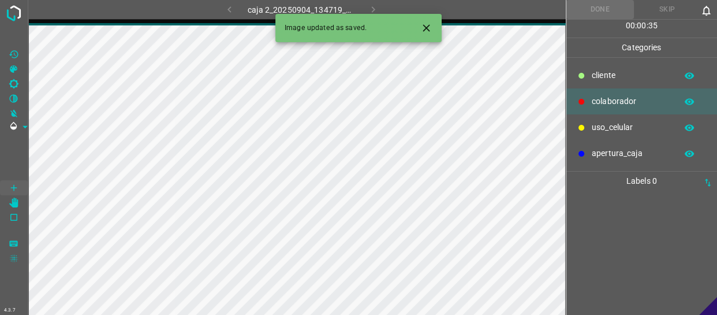
scroll to position [0, 0]
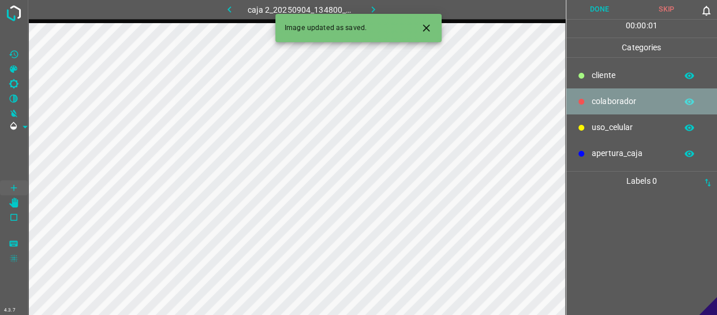
click at [633, 104] on p "colaborador" at bounding box center [630, 101] width 79 height 12
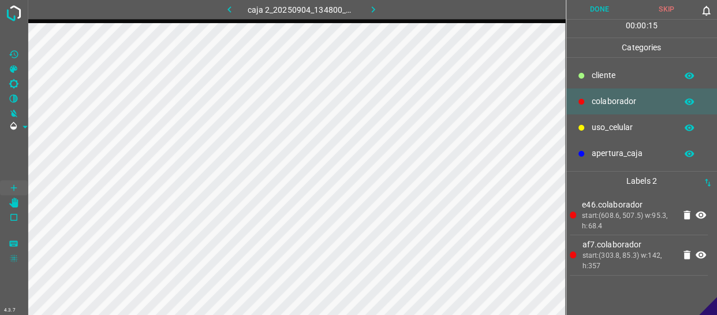
click at [616, 128] on p "uso_celular" at bounding box center [630, 127] width 79 height 12
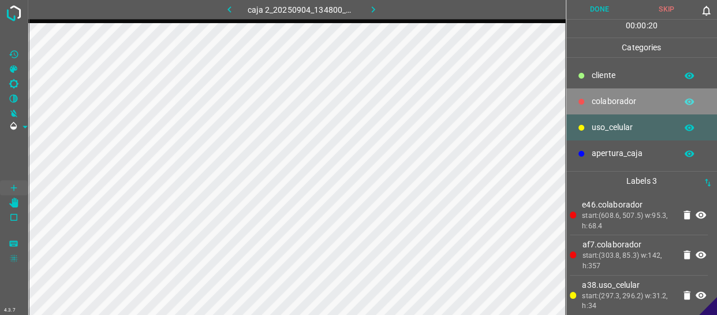
click at [620, 98] on p "colaborador" at bounding box center [630, 101] width 79 height 12
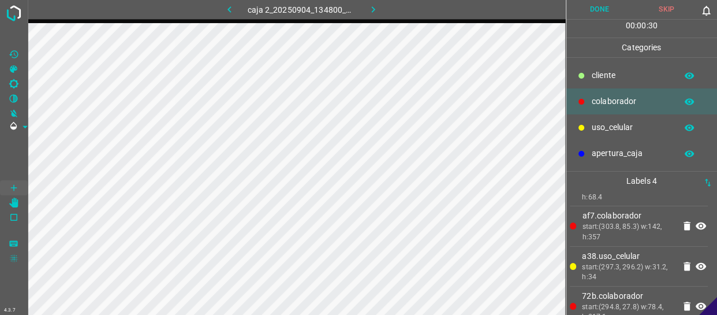
scroll to position [44, 0]
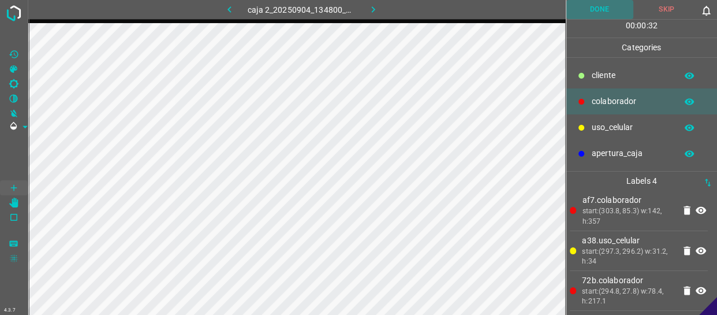
click at [605, 14] on button "Done" at bounding box center [599, 9] width 67 height 19
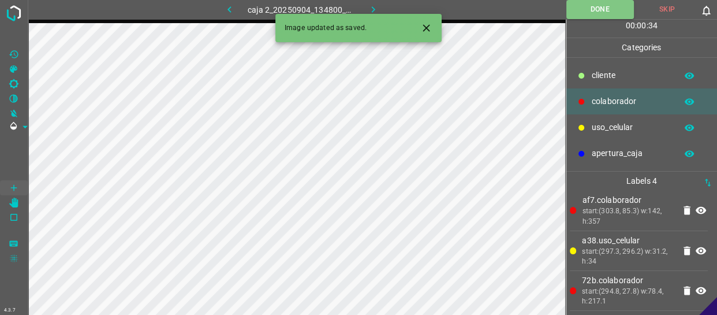
click at [369, 1] on button "button" at bounding box center [372, 9] width 37 height 19
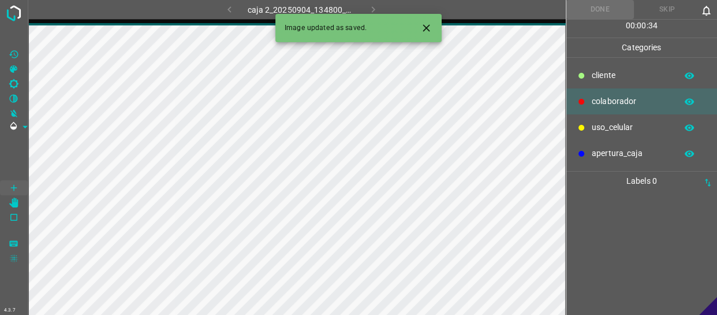
scroll to position [0, 0]
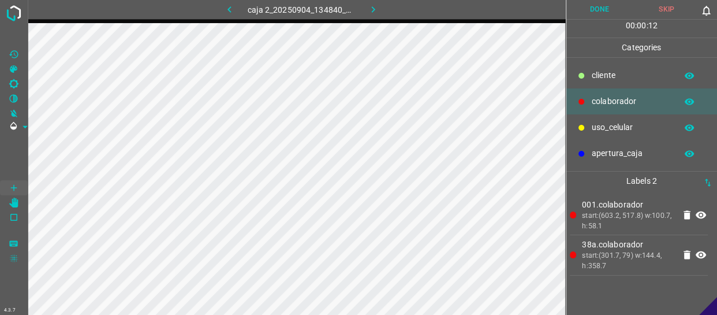
click at [626, 128] on p "uso_celular" at bounding box center [630, 127] width 79 height 12
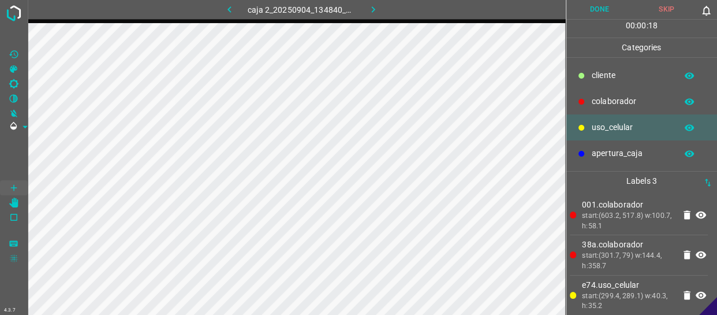
click at [630, 98] on p "colaborador" at bounding box center [630, 101] width 79 height 12
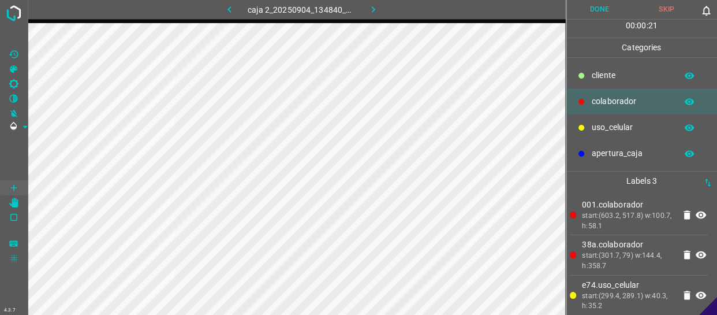
click at [210, 21] on div "caja 2_20250904_134840_576633.jpg" at bounding box center [297, 11] width 538 height 23
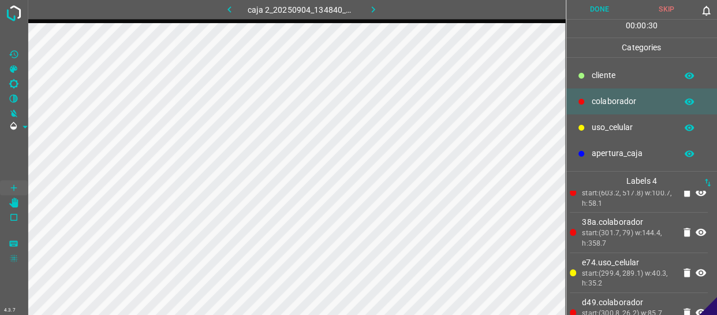
scroll to position [44, 0]
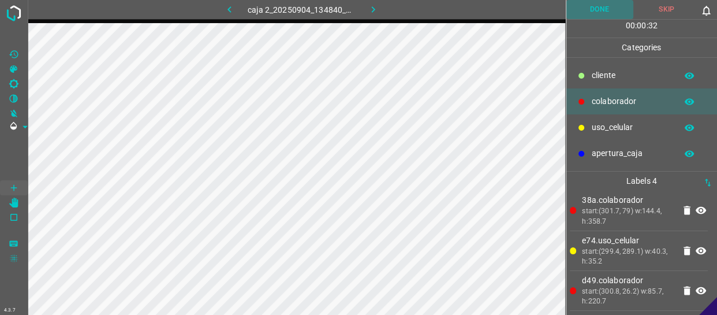
click at [604, 10] on button "Done" at bounding box center [599, 9] width 67 height 19
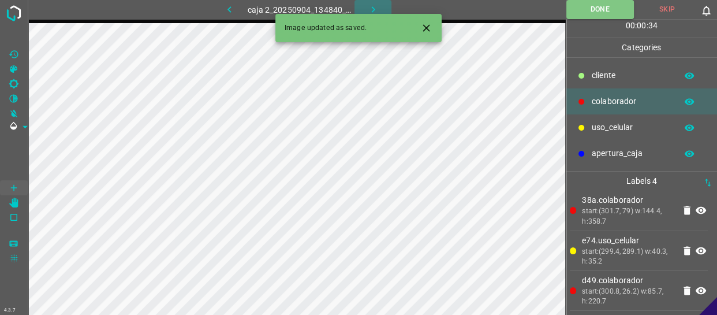
click at [381, 5] on button "button" at bounding box center [372, 9] width 37 height 19
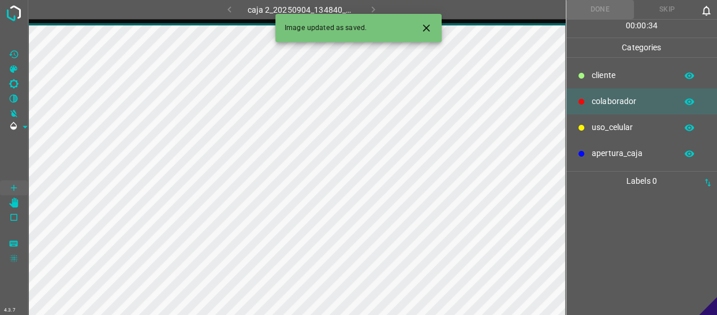
scroll to position [0, 0]
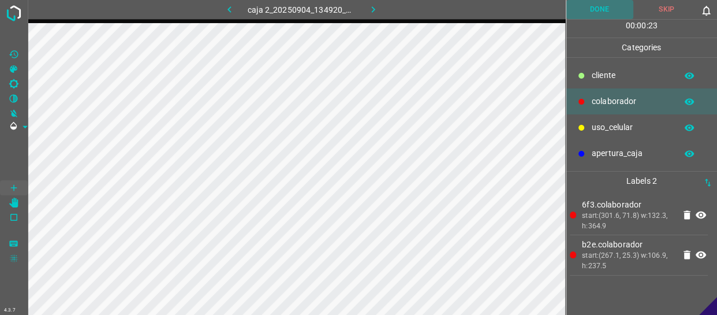
click at [604, 10] on button "Done" at bounding box center [599, 9] width 67 height 19
